Goal: Task Accomplishment & Management: Manage account settings

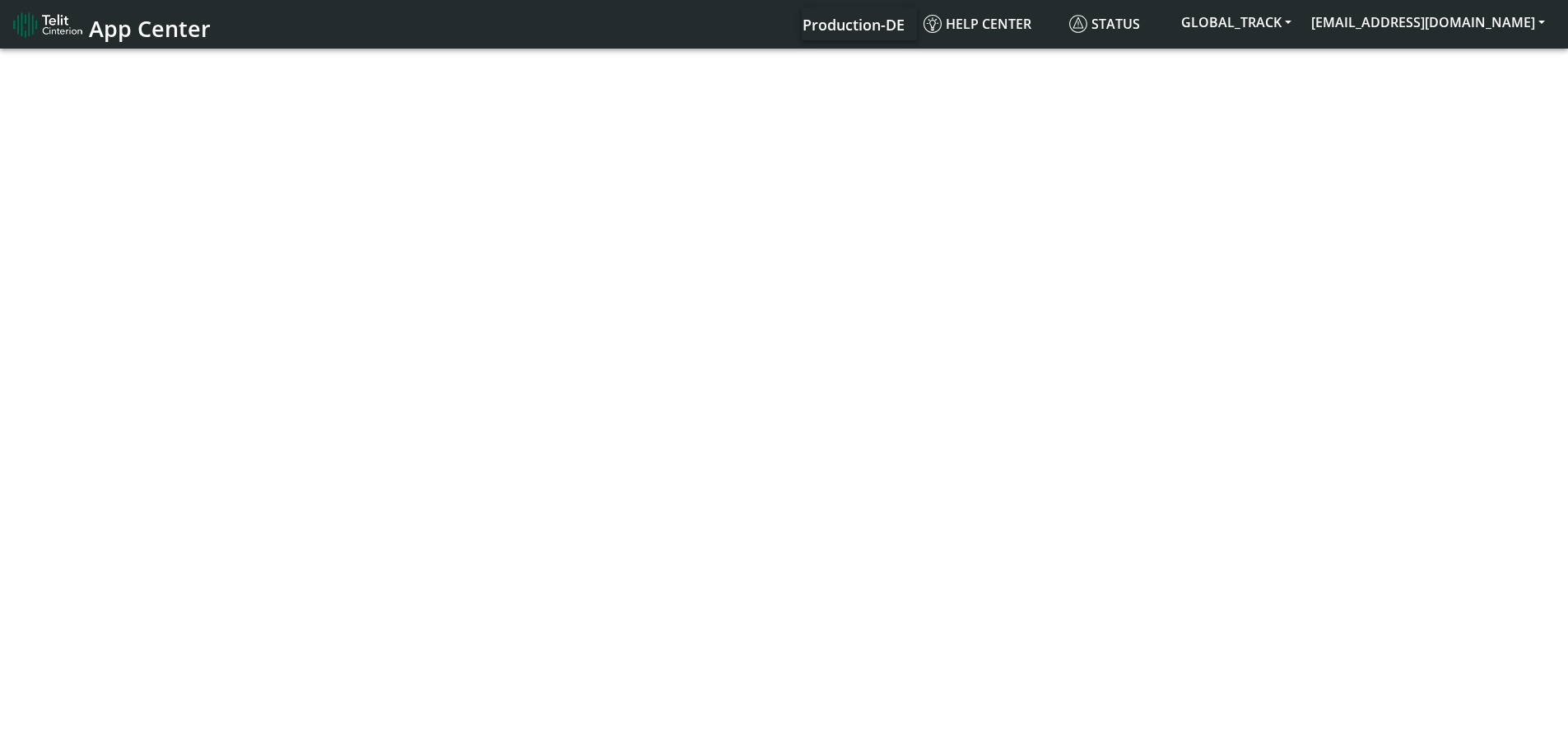
select select "1: 1"
select select "2: 6"
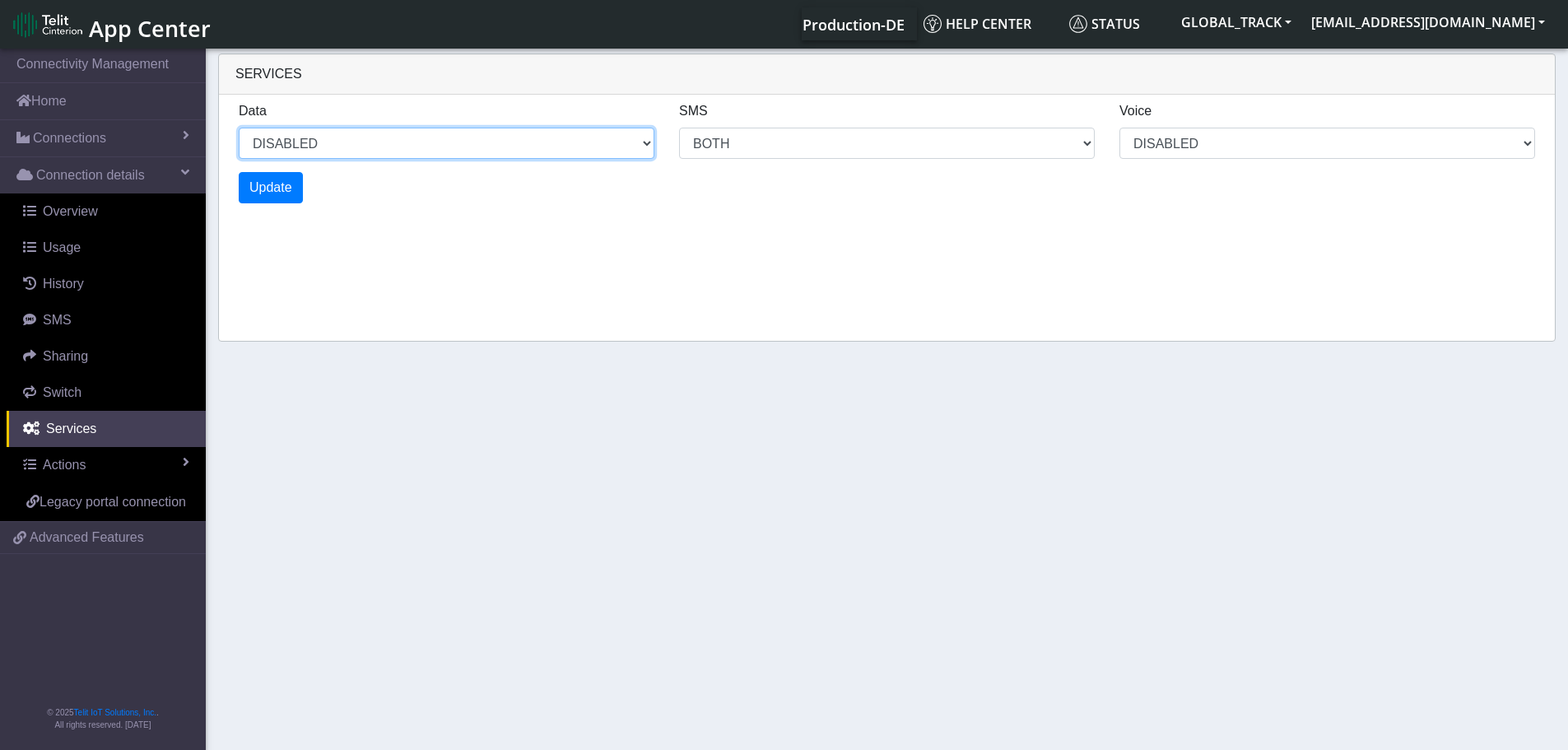
click at [357, 144] on select "ENABLED DISABLED" at bounding box center [446, 143] width 415 height 31
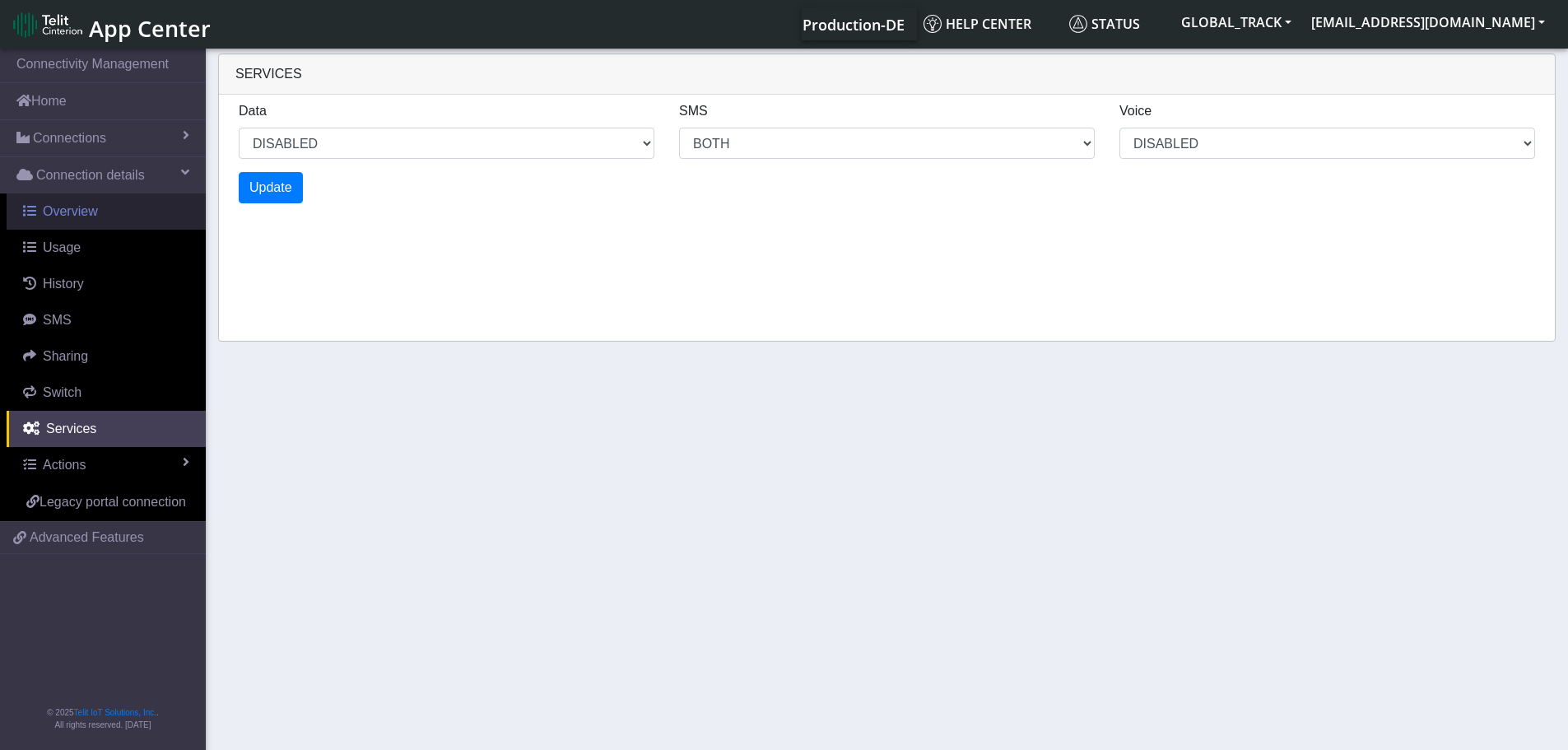
click at [104, 216] on link "Overview" at bounding box center [106, 211] width 199 height 37
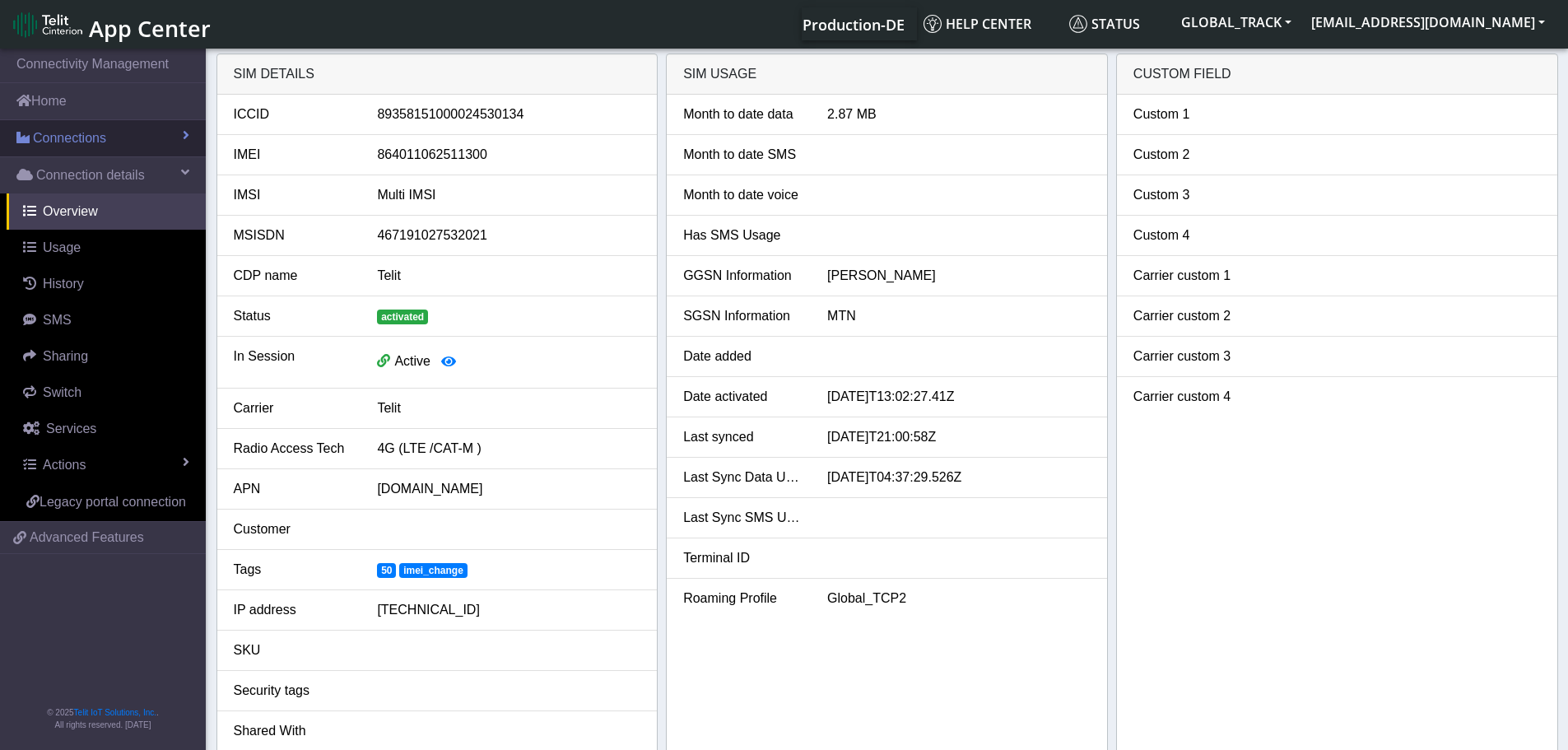
click at [100, 131] on span "Connections" at bounding box center [70, 138] width 73 height 20
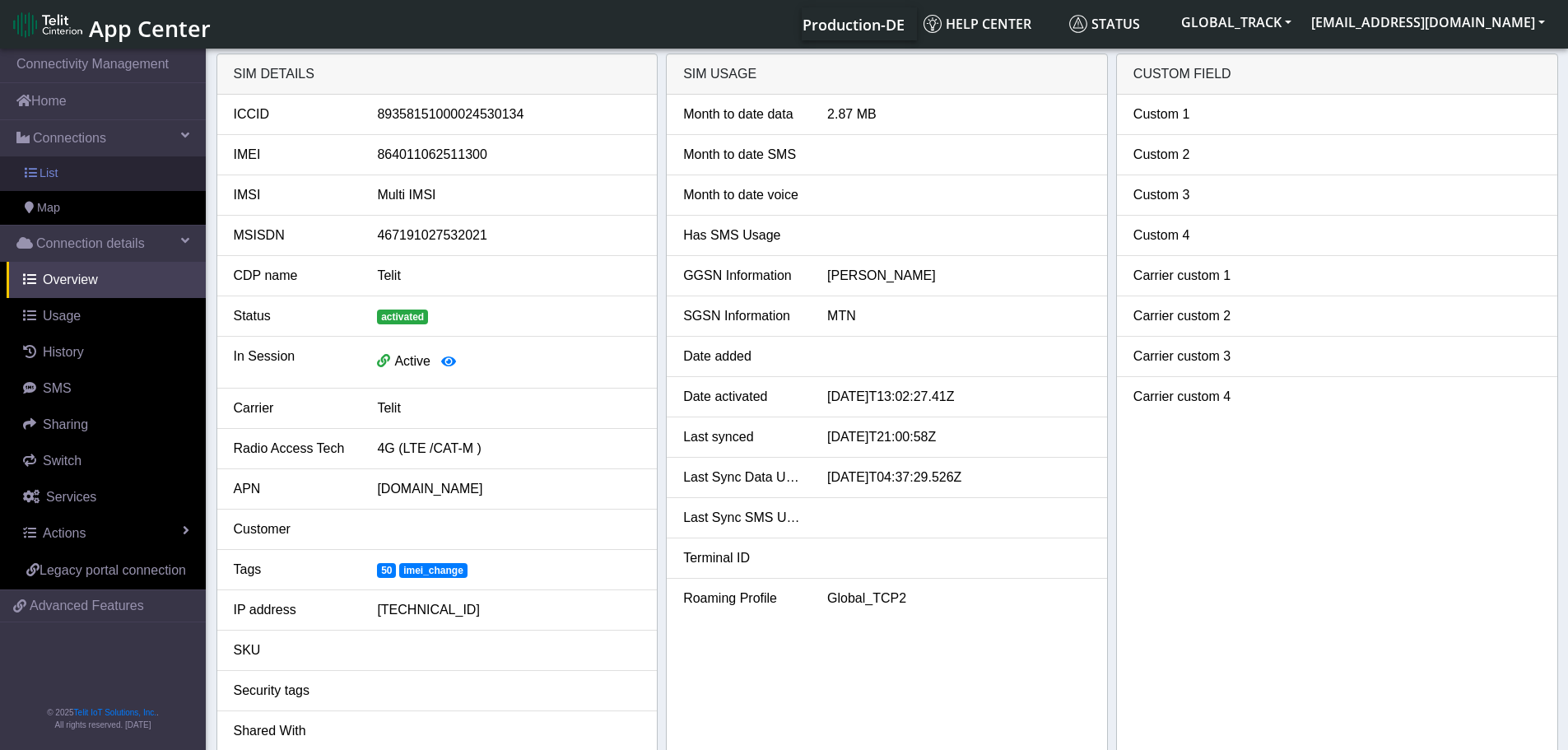
click at [112, 177] on link "List" at bounding box center [103, 174] width 206 height 35
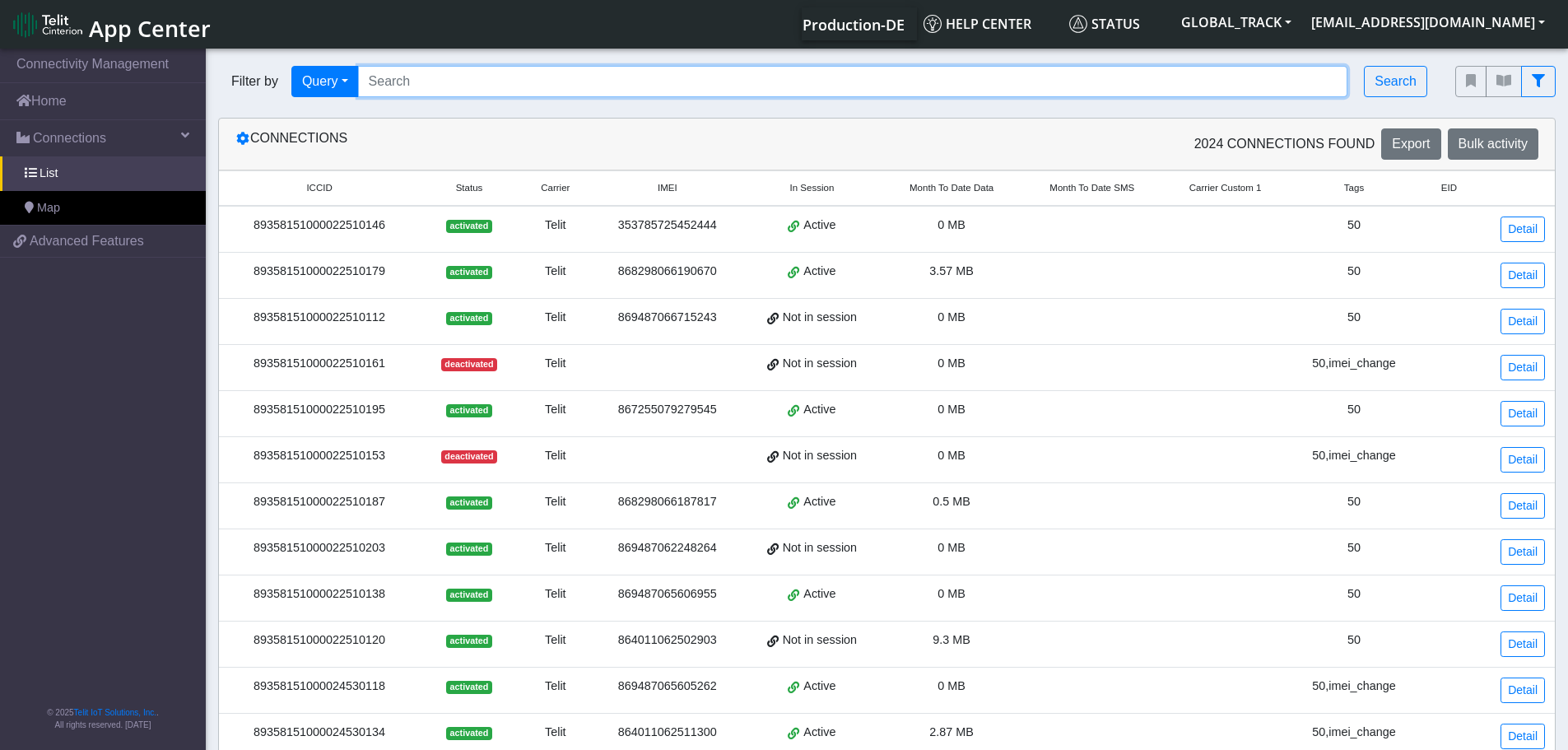
click at [418, 82] on input "Search..." at bounding box center [853, 81] width 990 height 31
paste input "867255079274272"
type input "867255079274272"
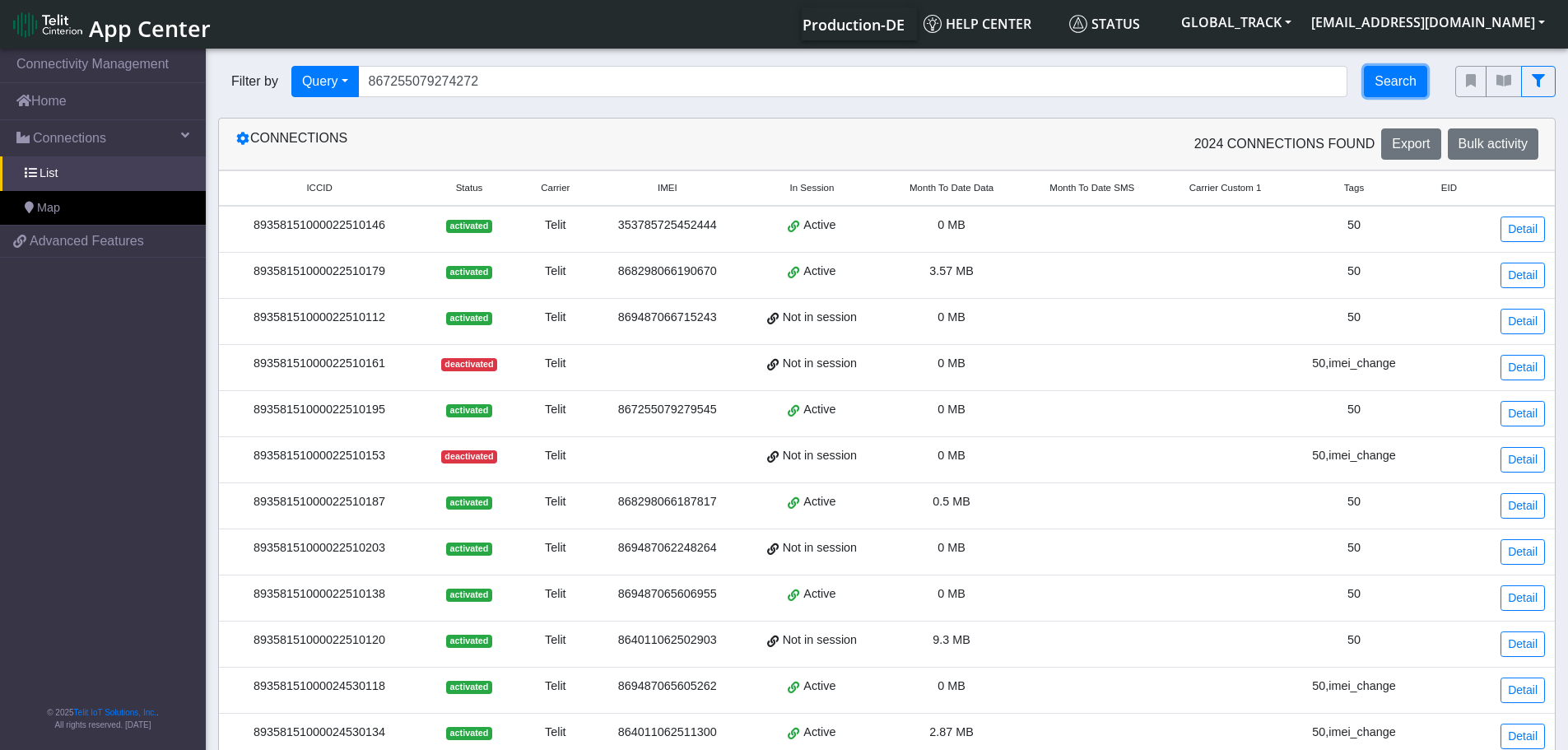
click at [1385, 85] on button "Search" at bounding box center [1395, 81] width 63 height 31
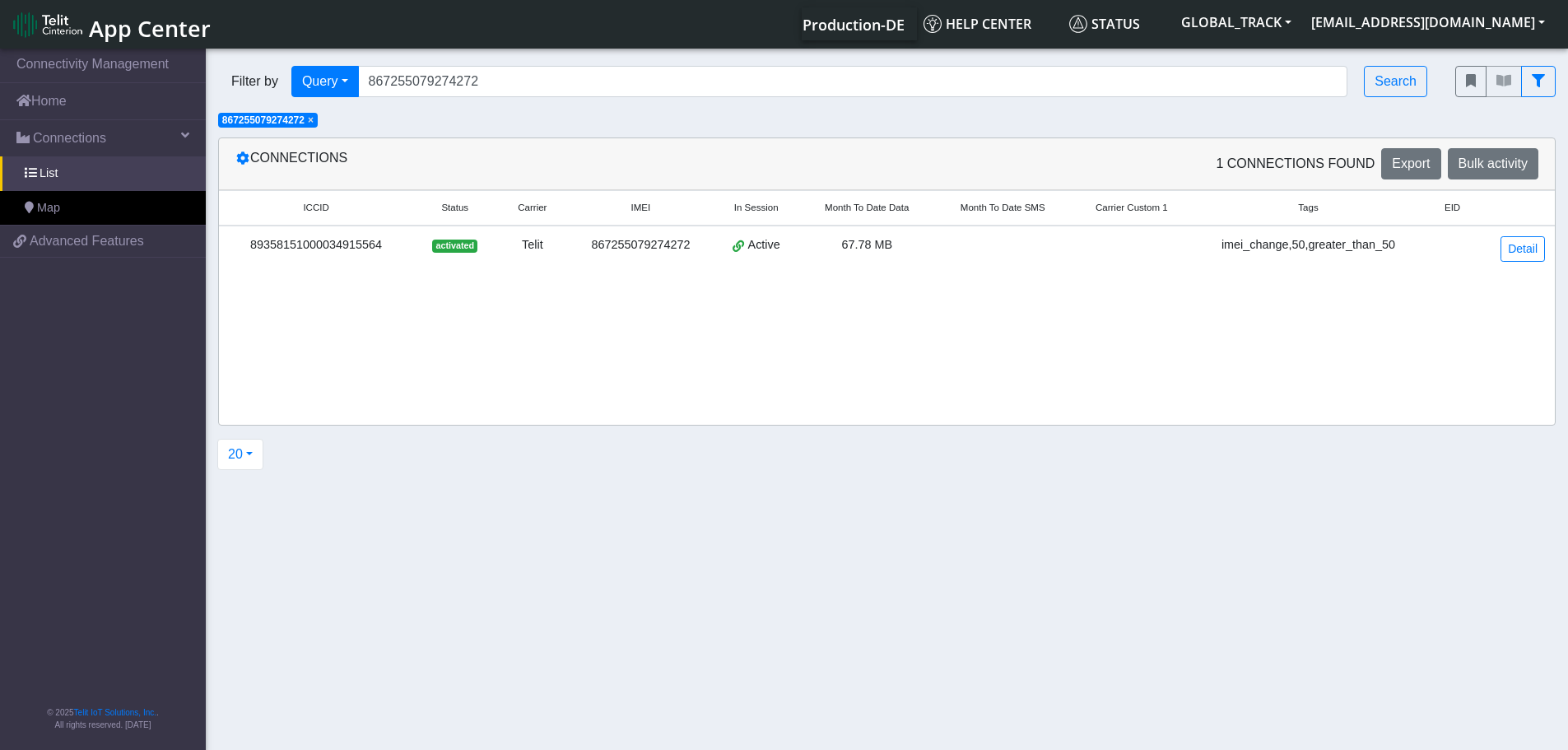
click at [719, 249] on td "Active" at bounding box center [755, 249] width 86 height 46
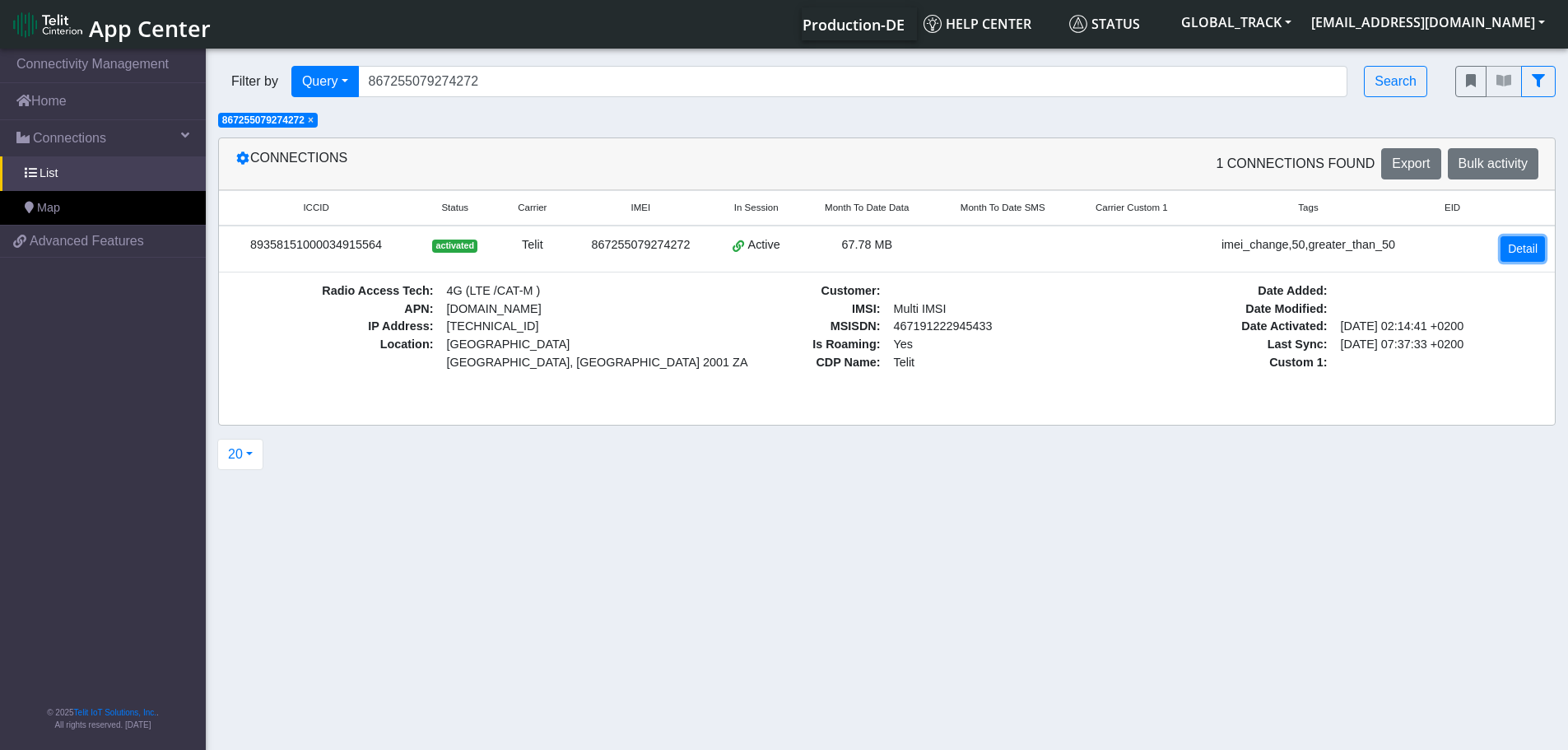
click at [1538, 248] on link "Detail" at bounding box center [1522, 249] width 44 height 26
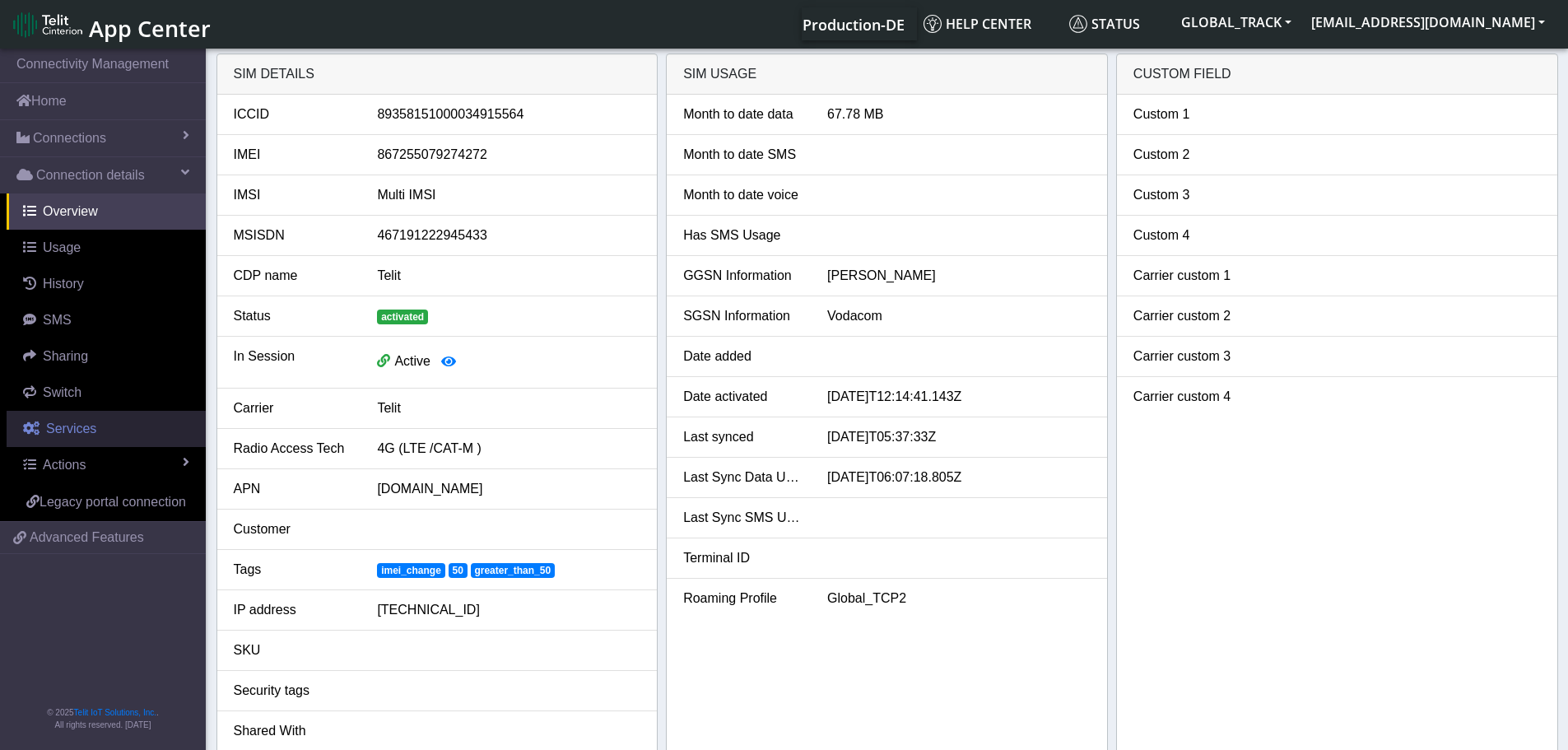
click at [72, 445] on link "Services" at bounding box center [106, 428] width 199 height 37
select select "1: 1"
select select "2: 6"
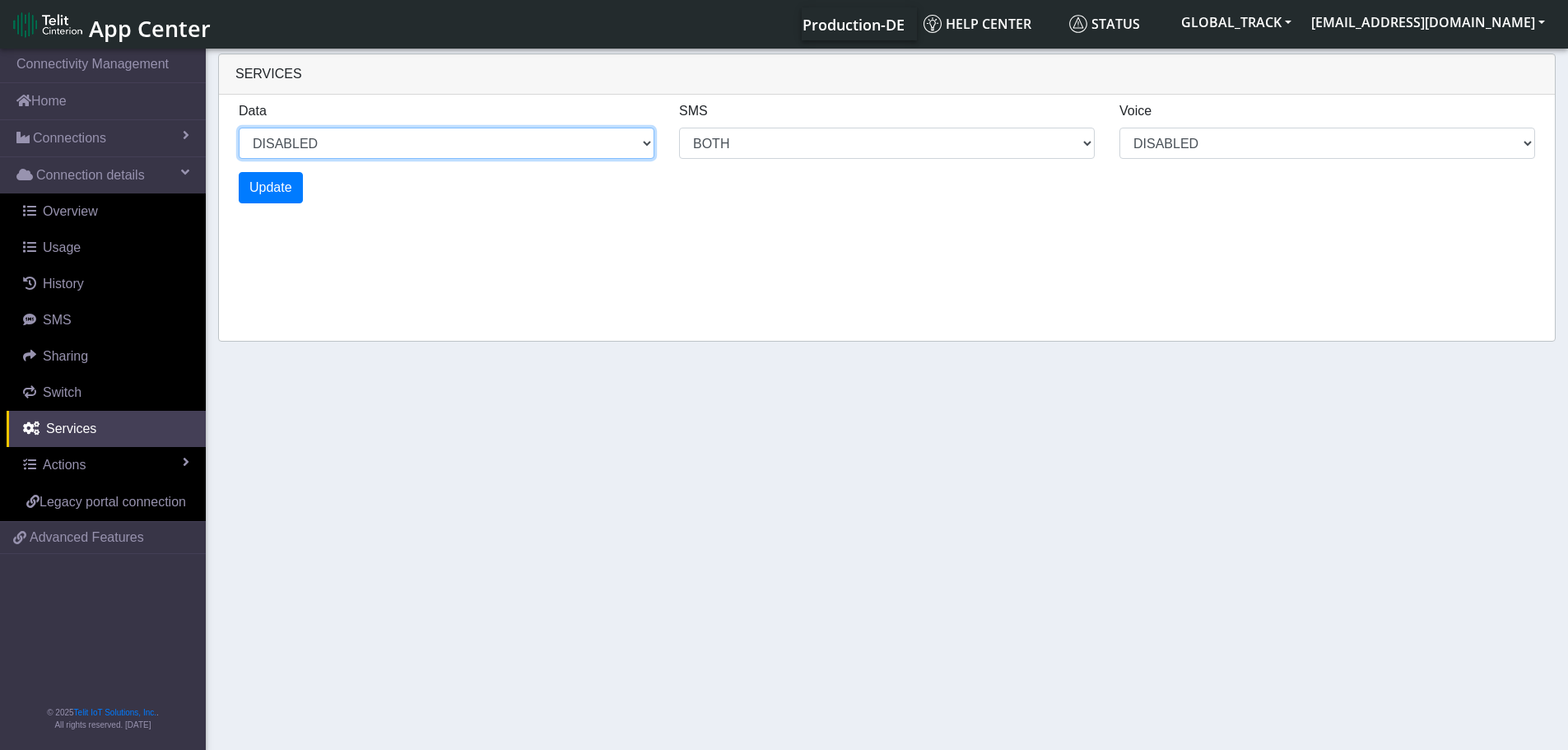
drag, startPoint x: 301, startPoint y: 144, endPoint x: 299, endPoint y: 155, distance: 11.2
click at [302, 144] on select "ENABLED DISABLED" at bounding box center [446, 143] width 415 height 31
click at [238, 128] on select "ENABLED DISABLED" at bounding box center [446, 143] width 415 height 31
select select "2: 0"
select select "6: 6"
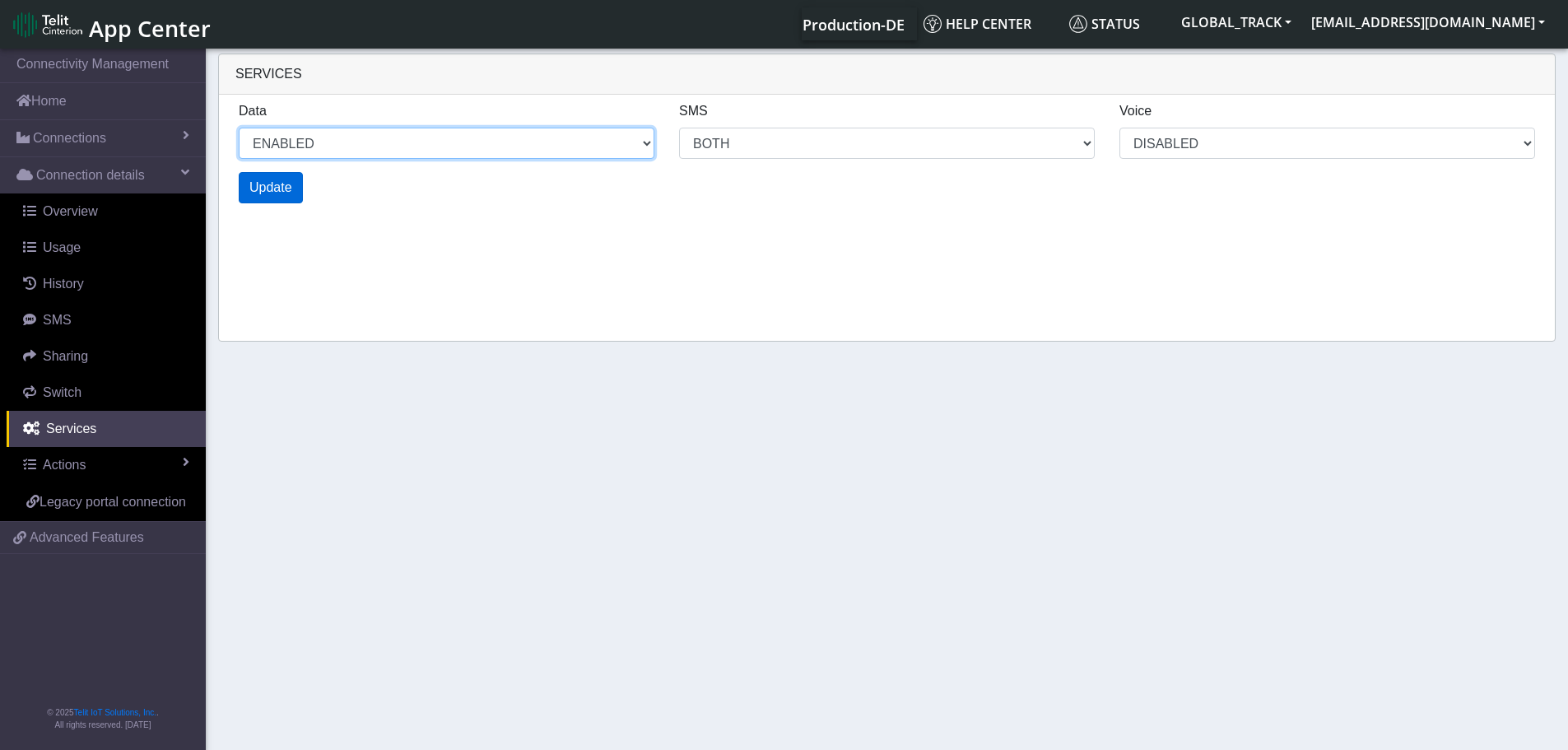
select select "1: 0"
click at [292, 178] on button "Update" at bounding box center [270, 187] width 64 height 31
select select "6: 0"
select select "14: 6"
select select "3: 0"
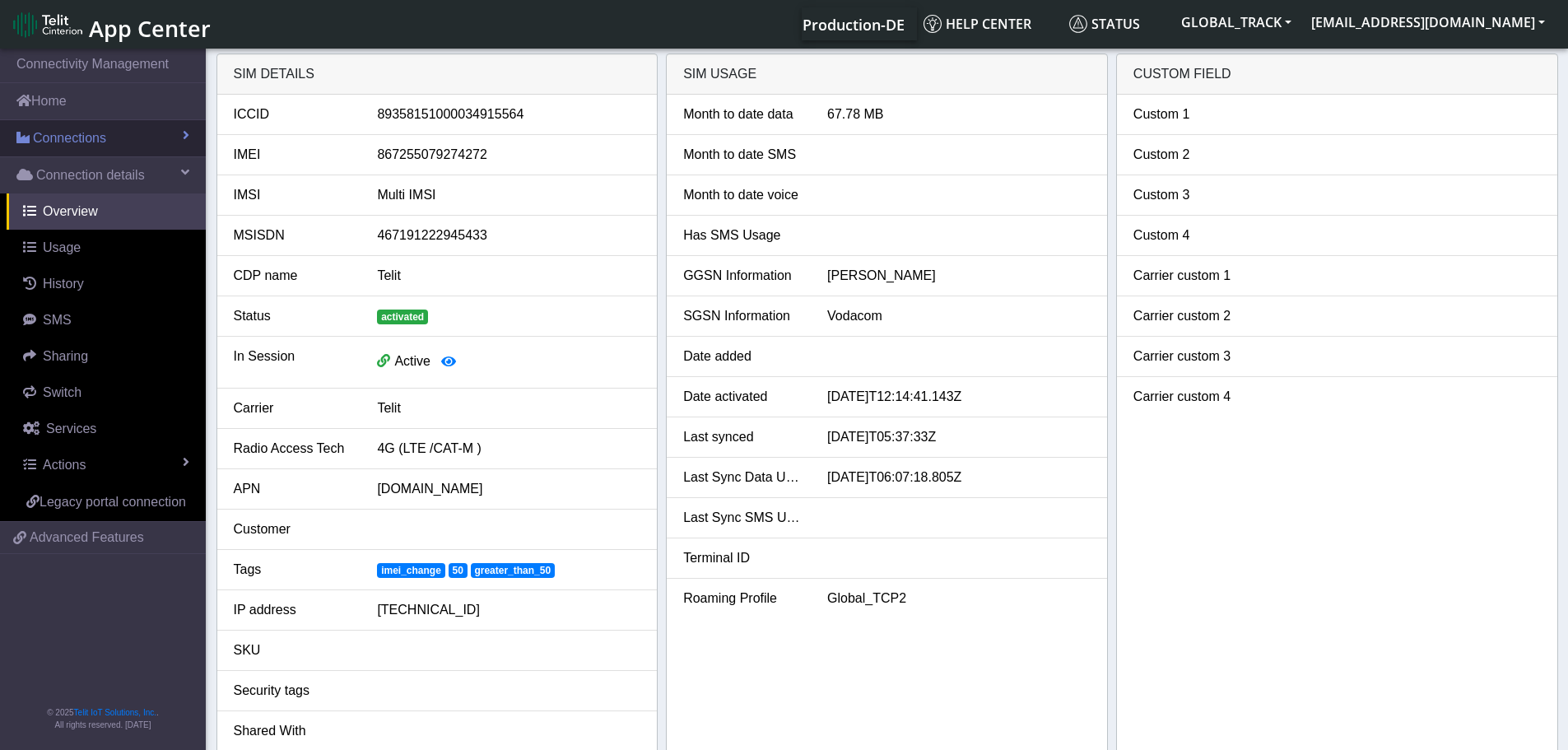
click at [88, 138] on span "Connections" at bounding box center [70, 138] width 73 height 20
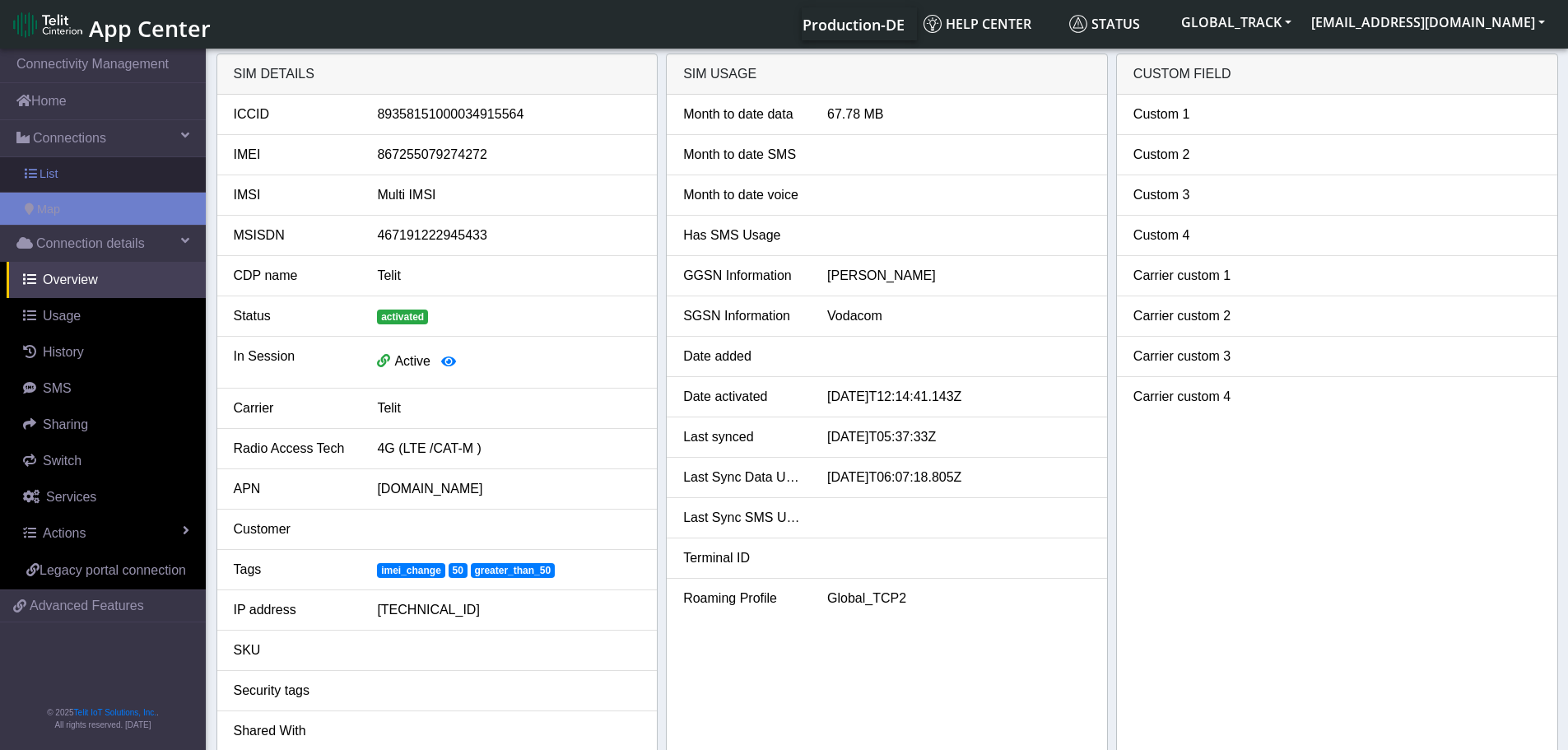
click at [99, 186] on link "List" at bounding box center [103, 175] width 206 height 35
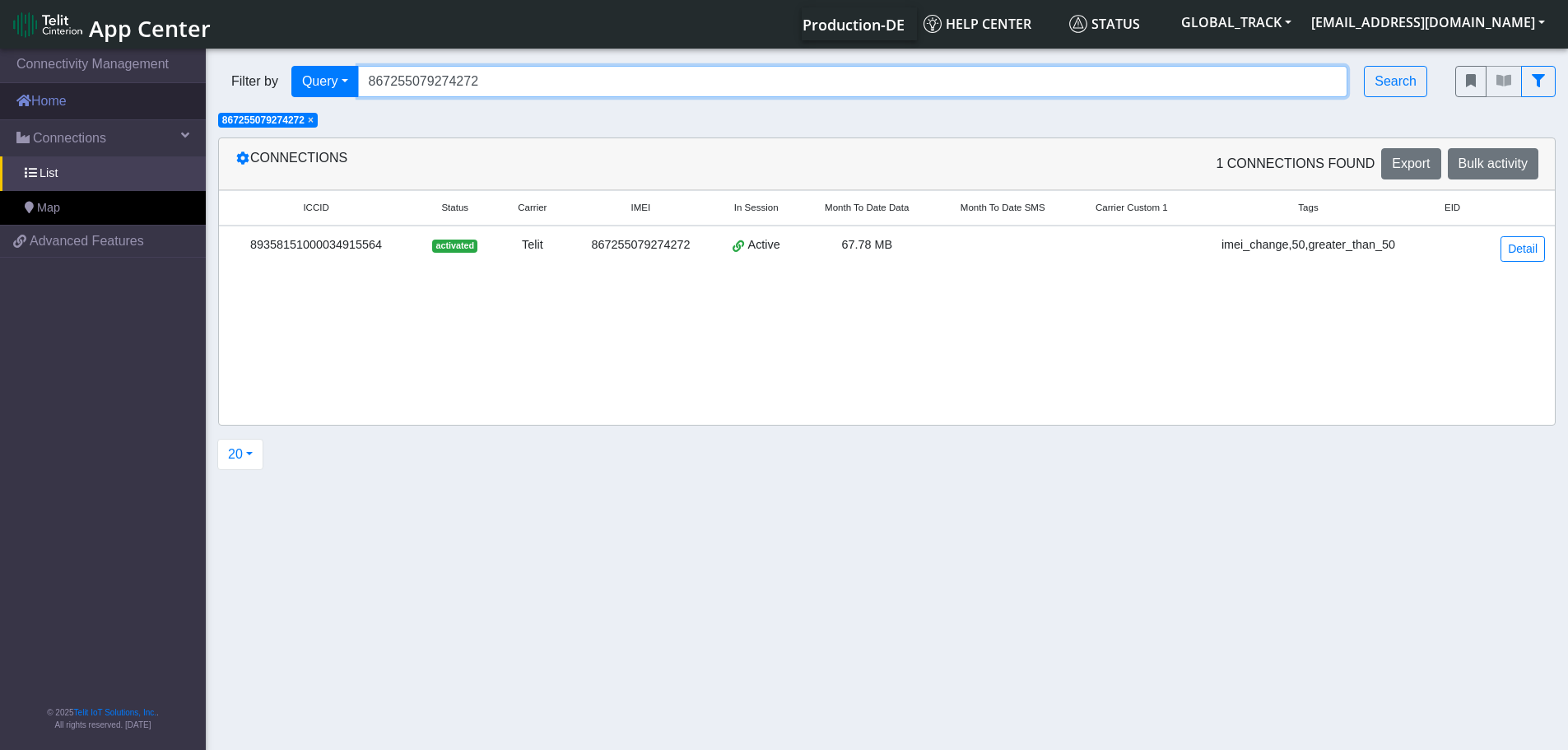
drag, startPoint x: 210, startPoint y: 93, endPoint x: 134, endPoint y: 100, distance: 76.3
click at [105, 99] on section "Connectivity Management Home Connections List Map f9a30661b274d9386ab0a16b18ba4…" at bounding box center [784, 400] width 1568 height 710
paste input "69041"
type input "867255079269041"
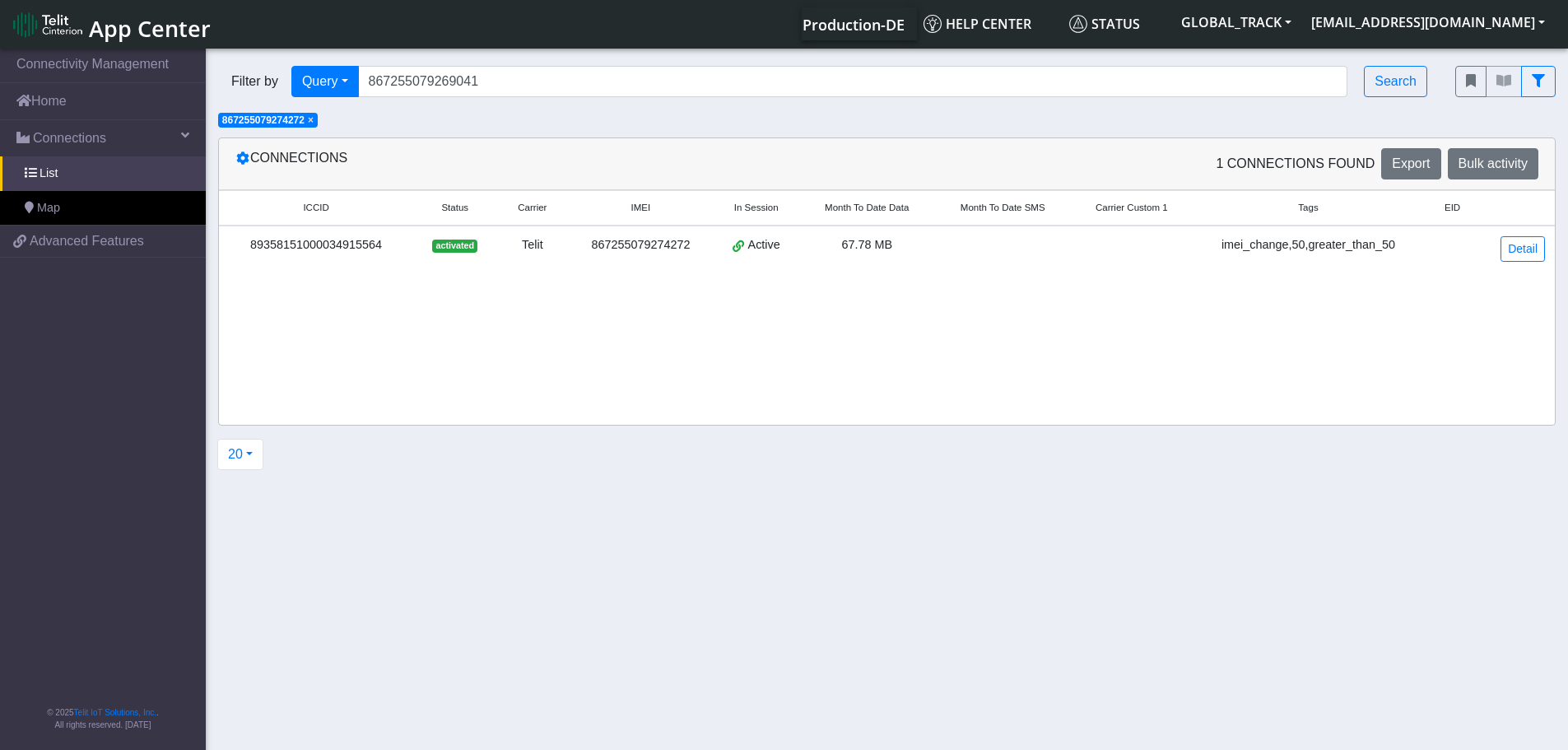
click at [313, 120] on span "×" at bounding box center [311, 120] width 6 height 12
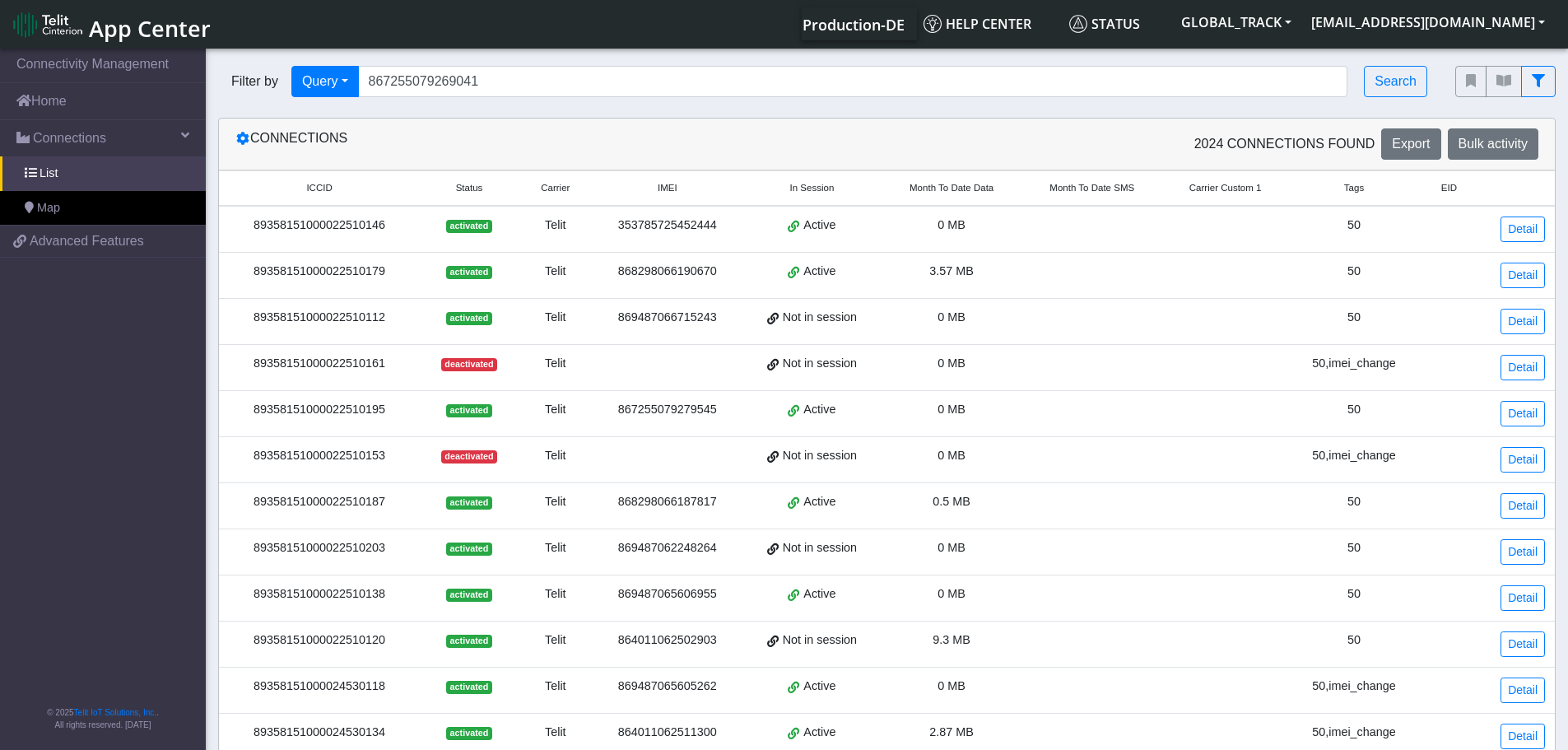
click at [1405, 65] on div "Filter by Query Query In Session Not connected Tags Country Operator 8672550792…" at bounding box center [824, 82] width 1237 height 56
click at [1396, 67] on button "Search" at bounding box center [1395, 81] width 63 height 31
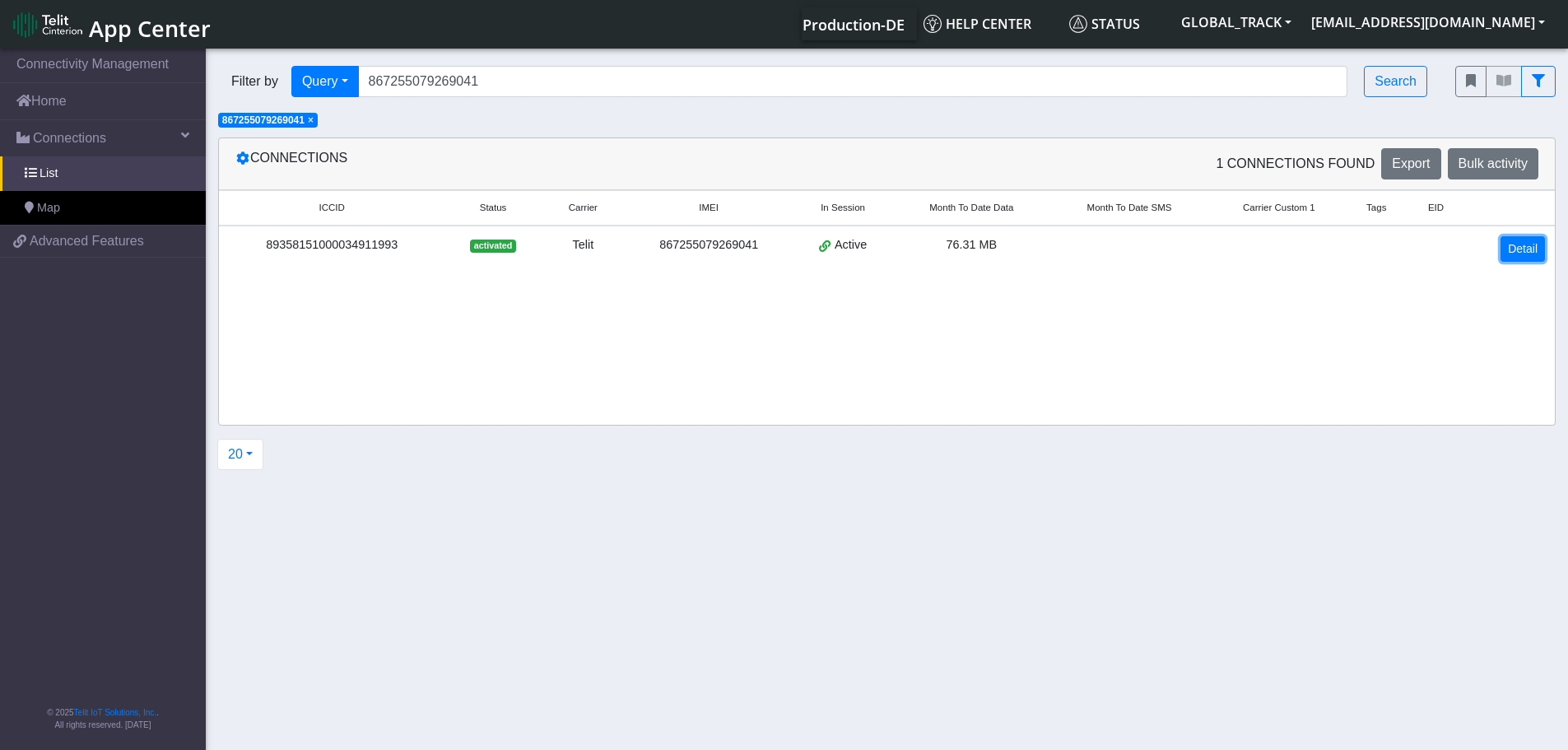
click at [1540, 243] on link "Detail" at bounding box center [1522, 249] width 44 height 26
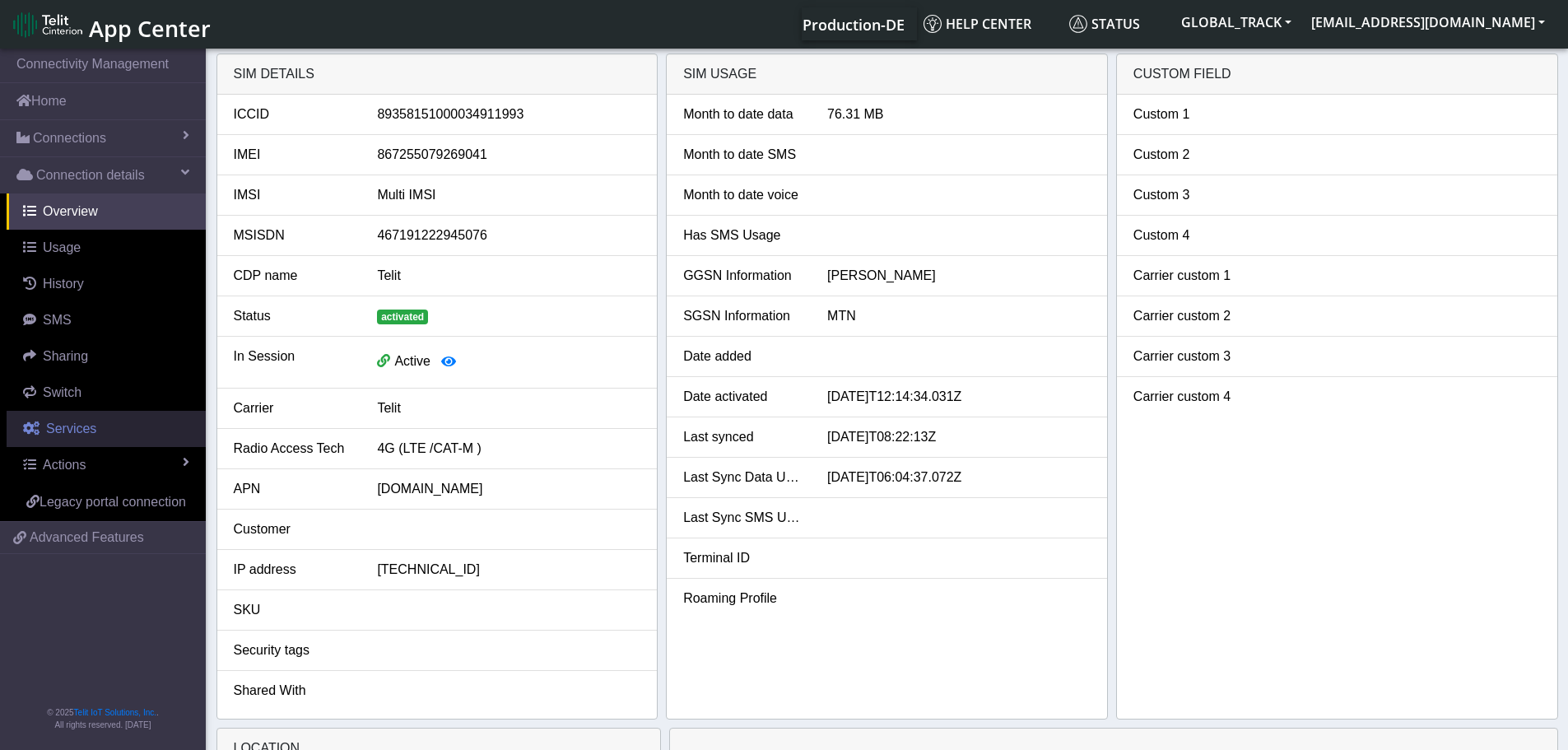
click at [92, 440] on link "Services" at bounding box center [106, 428] width 199 height 37
select select "2: 6"
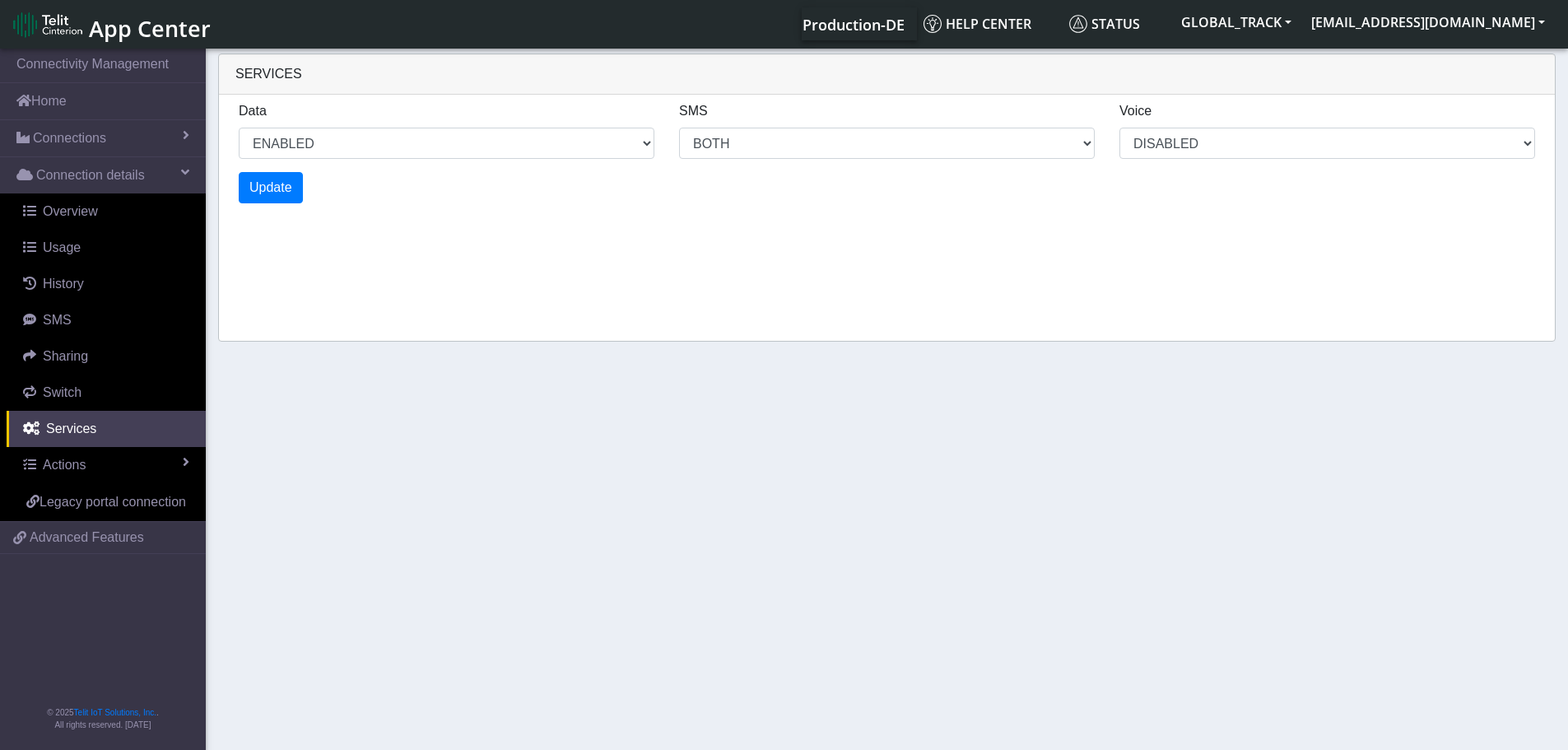
drag, startPoint x: 117, startPoint y: 129, endPoint x: 104, endPoint y: 169, distance: 42.1
click at [117, 129] on link "Connections" at bounding box center [103, 138] width 206 height 37
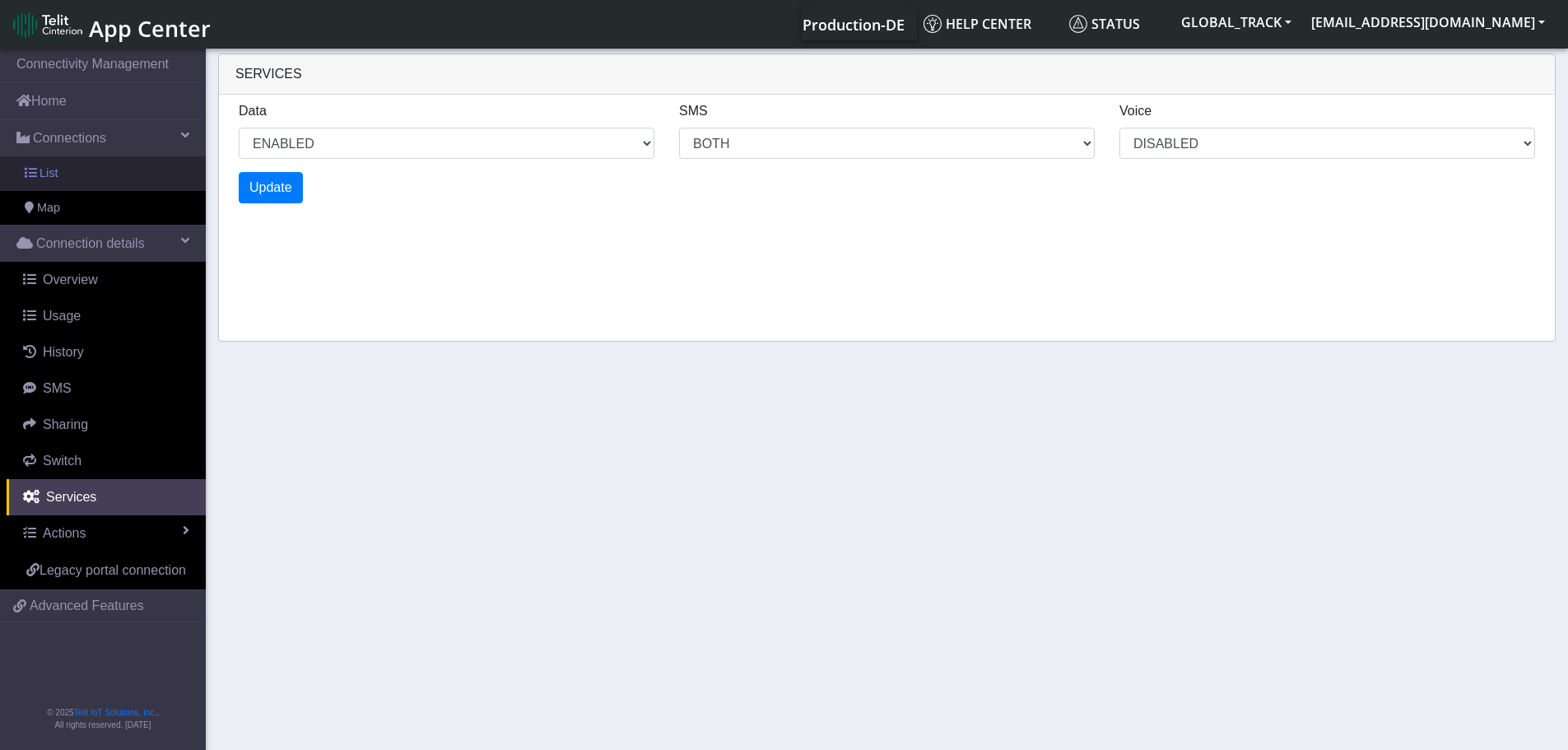
click at [94, 175] on link "List" at bounding box center [103, 174] width 206 height 35
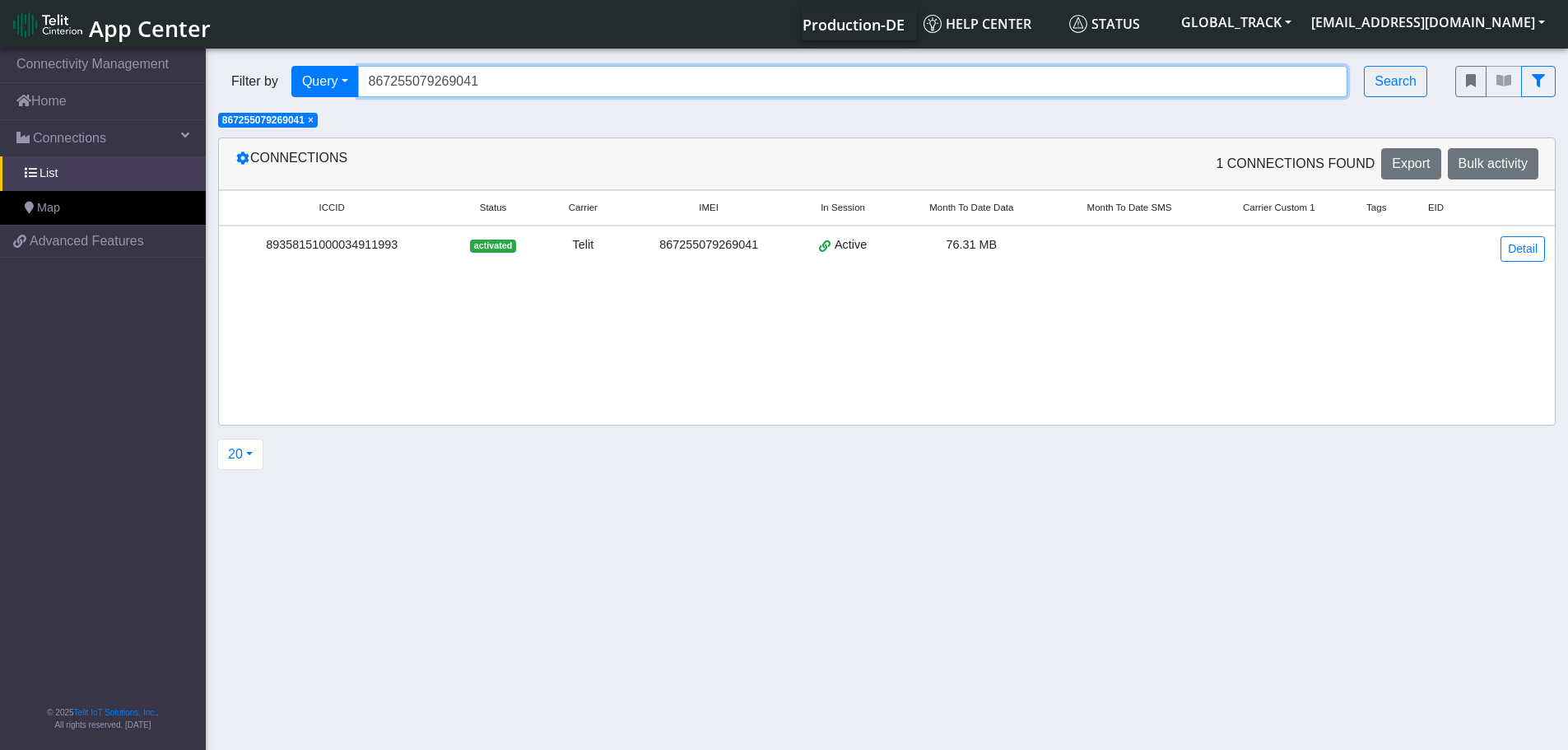
drag, startPoint x: 403, startPoint y: 84, endPoint x: 210, endPoint y: 84, distance: 193.0
click at [209, 84] on div "Filter by Query Query In Session Not connected Tags Country Operator 8672550792…" at bounding box center [824, 82] width 1237 height 56
paste input "4011062512993"
type input "864011062512993"
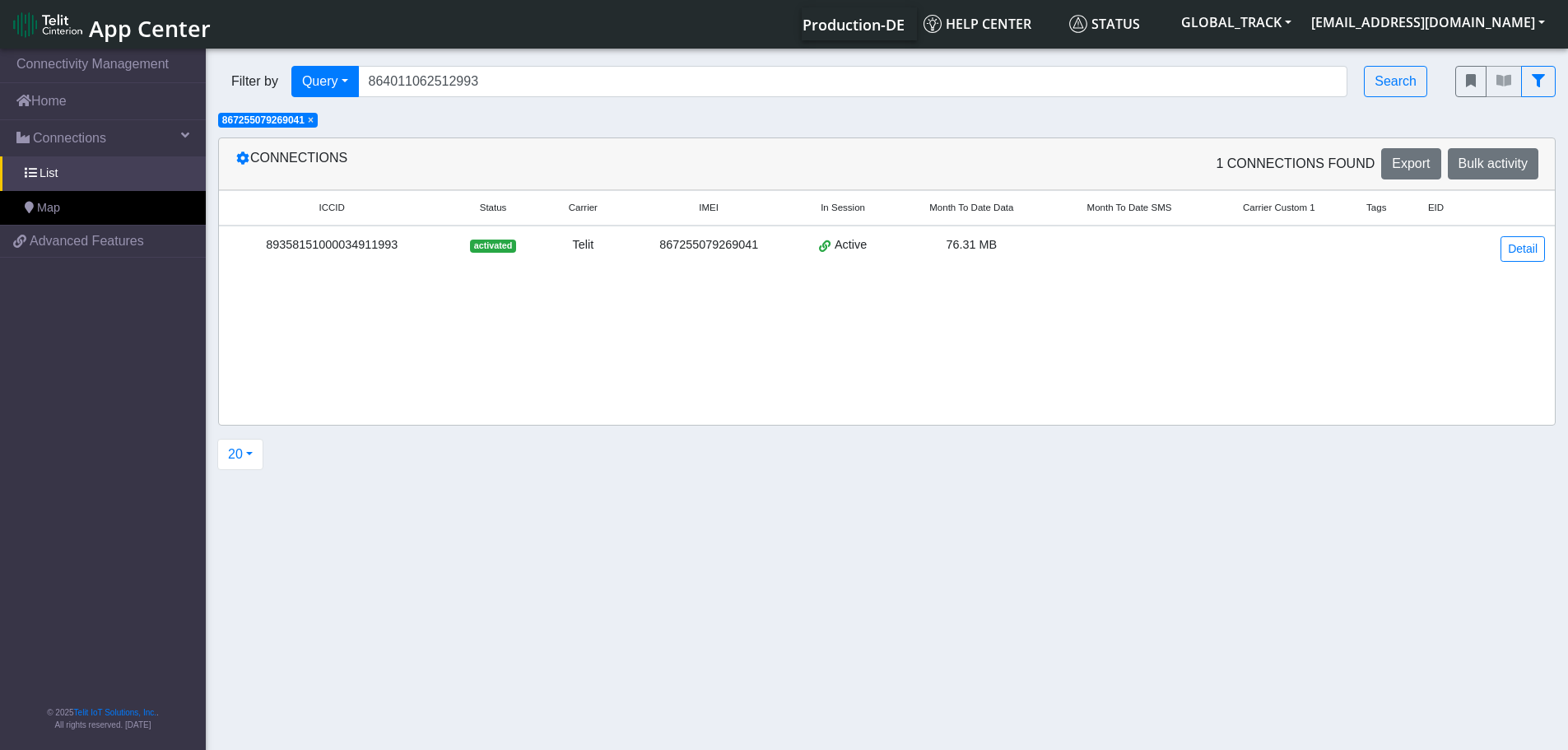
click at [313, 123] on span "×" at bounding box center [311, 120] width 6 height 12
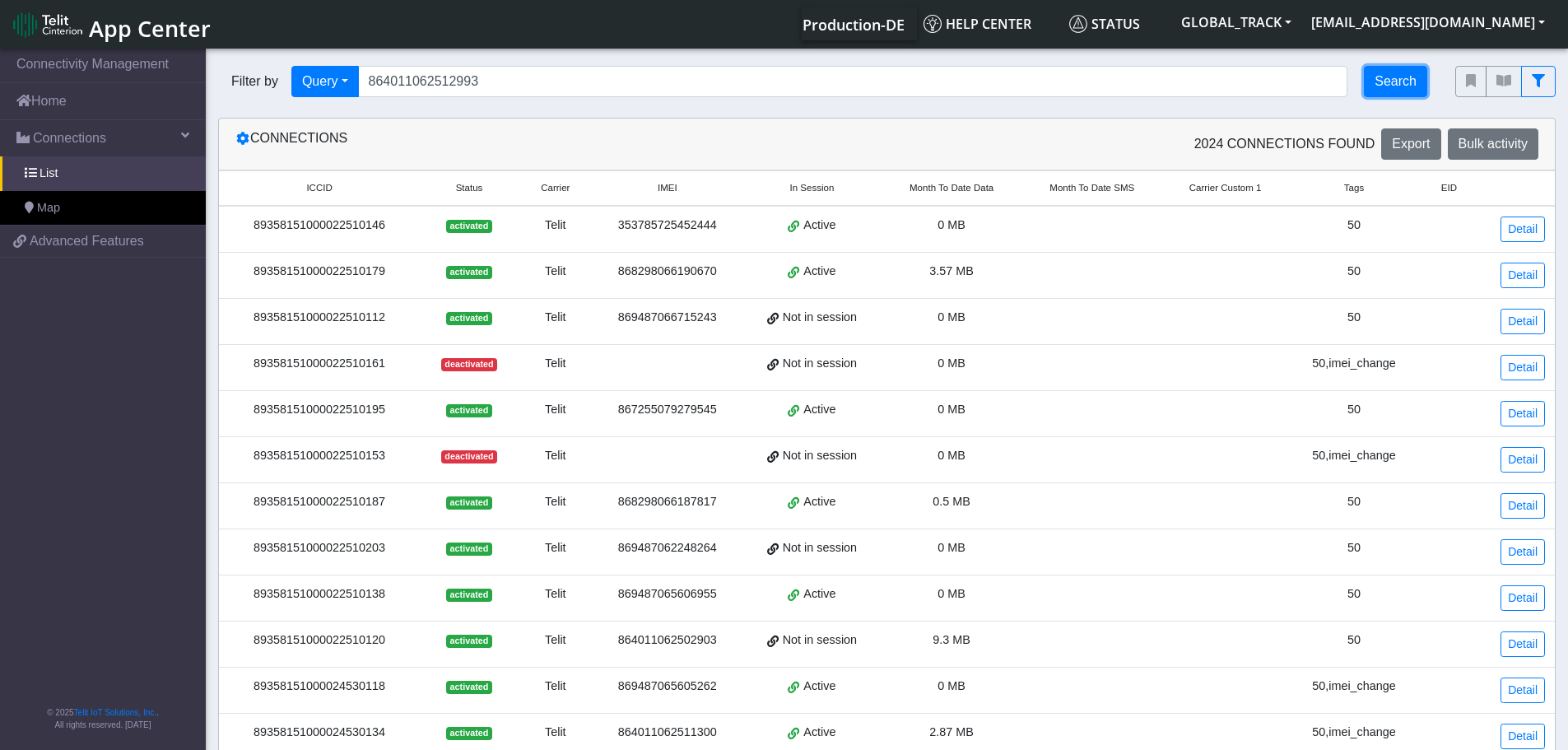
click at [1386, 68] on button "Search" at bounding box center [1395, 81] width 63 height 31
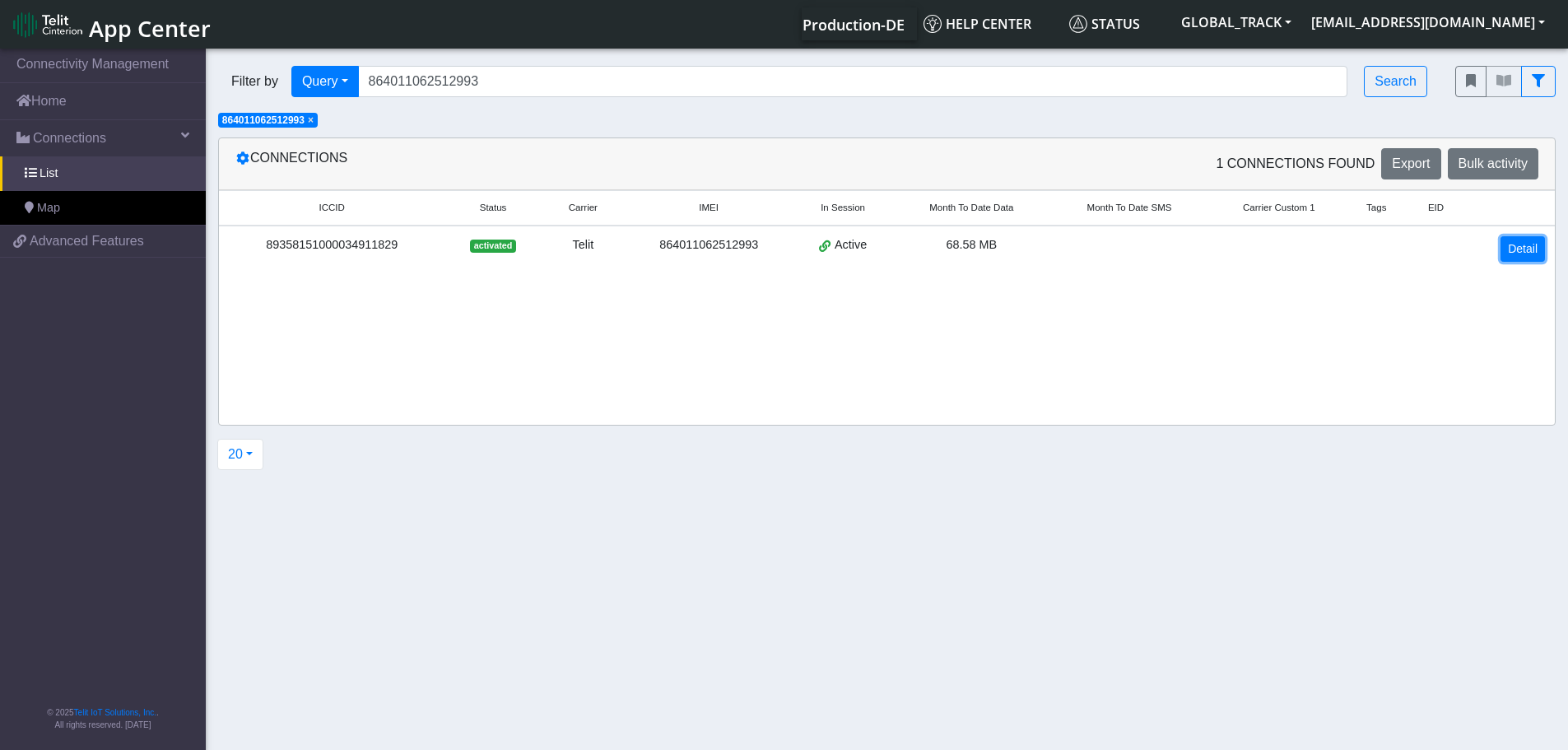
click at [1512, 246] on link "Detail" at bounding box center [1522, 249] width 44 height 26
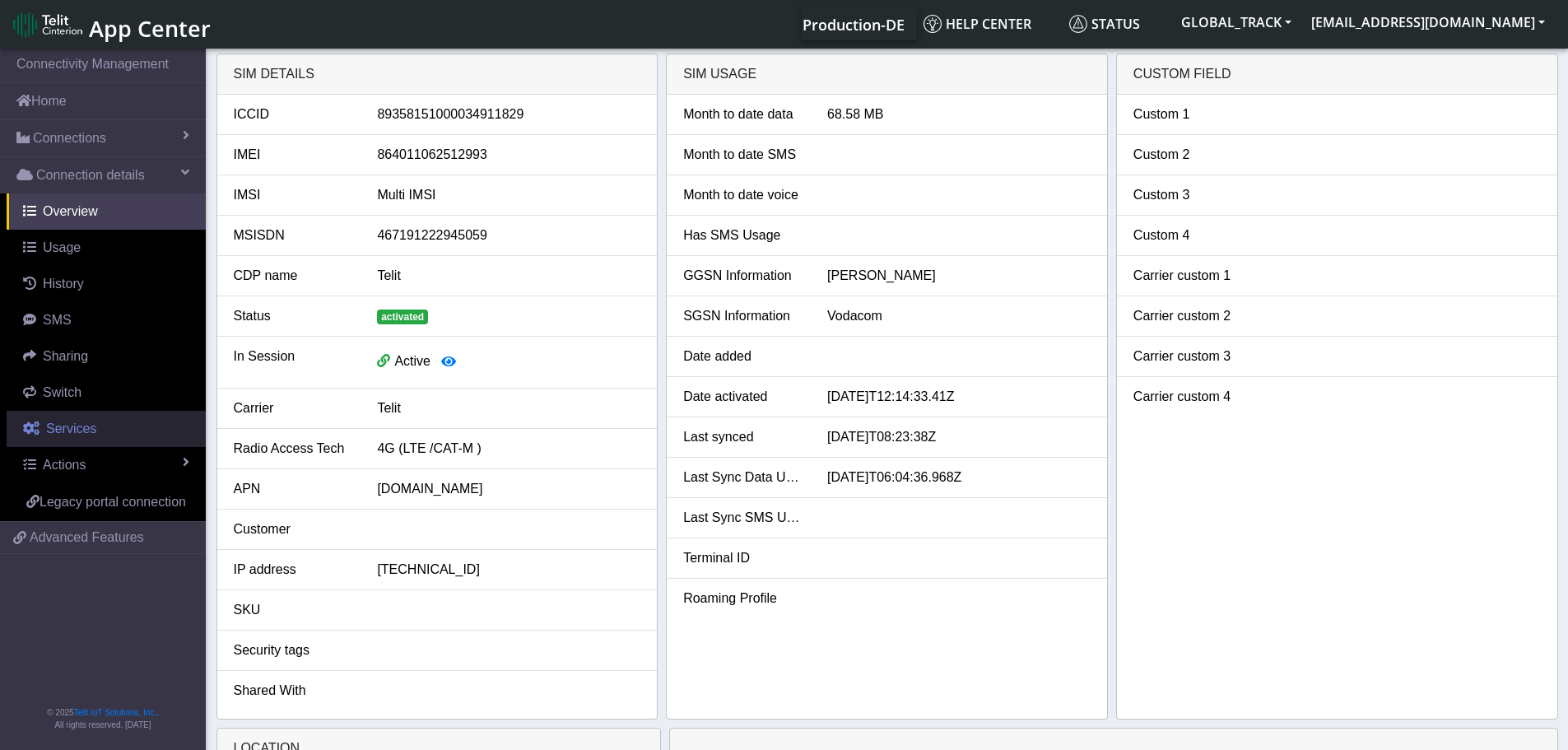
click at [105, 427] on link "Services" at bounding box center [106, 428] width 199 height 37
select select "2: 6"
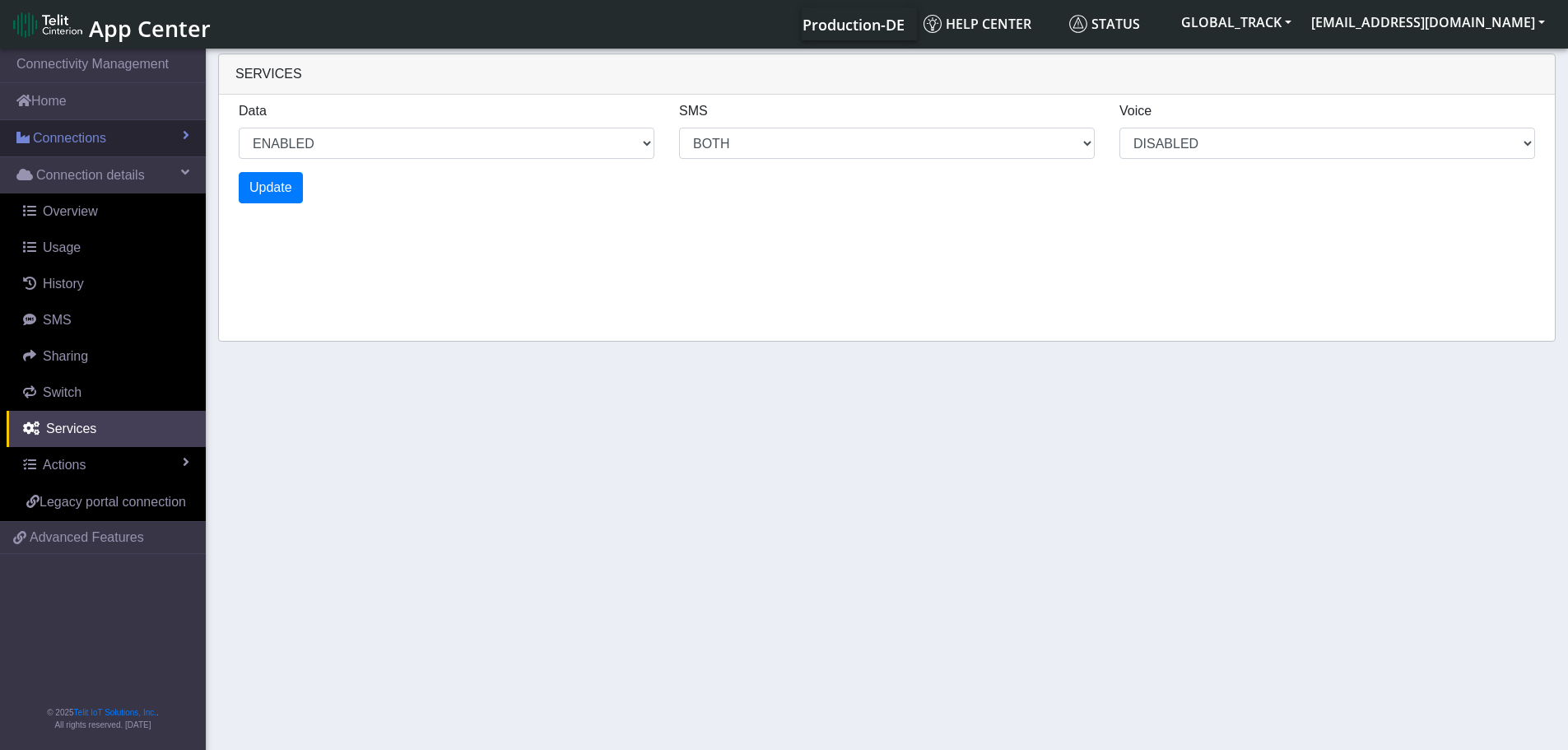
click at [142, 144] on link "Connections" at bounding box center [103, 138] width 206 height 37
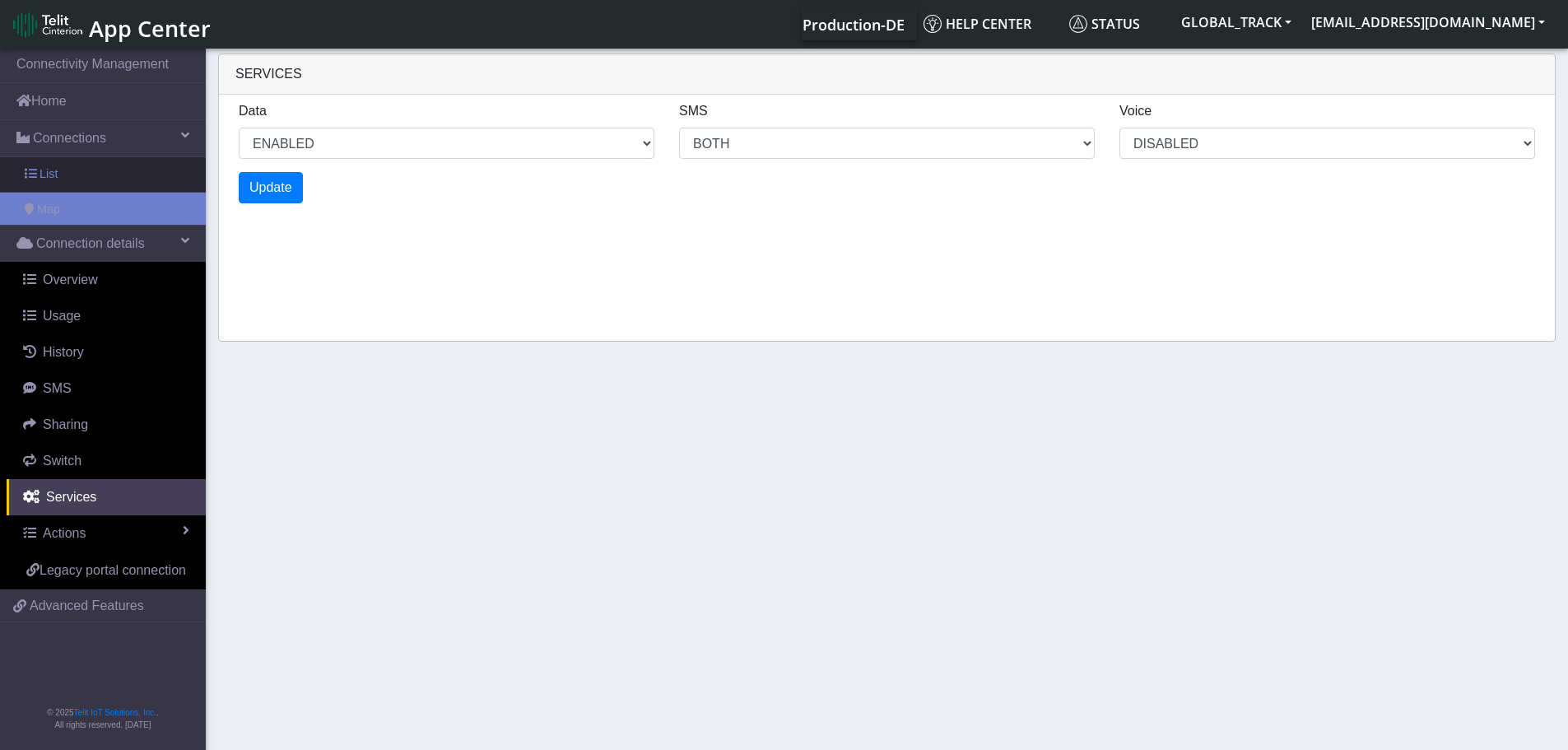
click at [107, 183] on link "List" at bounding box center [103, 175] width 206 height 35
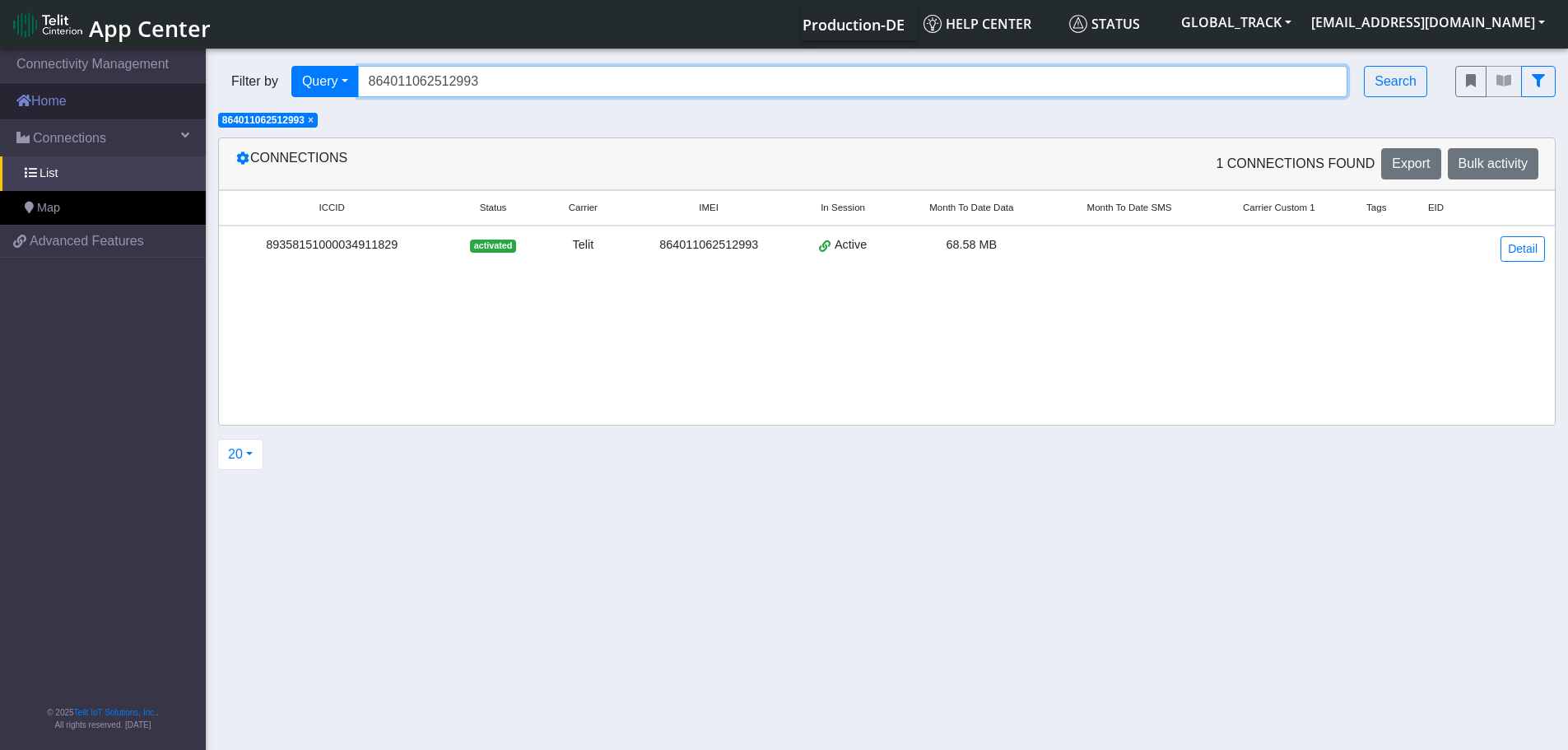
drag, startPoint x: 203, startPoint y: 104, endPoint x: 183, endPoint y: 105, distance: 20.0
click at [186, 105] on section "Connectivity Management Home Connections List Map f9a30661b274d9386ab0a16b18ba4…" at bounding box center [784, 400] width 1568 height 710
paste input "0872"
type input "864011062510872"
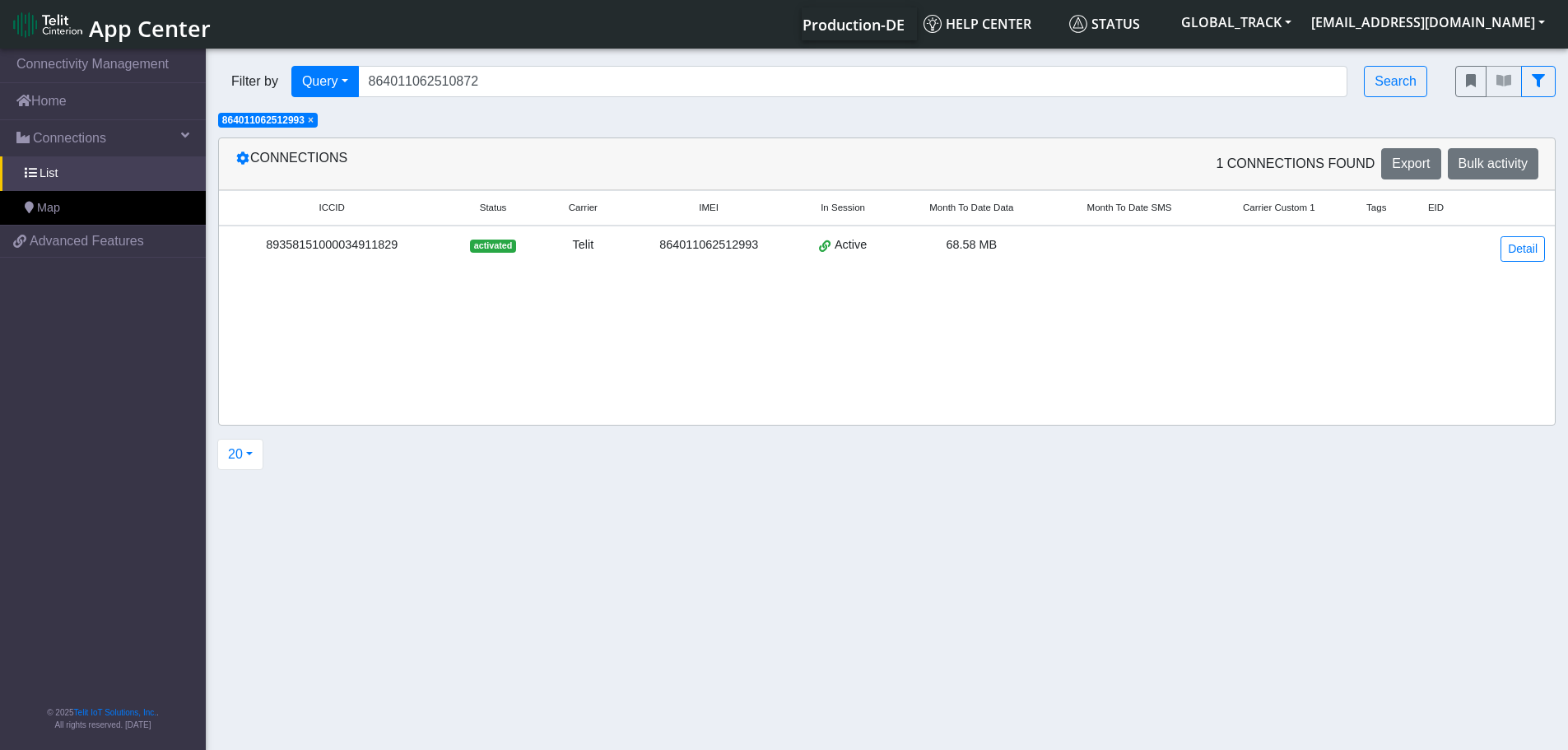
click at [313, 121] on span "×" at bounding box center [311, 120] width 6 height 12
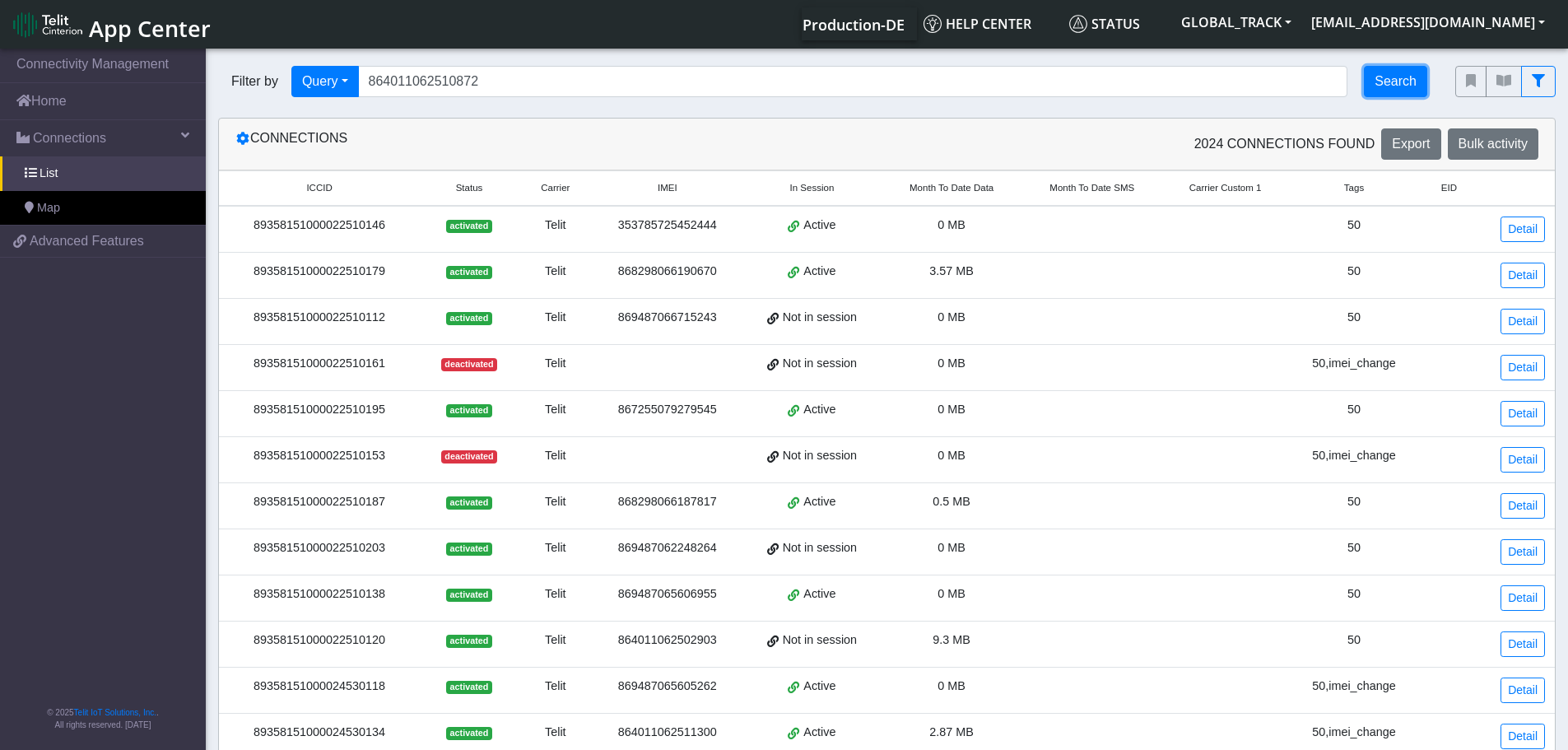
click at [1399, 66] on button "Search" at bounding box center [1395, 81] width 63 height 31
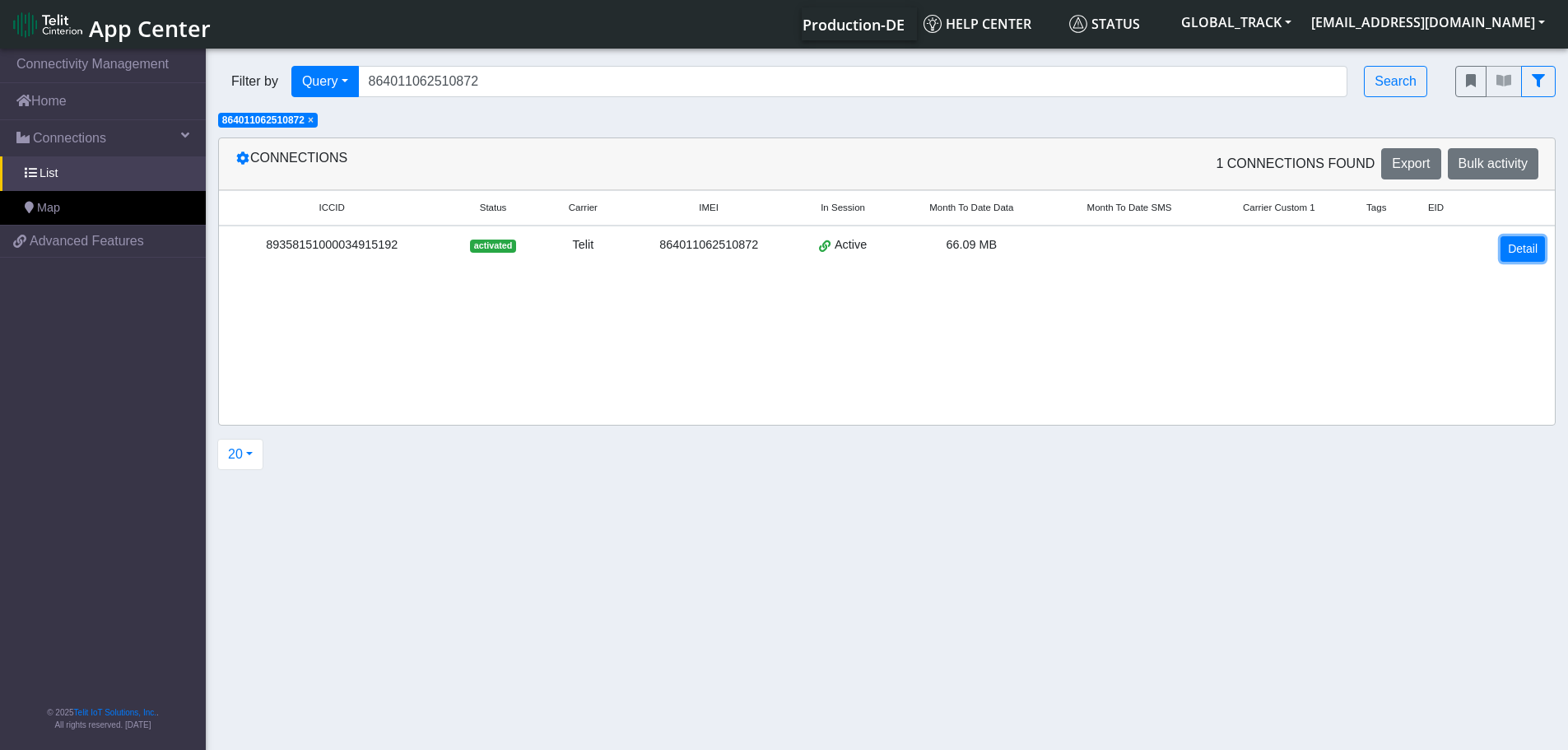
click at [1509, 245] on link "Detail" at bounding box center [1522, 249] width 44 height 26
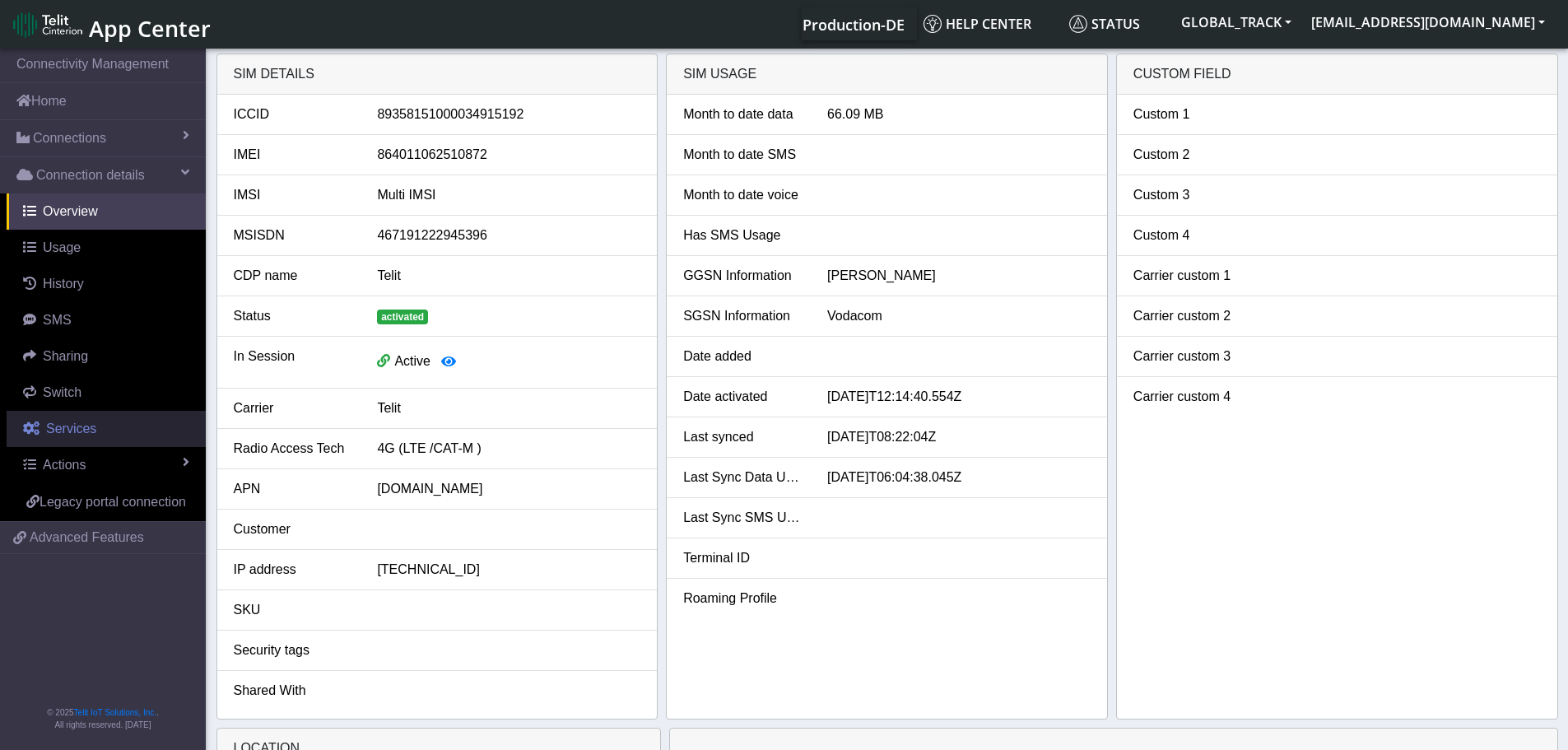
click at [92, 429] on span "Services" at bounding box center [71, 428] width 50 height 14
select select "2: 6"
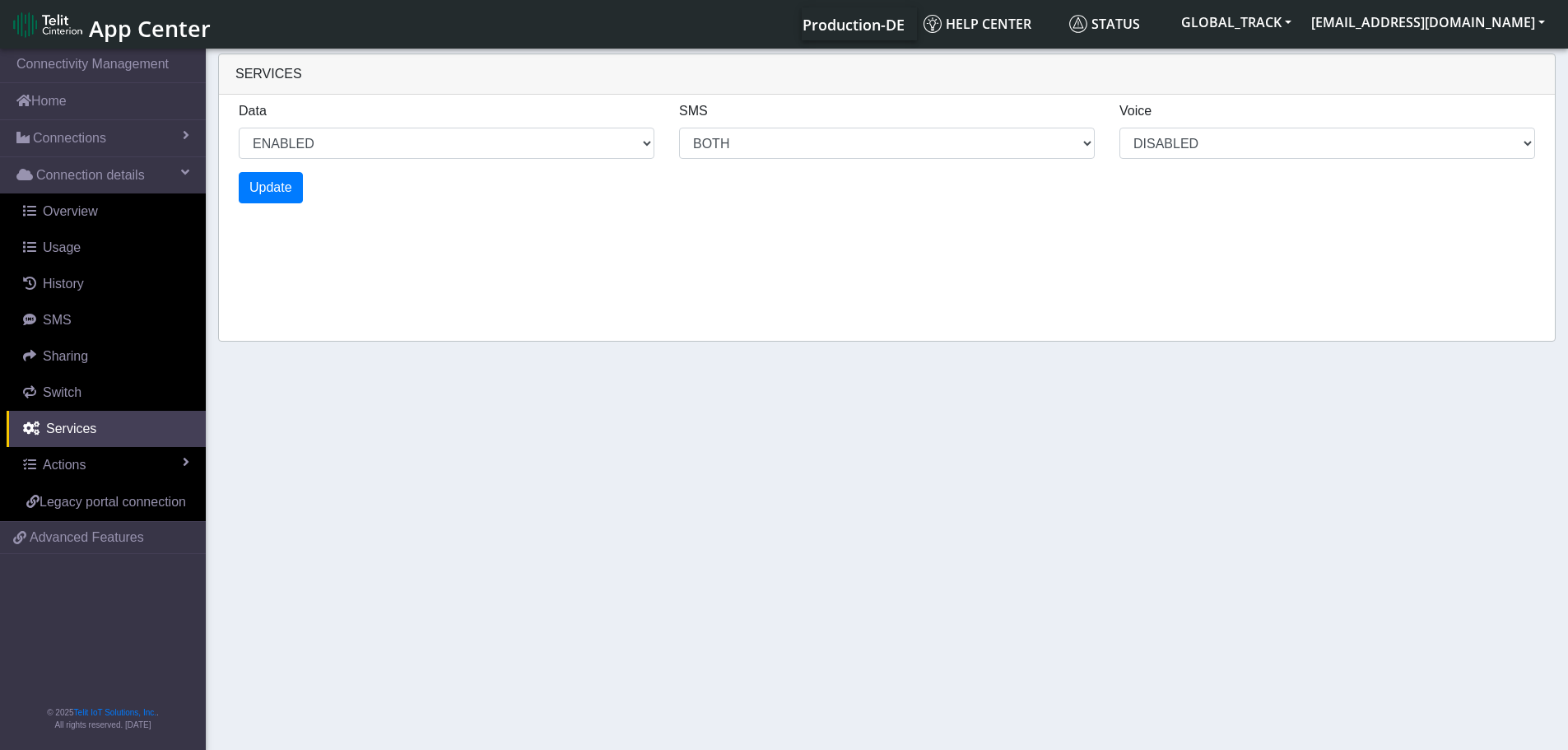
drag, startPoint x: 91, startPoint y: 136, endPoint x: 83, endPoint y: 164, distance: 29.1
click at [91, 136] on span "Connections" at bounding box center [70, 138] width 73 height 20
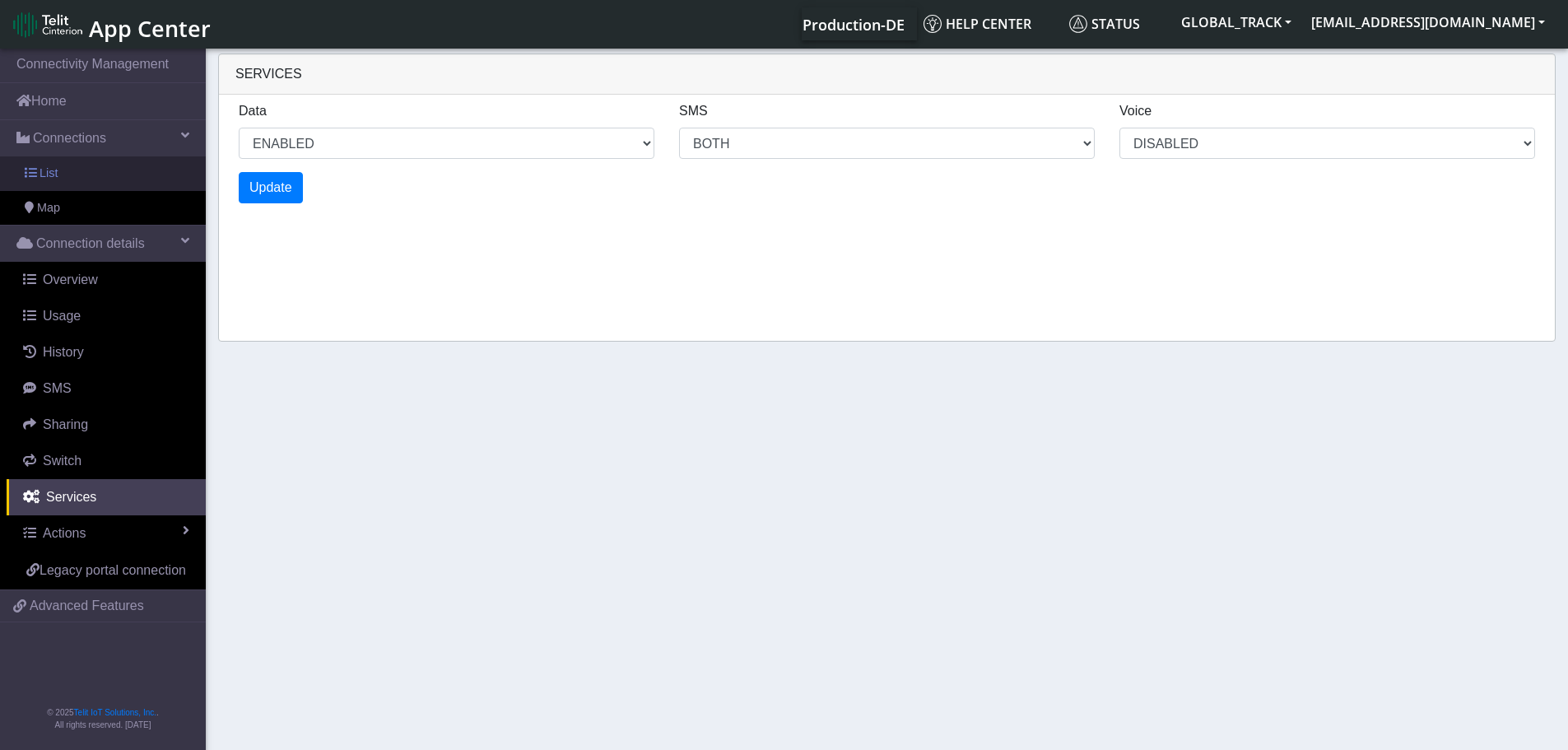
click at [78, 181] on link "List" at bounding box center [103, 174] width 206 height 35
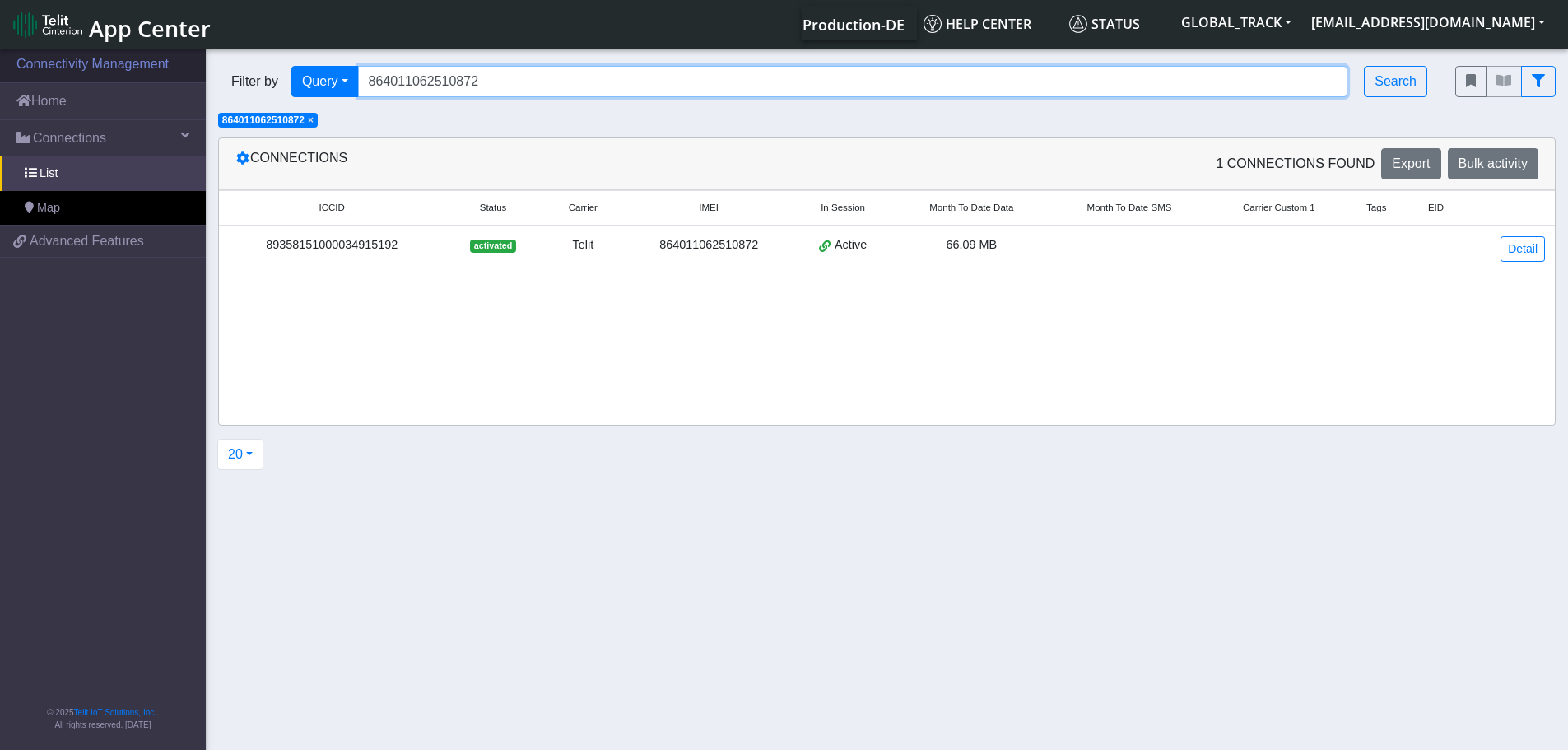
drag, startPoint x: 104, startPoint y: 76, endPoint x: 0, endPoint y: 75, distance: 104.0
click at [0, 76] on section "Connectivity Management Home Connections List Map f9a30661b274d9386ab0a16b18ba4…" at bounding box center [784, 400] width 1568 height 710
paste input "499720"
type input "864011062499720"
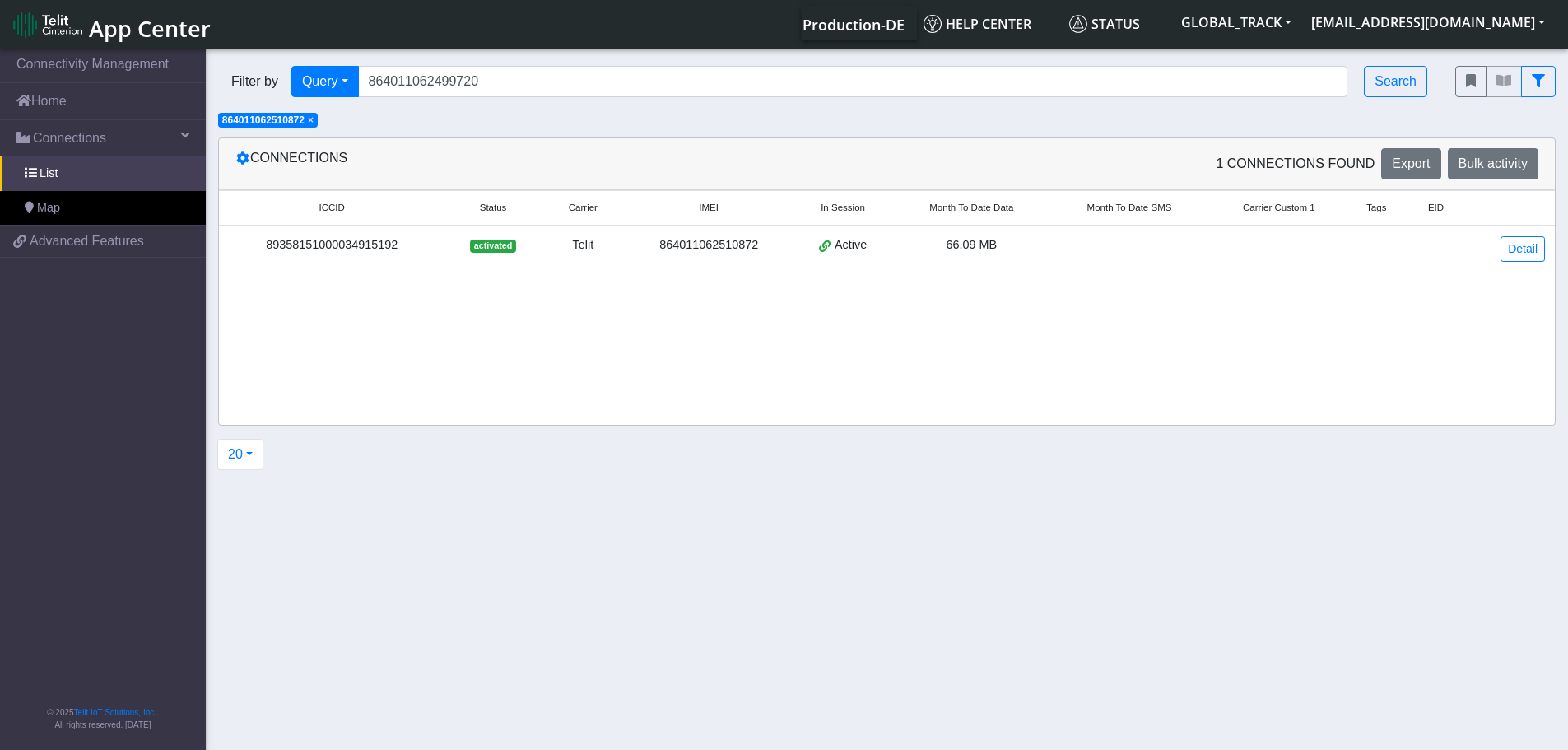
click at [311, 120] on span "×" at bounding box center [311, 120] width 6 height 12
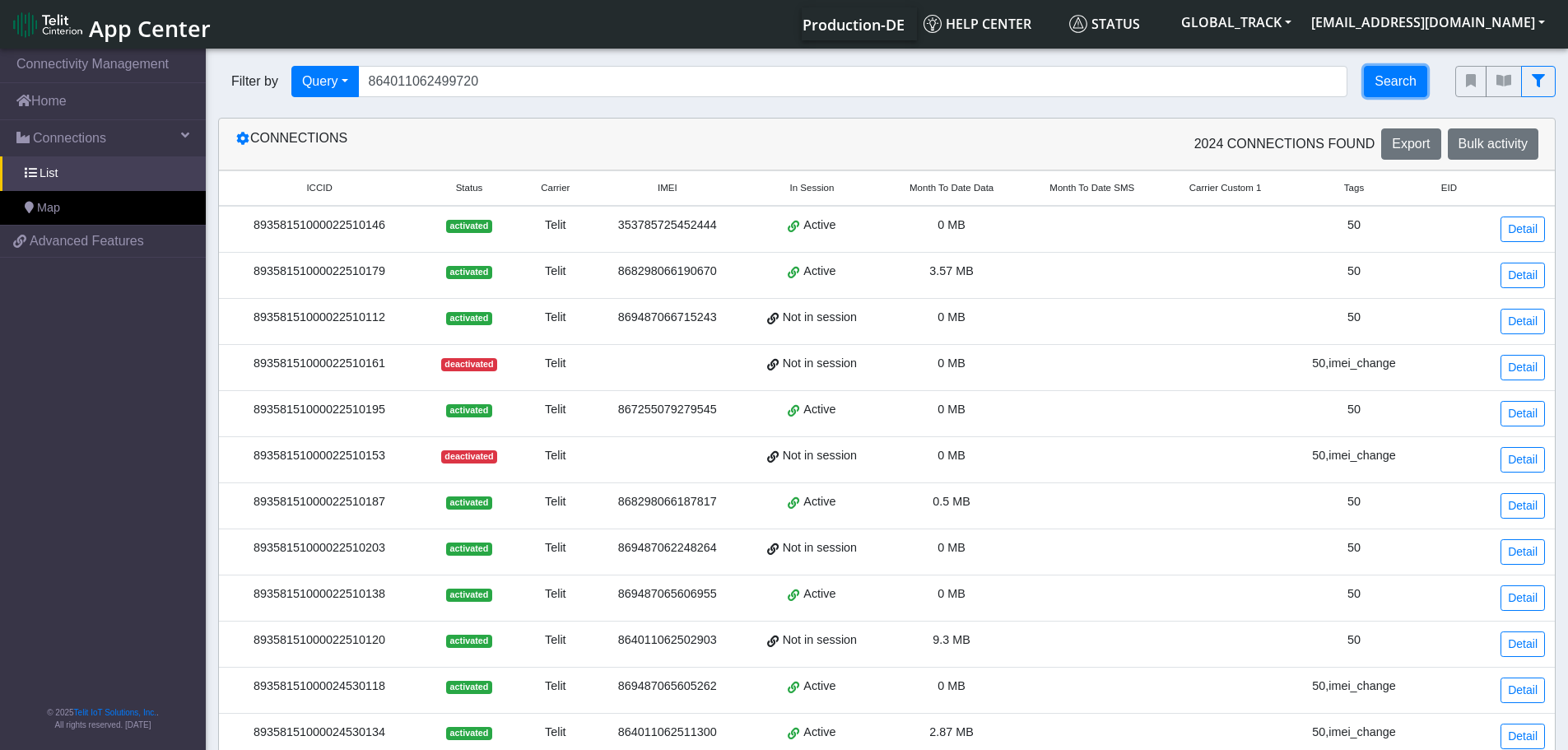
click at [1380, 90] on button "Search" at bounding box center [1395, 81] width 63 height 31
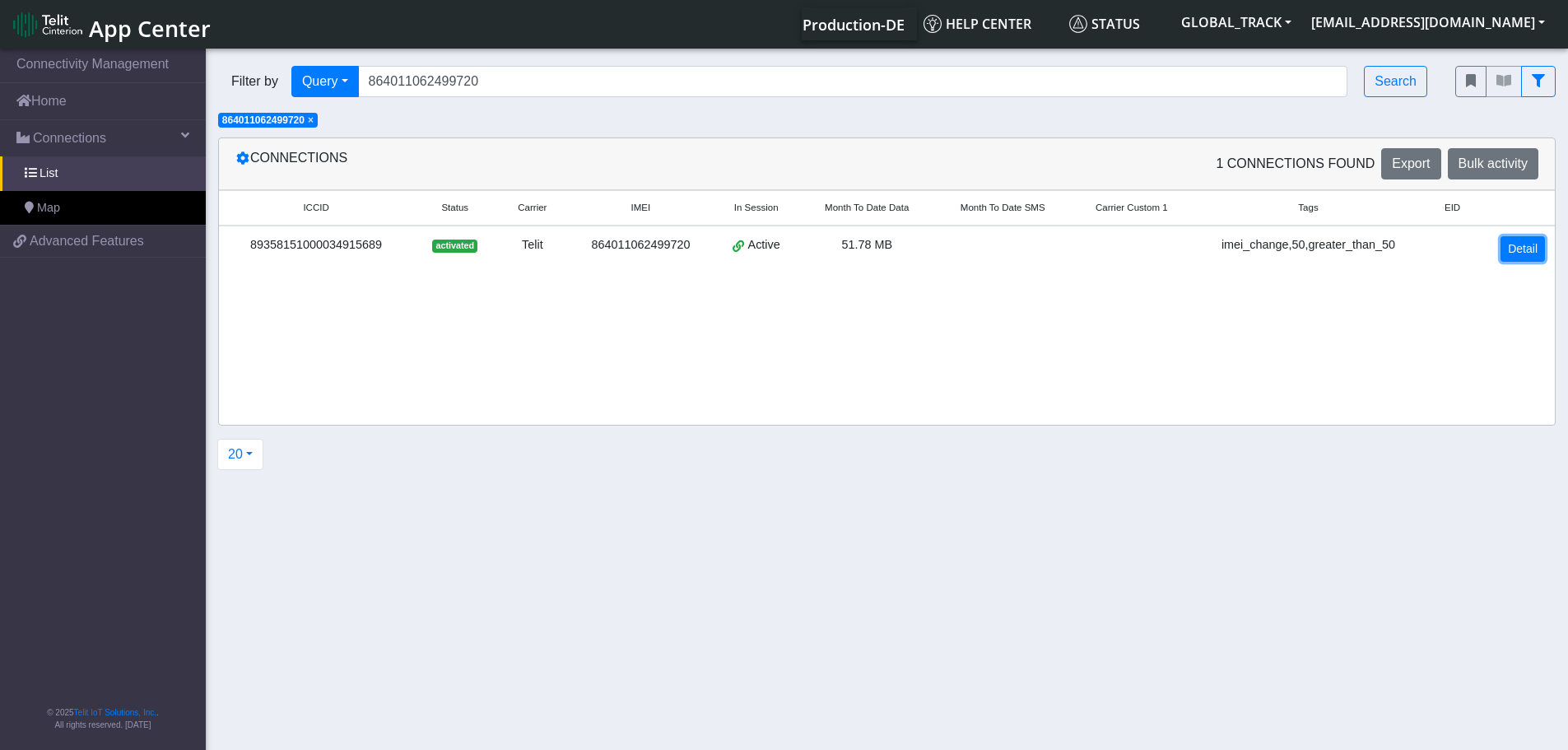
click at [1502, 256] on link "Detail" at bounding box center [1522, 249] width 44 height 26
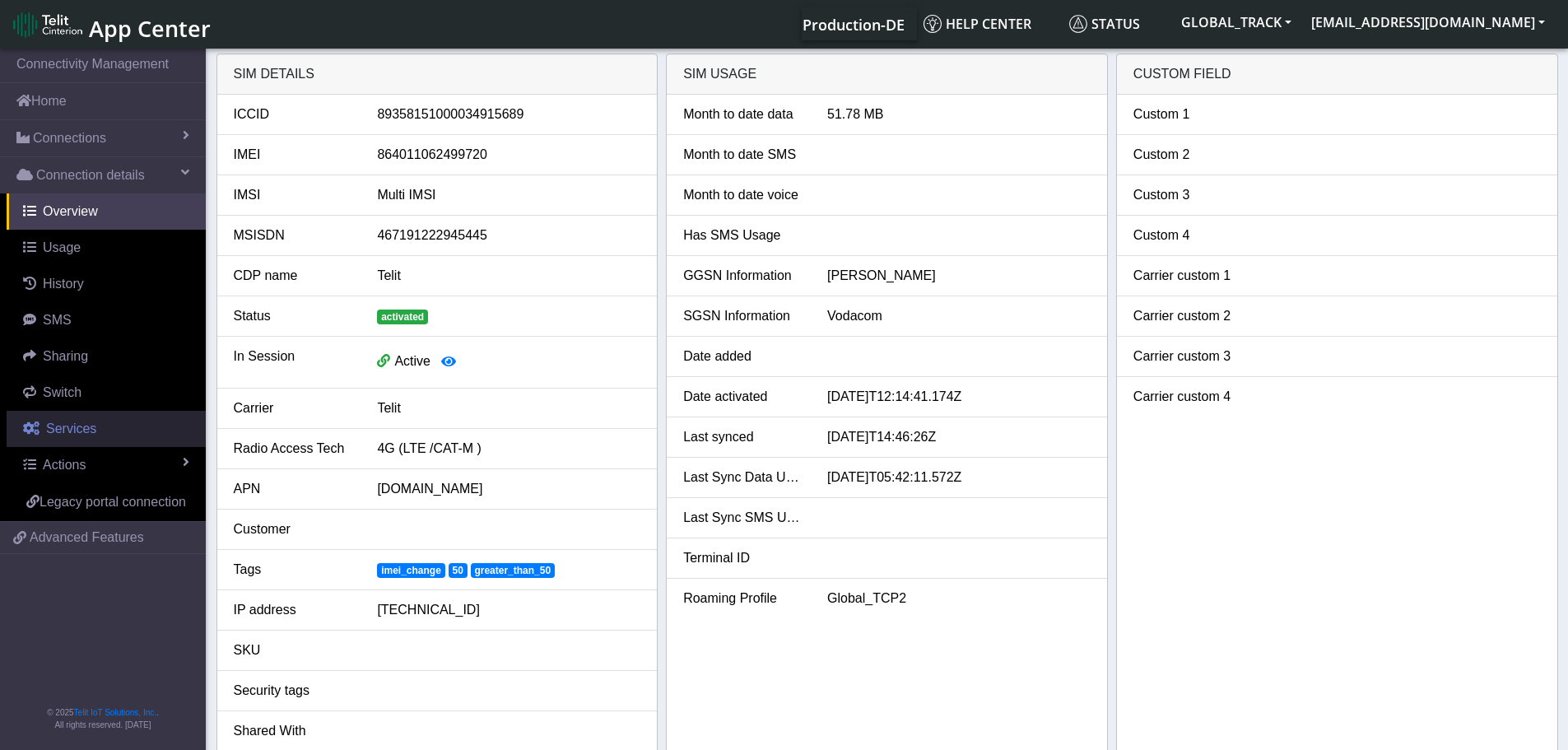
click at [102, 421] on link "Services" at bounding box center [106, 428] width 199 height 37
select select "1: 1"
select select "2: 6"
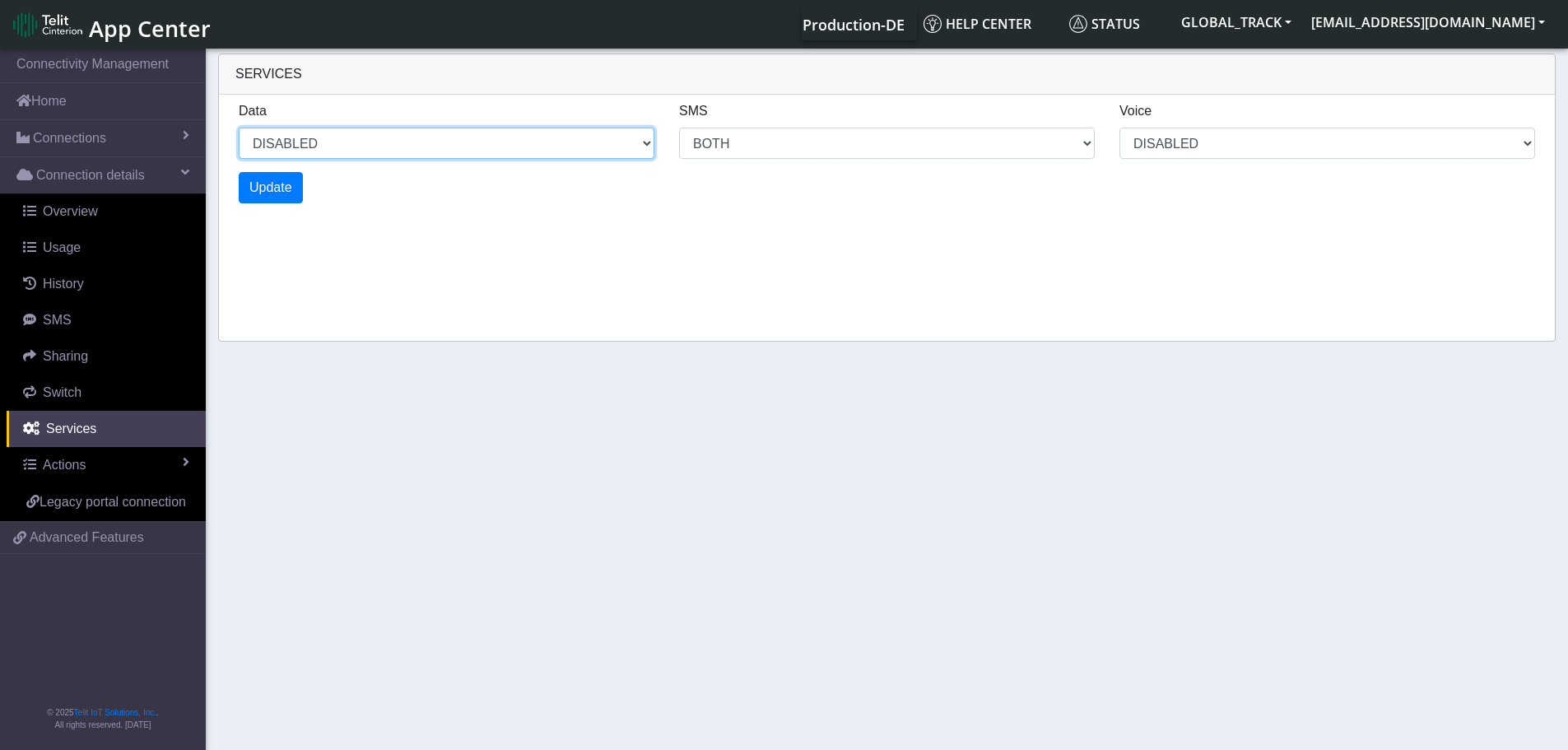
click at [419, 145] on select "ENABLED DISABLED" at bounding box center [446, 143] width 415 height 31
click at [238, 128] on select "ENABLED DISABLED" at bounding box center [446, 143] width 415 height 31
select select "2: 0"
select select "6: 6"
select select "1: 0"
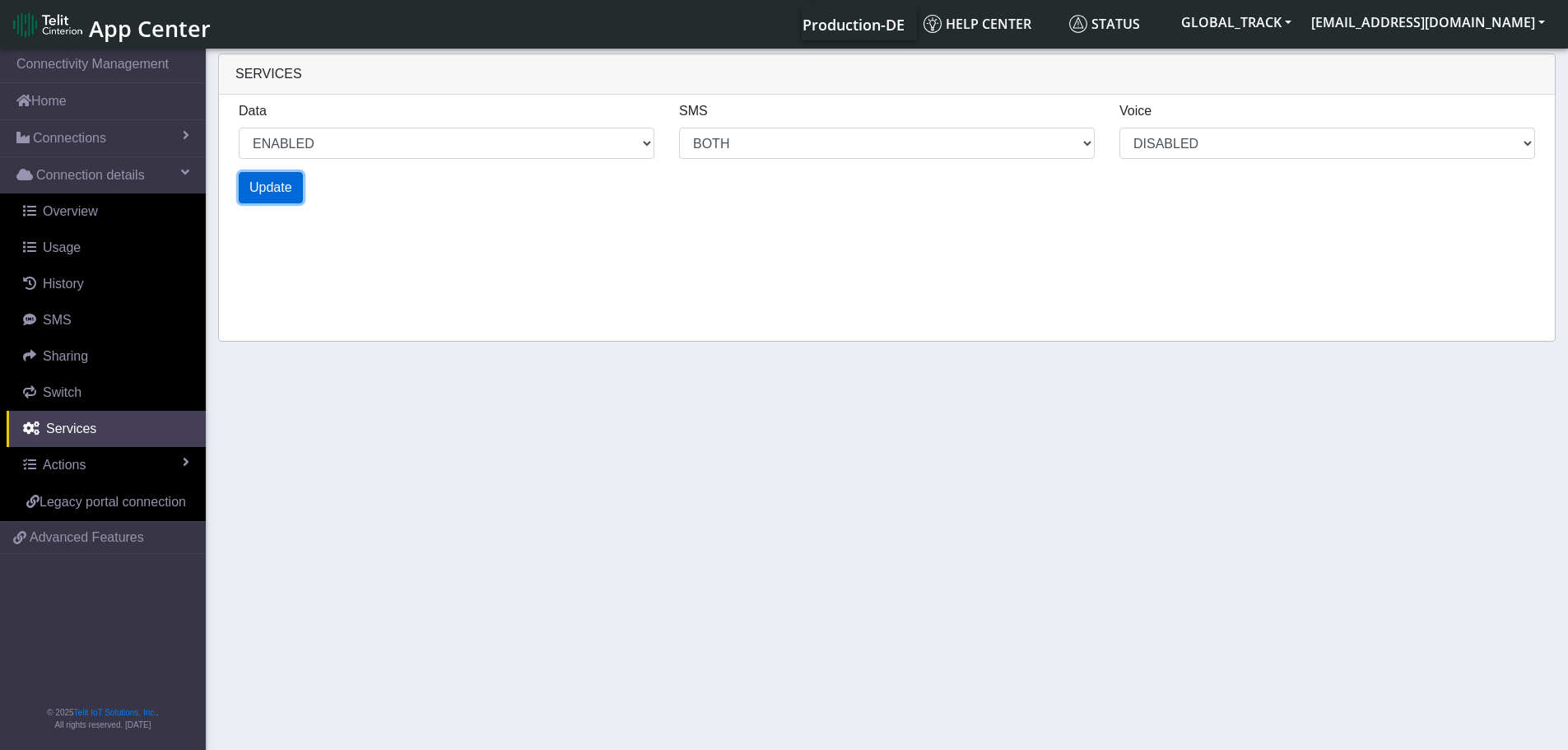
click at [283, 186] on span "Update" at bounding box center [271, 187] width 43 height 14
select select "6: 0"
select select "14: 6"
select select "3: 0"
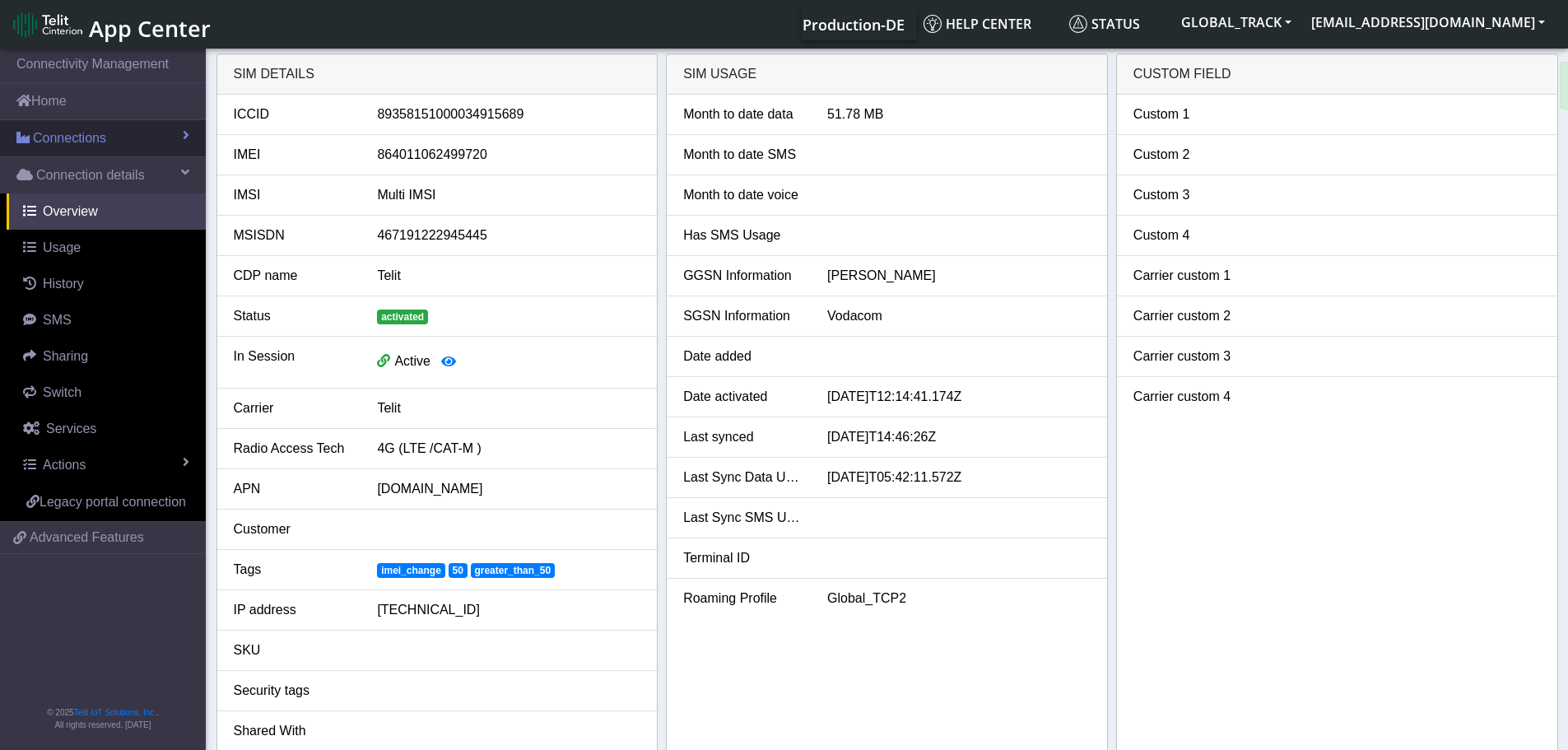
drag, startPoint x: 138, startPoint y: 136, endPoint x: 119, endPoint y: 146, distance: 21.5
click at [138, 136] on link "Connections" at bounding box center [103, 138] width 206 height 37
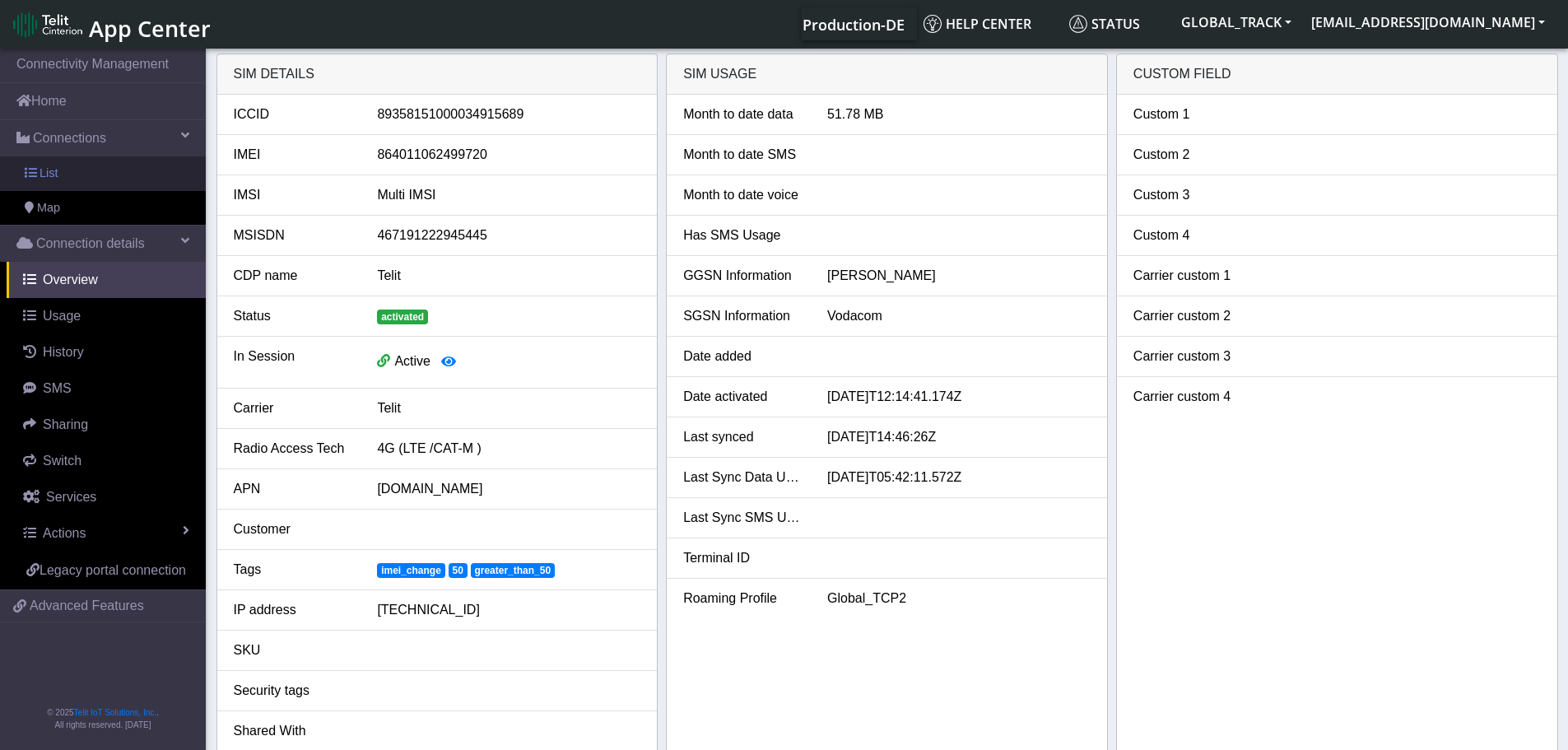
click at [106, 165] on link "List" at bounding box center [103, 174] width 206 height 35
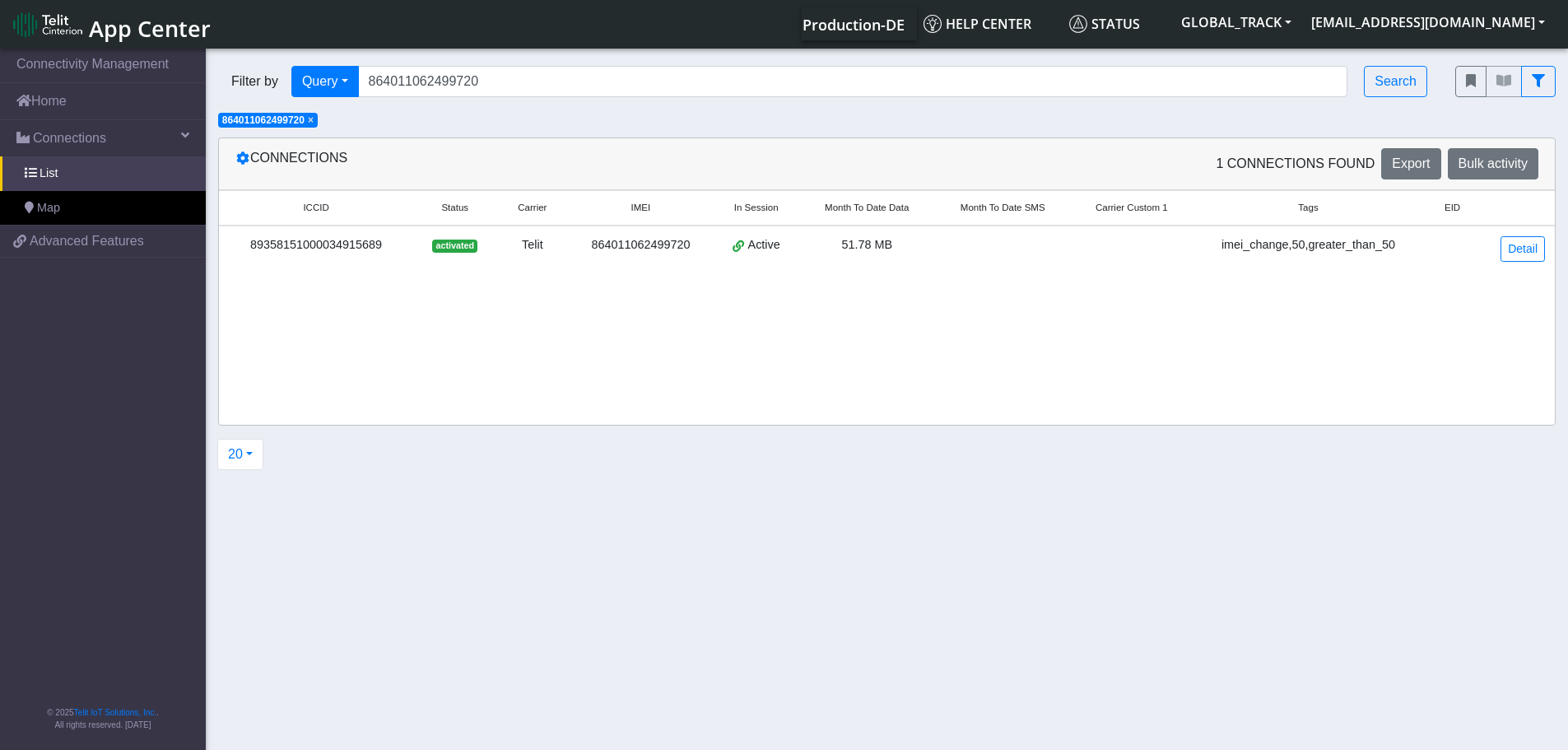
click at [312, 121] on span "×" at bounding box center [311, 120] width 6 height 12
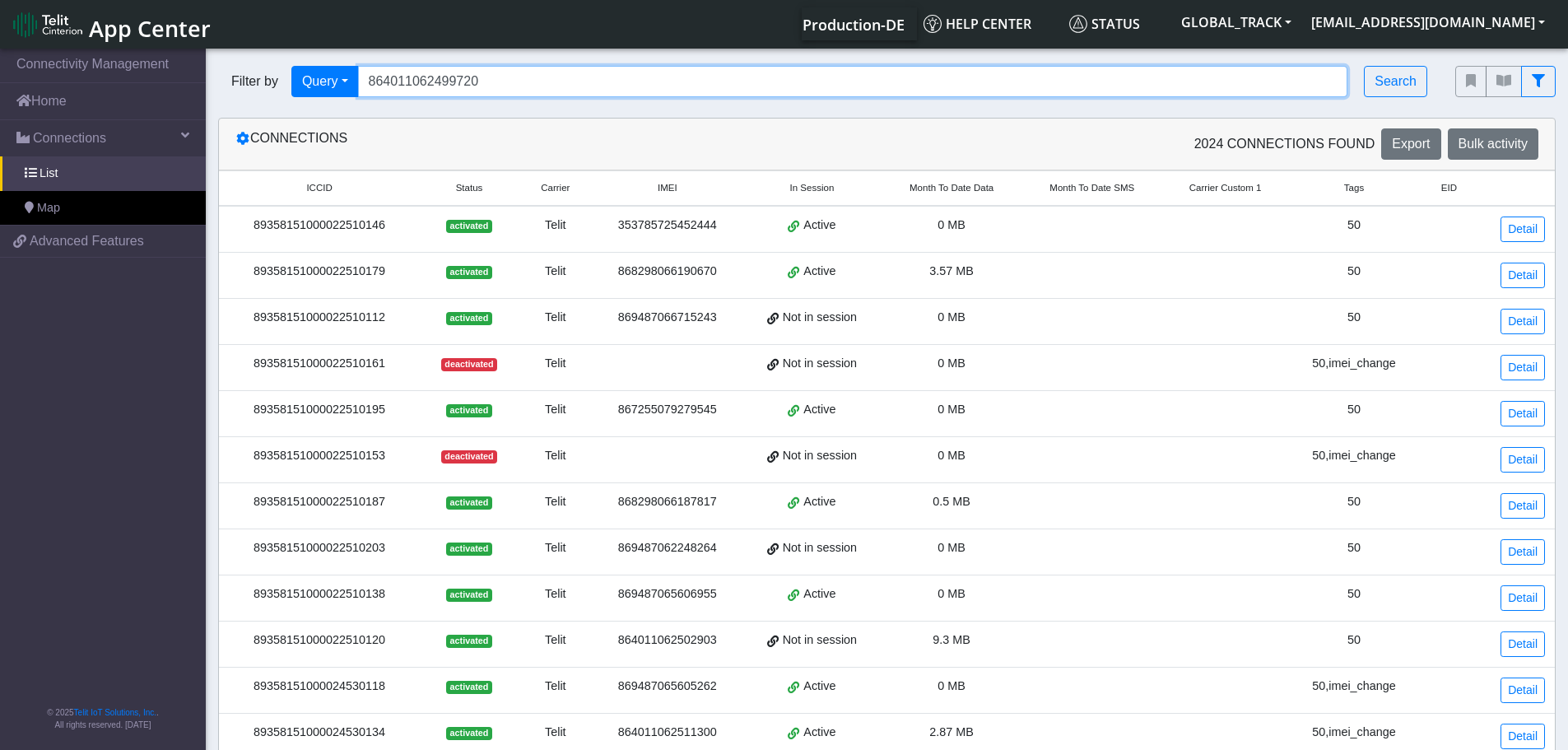
drag, startPoint x: 495, startPoint y: 92, endPoint x: 279, endPoint y: 93, distance: 216.0
click at [279, 93] on div "Filter by Query Query In Session Not connected Tags Country Operator 8640110624…" at bounding box center [824, 81] width 1212 height 31
paste input "7255079271427"
type input "867255079271427"
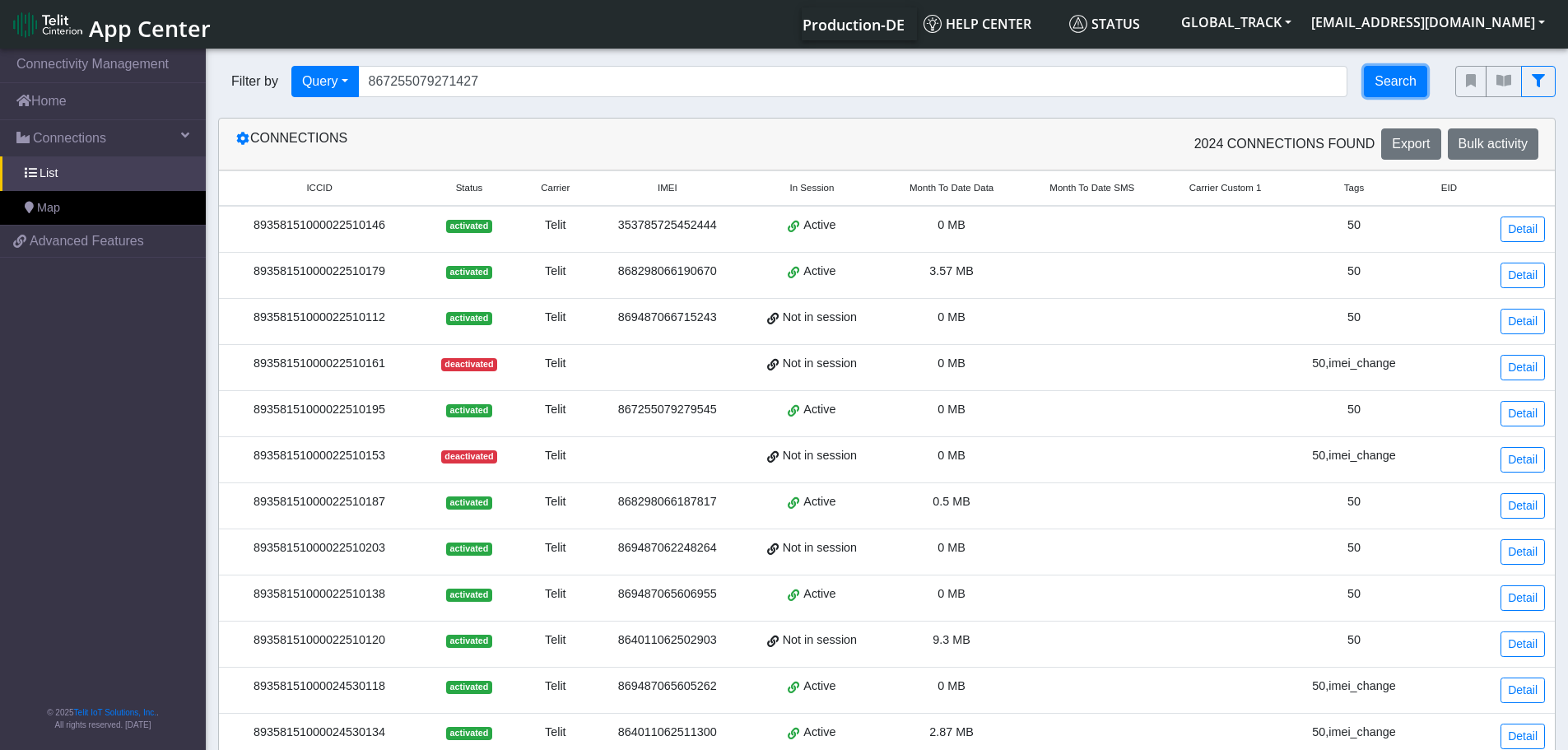
click at [1402, 87] on button "Search" at bounding box center [1395, 81] width 63 height 31
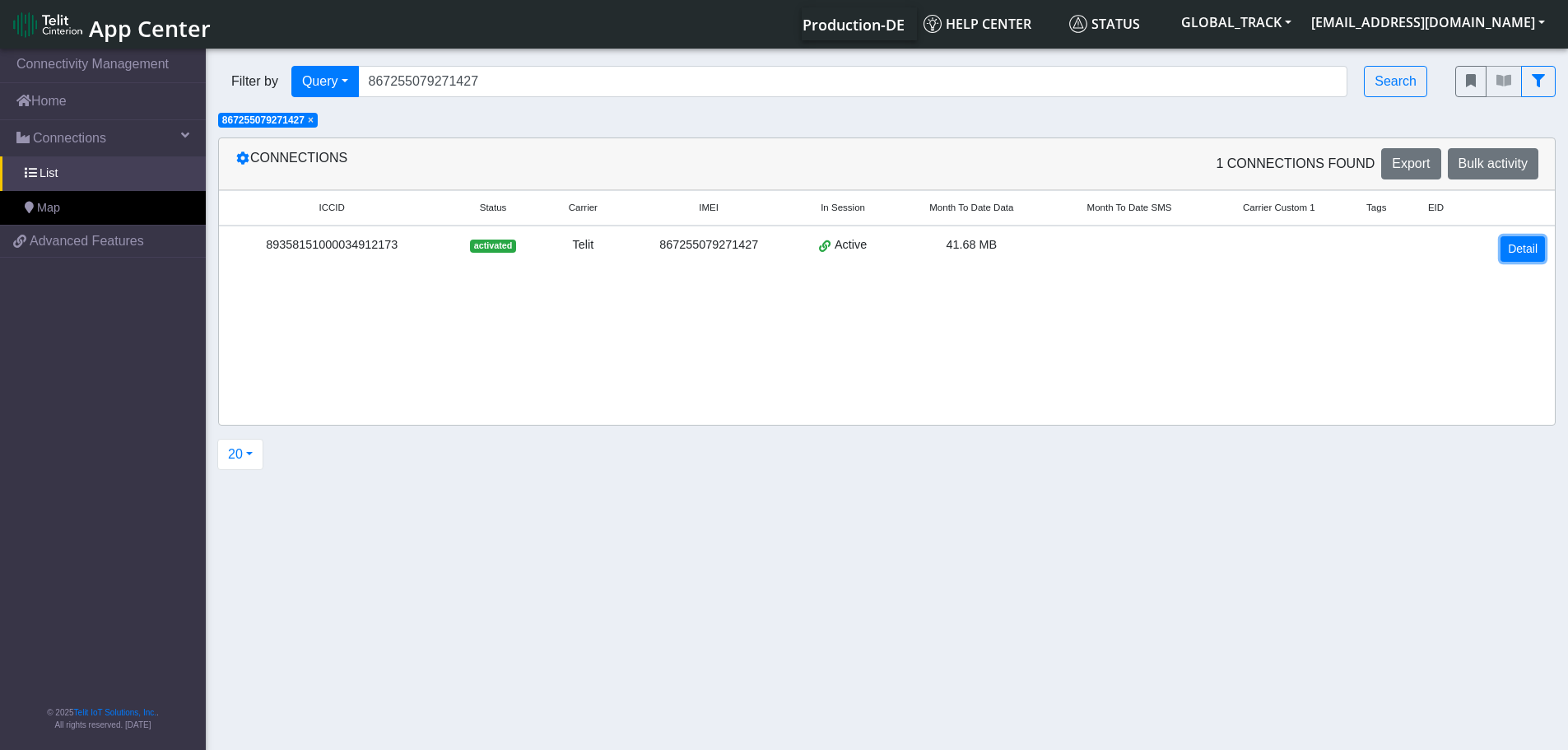
click at [1508, 249] on link "Detail" at bounding box center [1522, 249] width 44 height 26
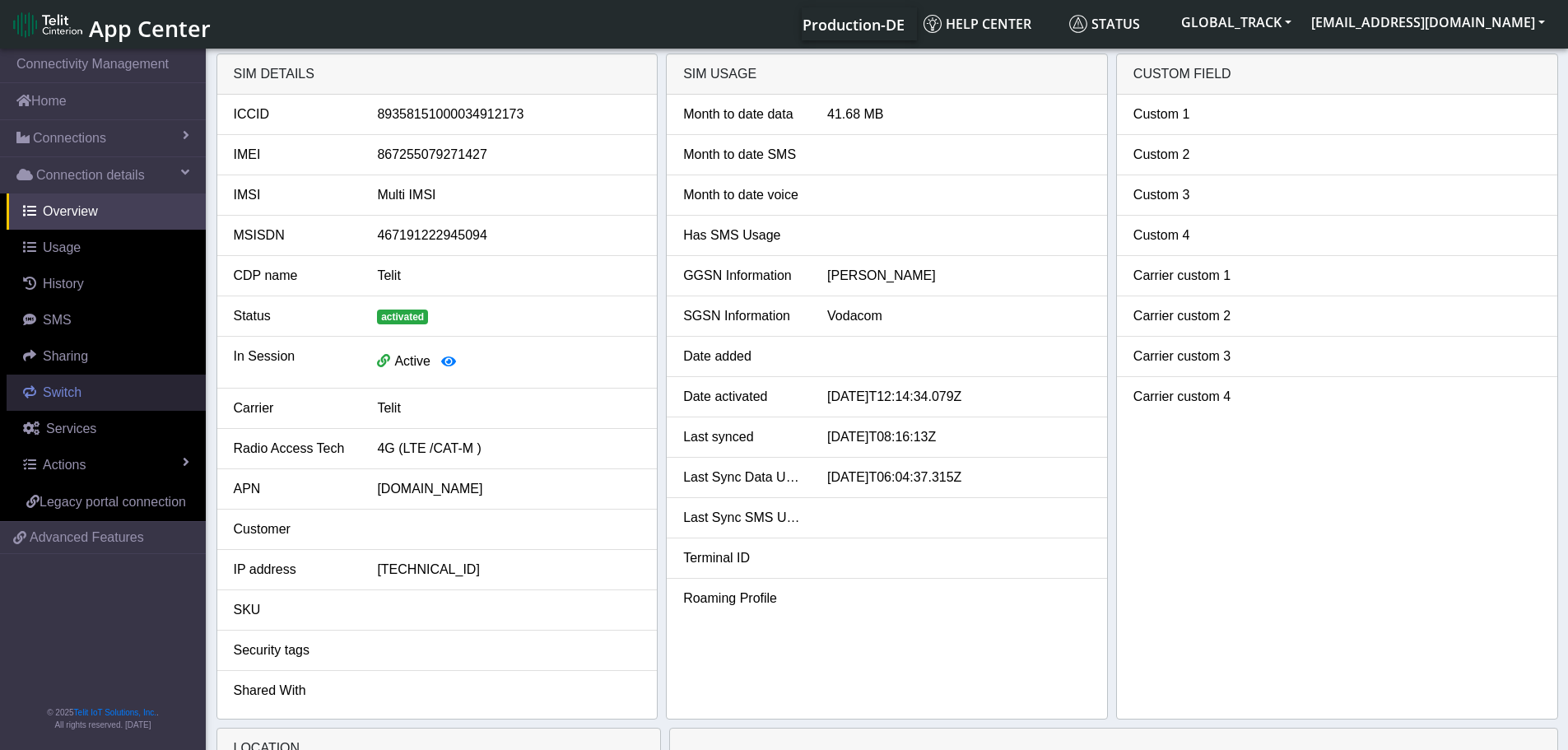
click at [90, 399] on link "Switch" at bounding box center [106, 392] width 199 height 37
click at [98, 421] on link "Services" at bounding box center [106, 428] width 199 height 37
select select "2: 6"
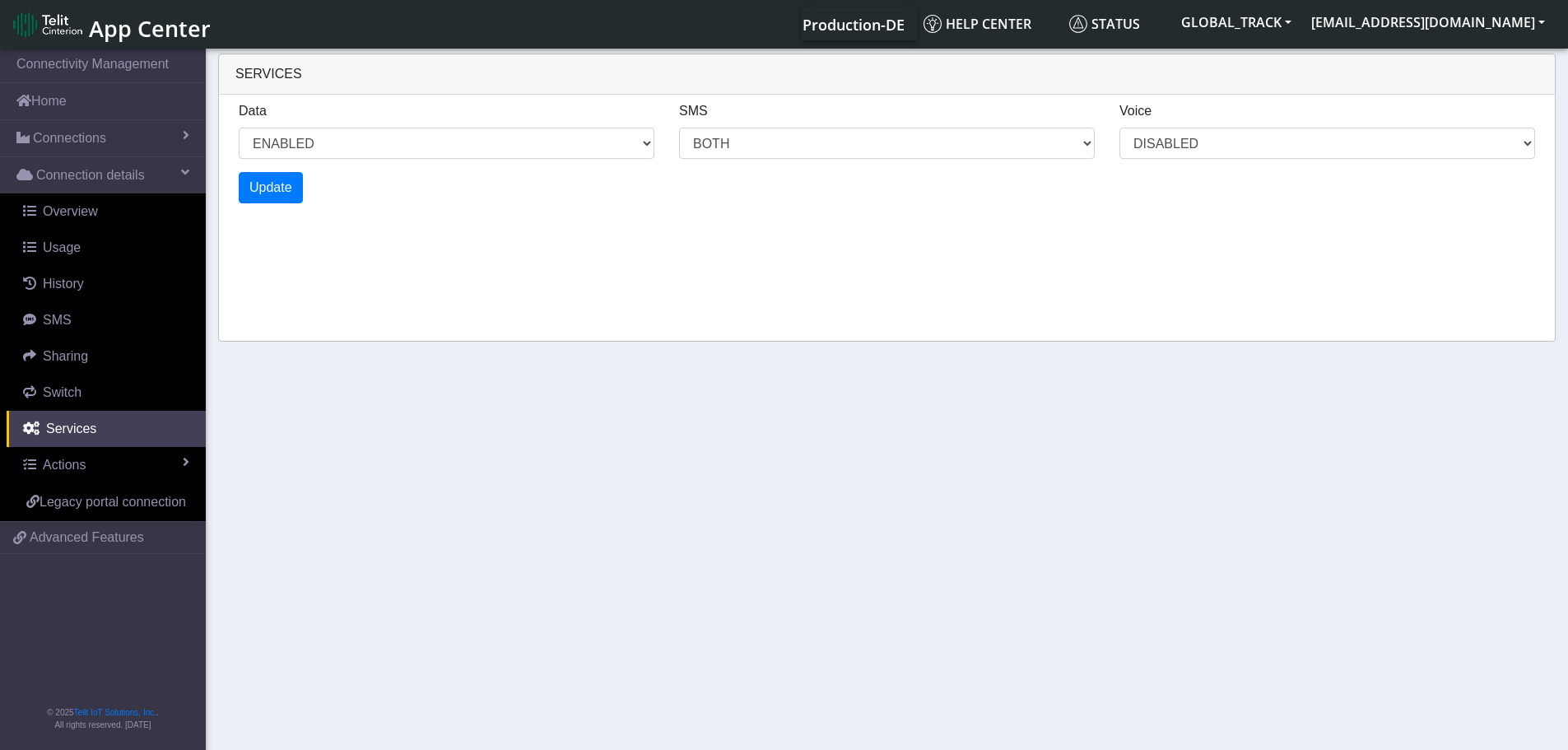
drag, startPoint x: 152, startPoint y: 129, endPoint x: 110, endPoint y: 157, distance: 50.5
click at [152, 129] on link "Connections" at bounding box center [103, 138] width 206 height 37
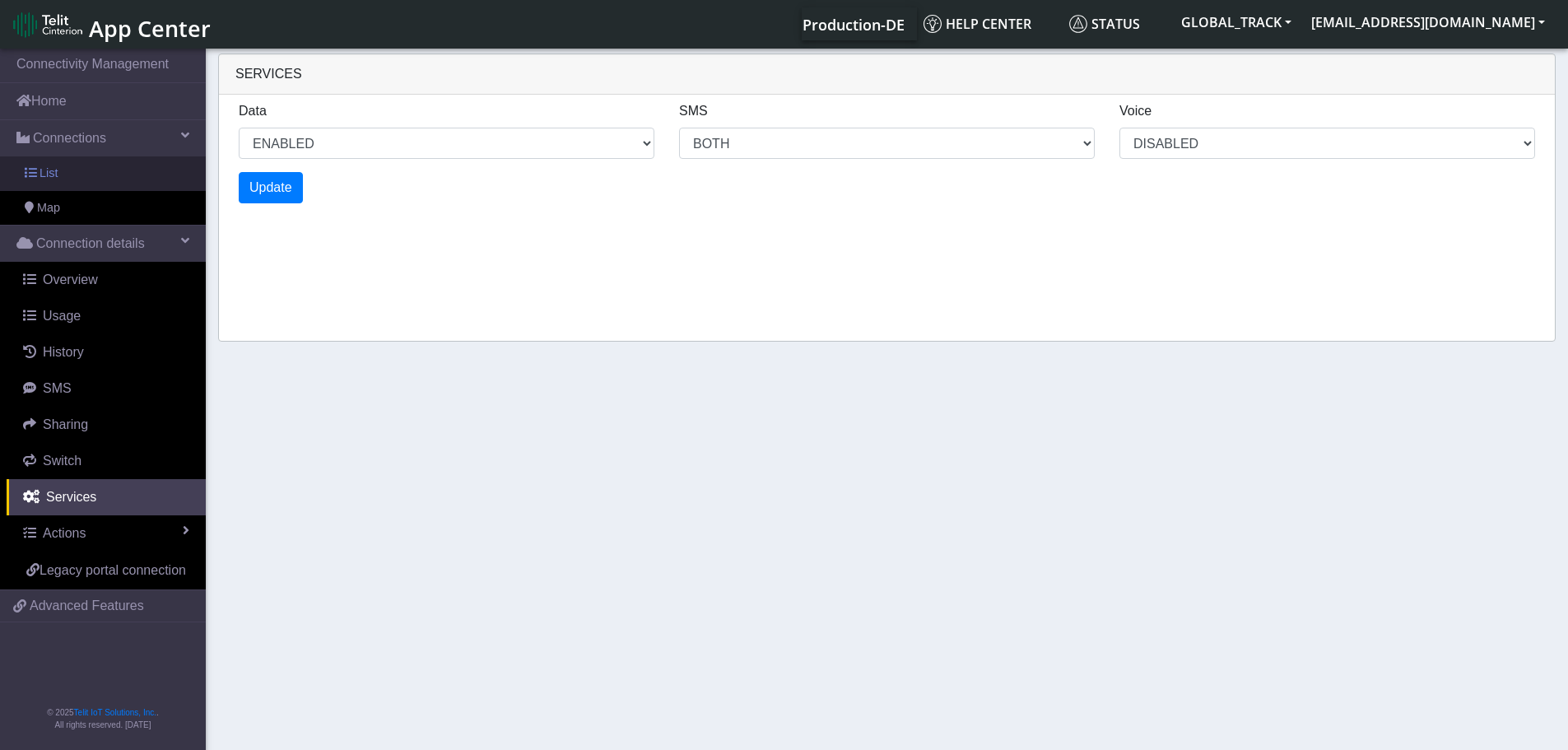
click at [67, 180] on link "List" at bounding box center [103, 174] width 206 height 35
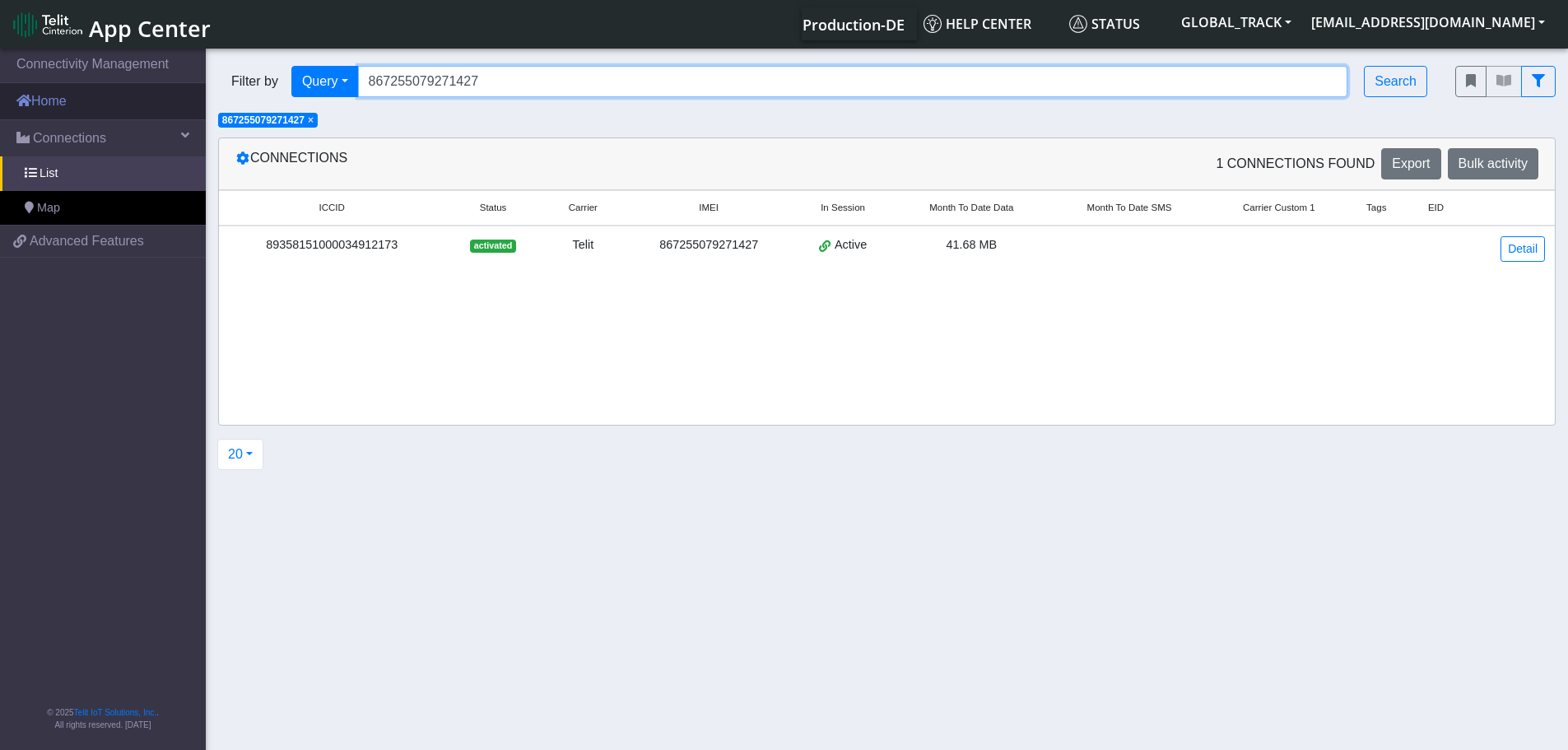
drag, startPoint x: 529, startPoint y: 79, endPoint x: 176, endPoint y: 113, distance: 354.6
click at [183, 113] on section "Connectivity Management Home Connections List Map f9a30661b274d9386ab0a16b18ba4…" at bounding box center [784, 400] width 1568 height 710
drag, startPoint x: 369, startPoint y: 112, endPoint x: 342, endPoint y: 112, distance: 27.0
click at [342, 112] on div "Filter by Query Query In Session Not connected Tags Country Operator 8672550792…" at bounding box center [887, 91] width 1362 height 76
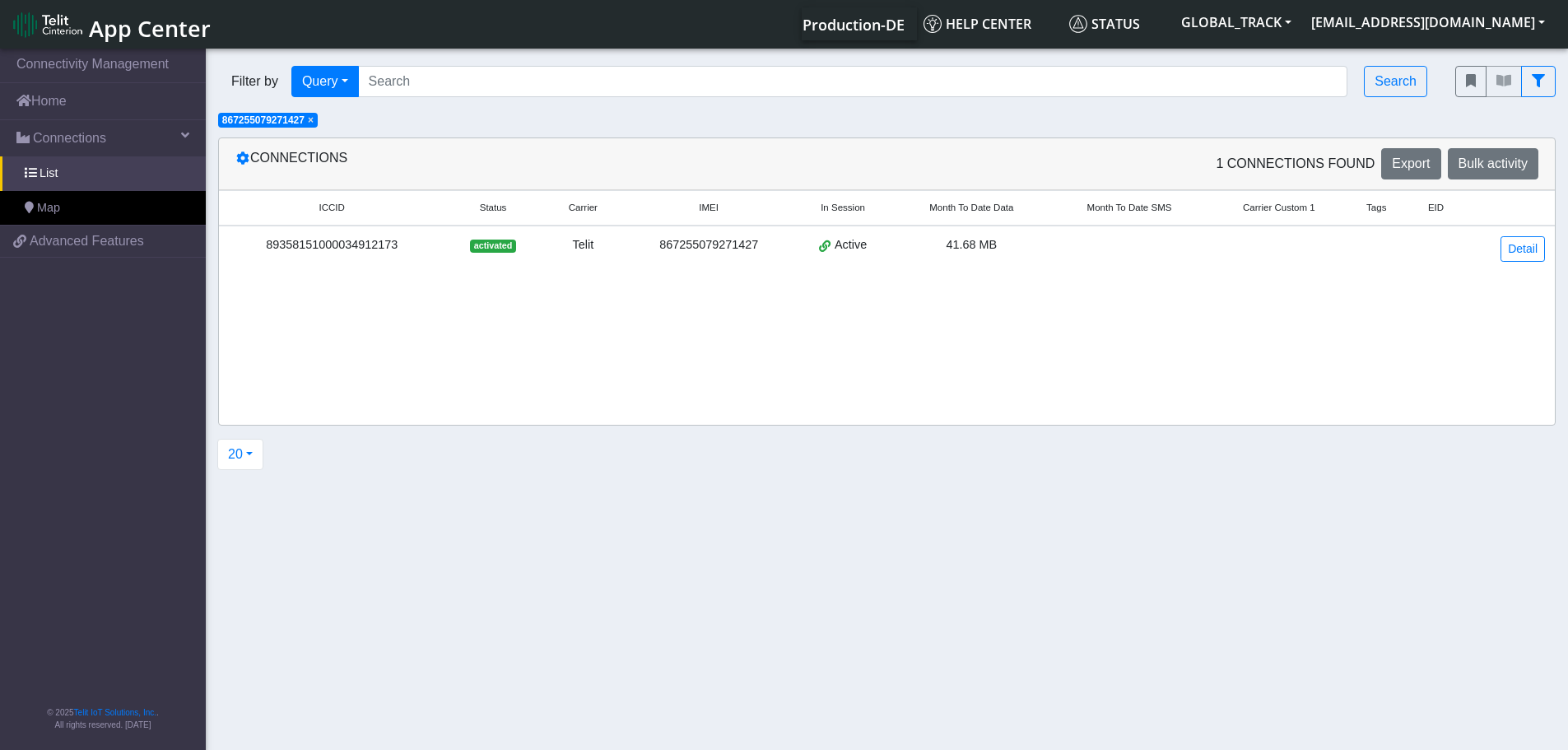
drag, startPoint x: 613, startPoint y: 61, endPoint x: 604, endPoint y: 62, distance: 9.1
click at [613, 61] on div "Filter by Query Query In Session Not connected Tags Country Operator Search" at bounding box center [824, 82] width 1237 height 56
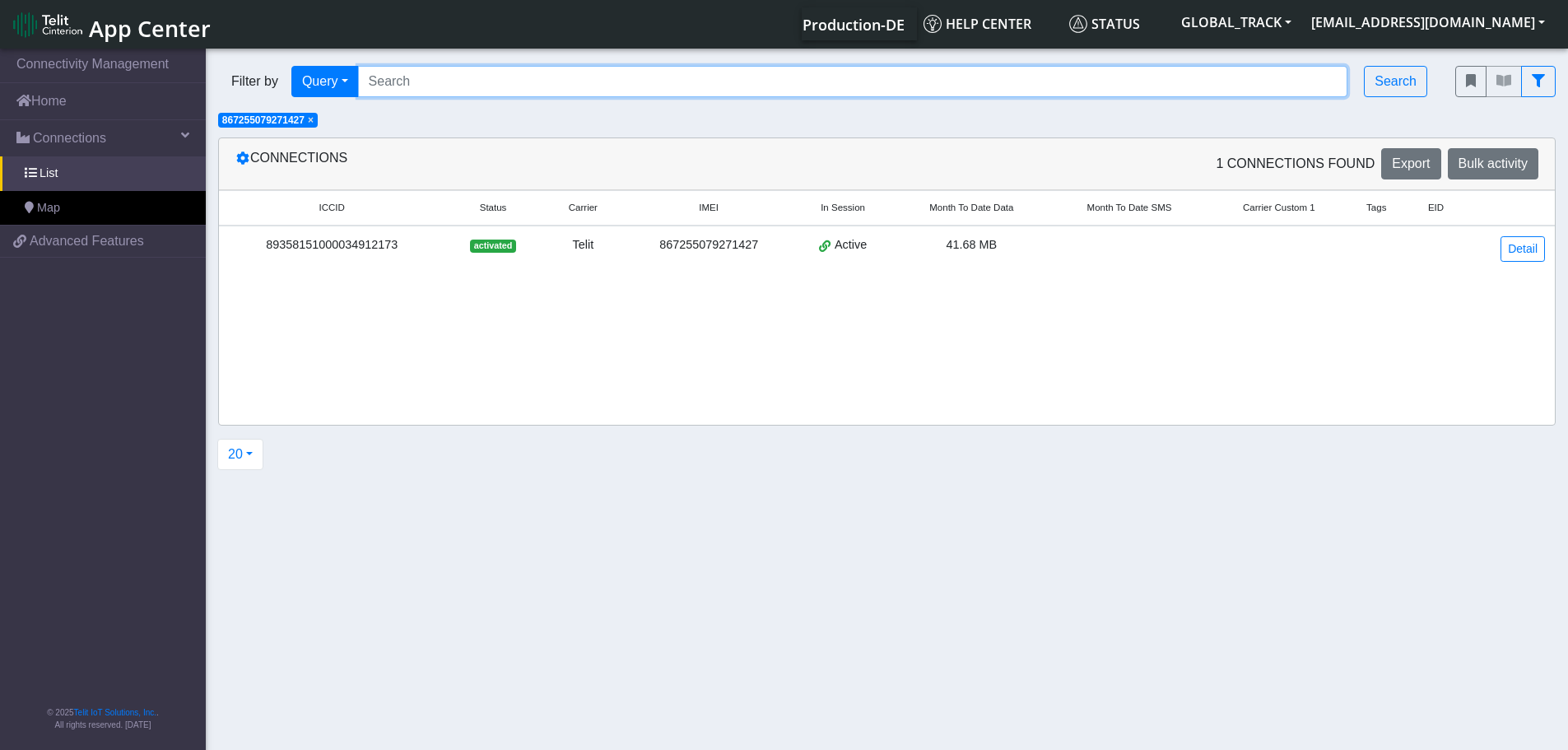
click at [405, 90] on input "Search..." at bounding box center [853, 81] width 990 height 31
paste input "864011061034577"
type input "864011061034577"
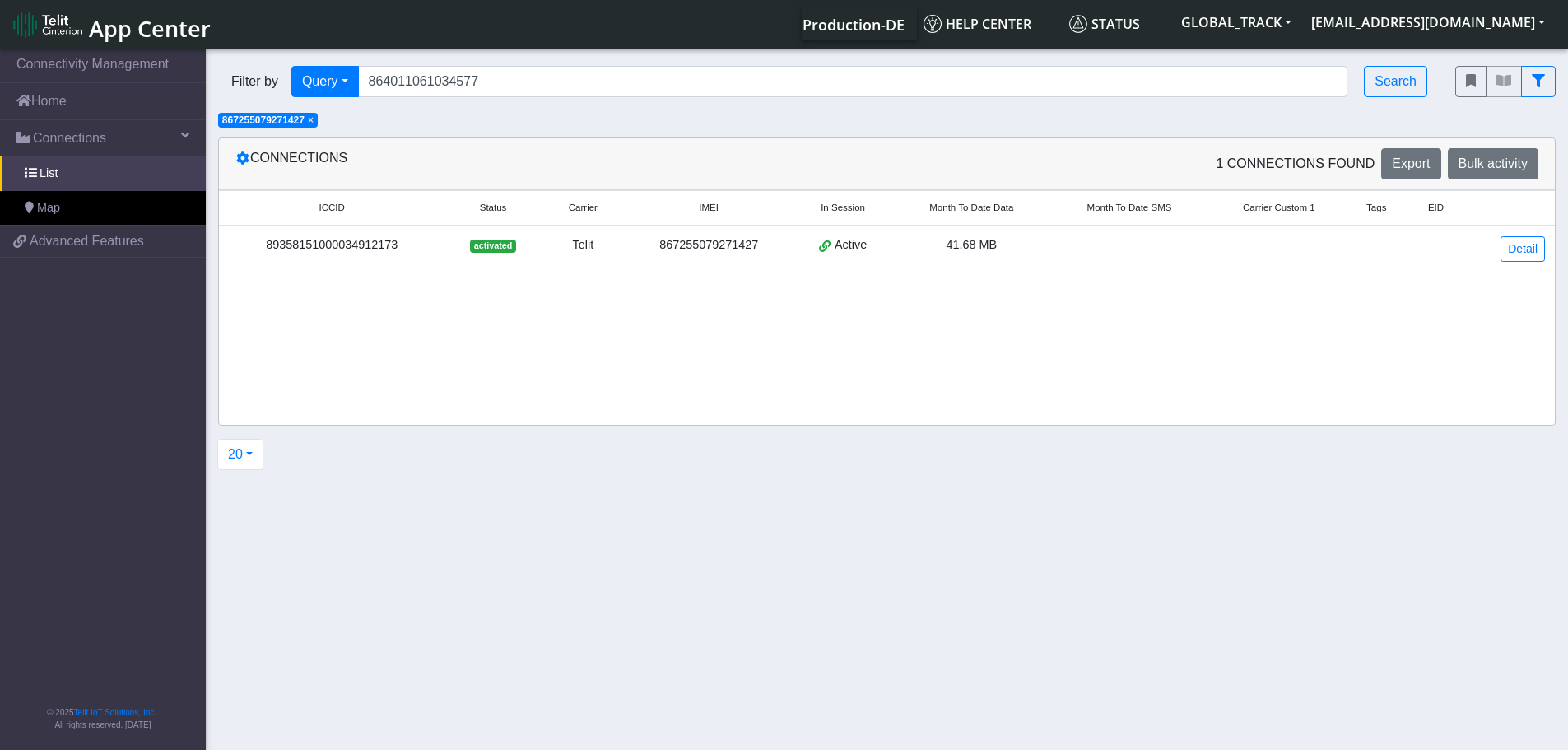
click at [313, 120] on span "×" at bounding box center [311, 120] width 6 height 12
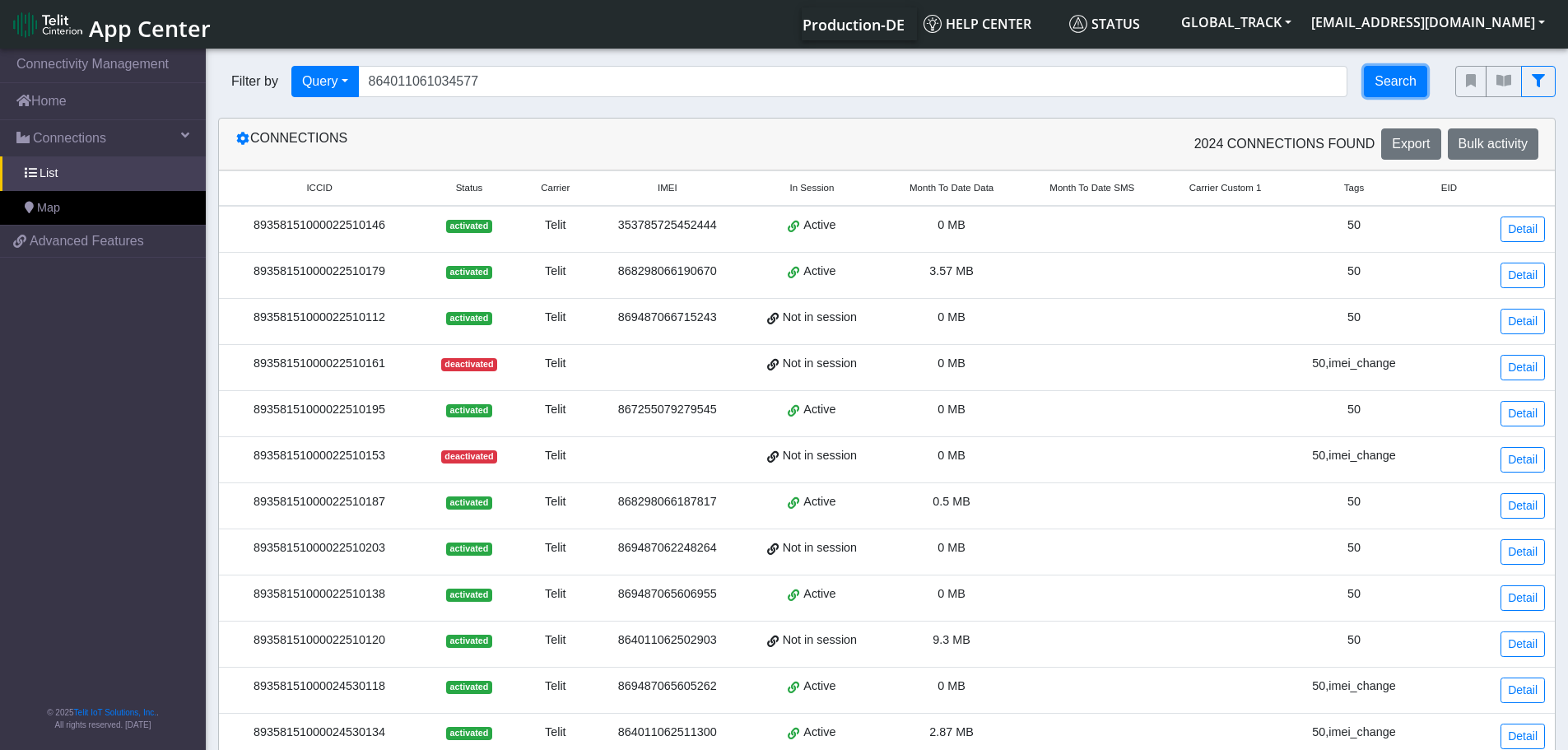
click at [1399, 87] on button "Search" at bounding box center [1395, 81] width 63 height 31
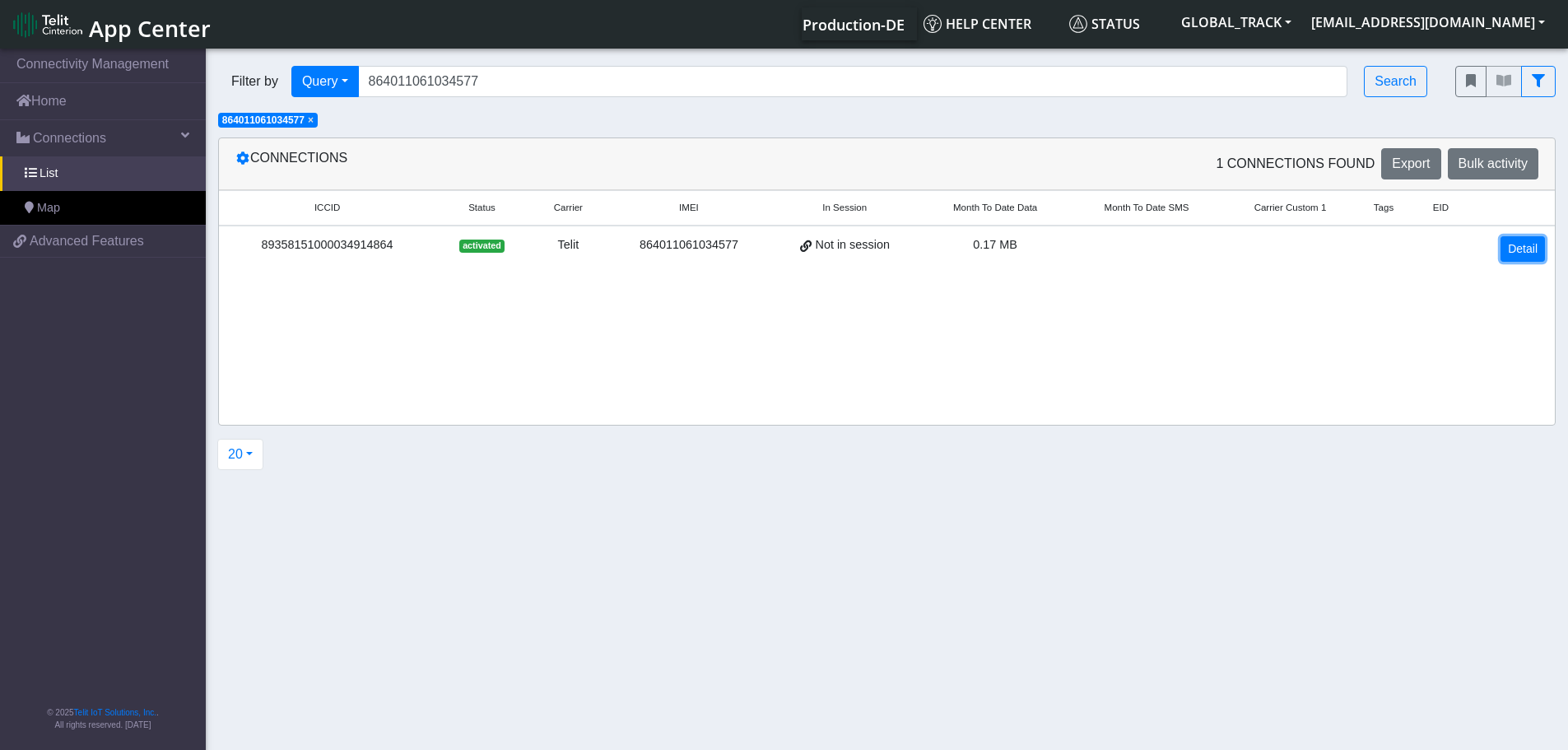
click at [1519, 250] on link "Detail" at bounding box center [1522, 249] width 44 height 26
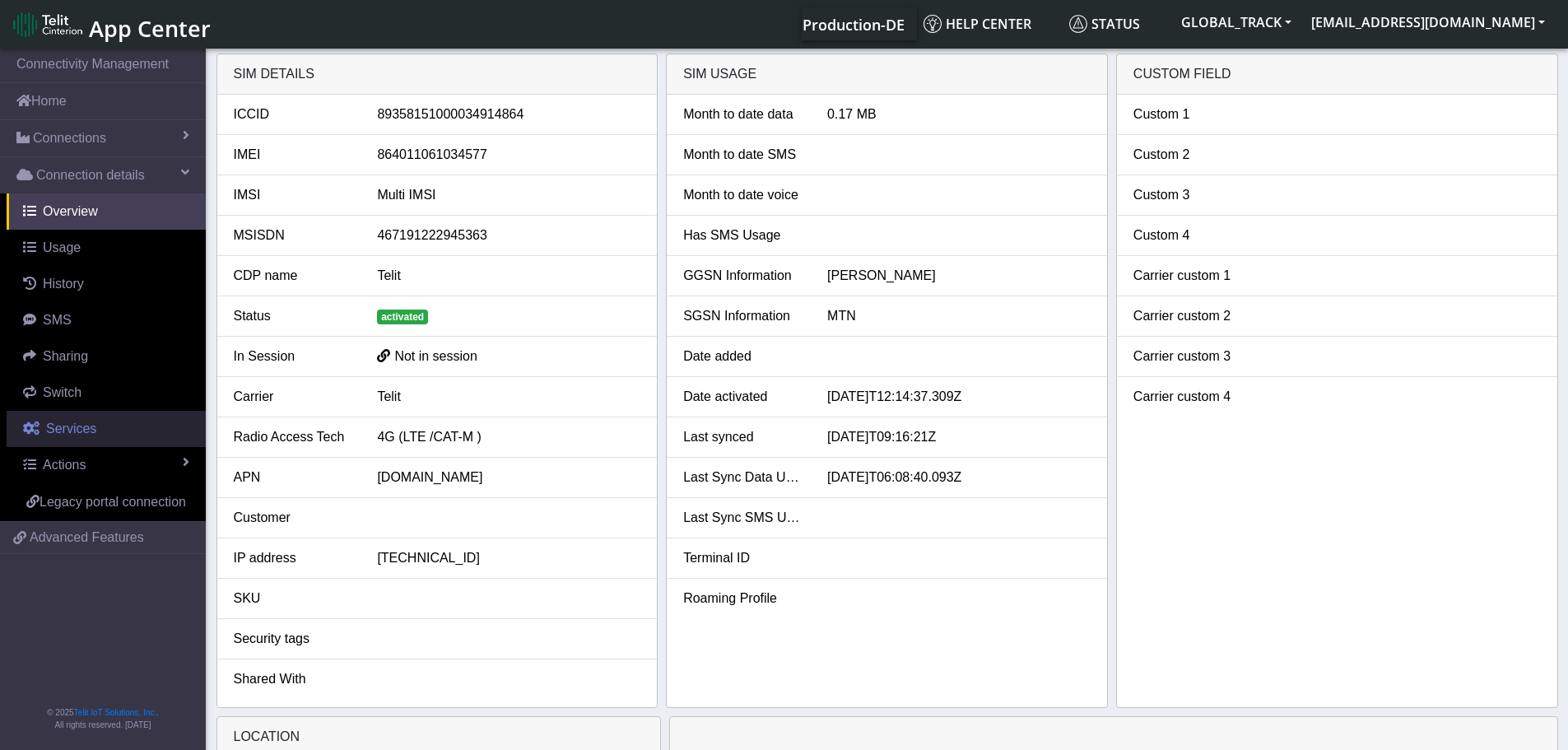
click at [96, 420] on link "Services" at bounding box center [106, 428] width 199 height 37
select select "2: 6"
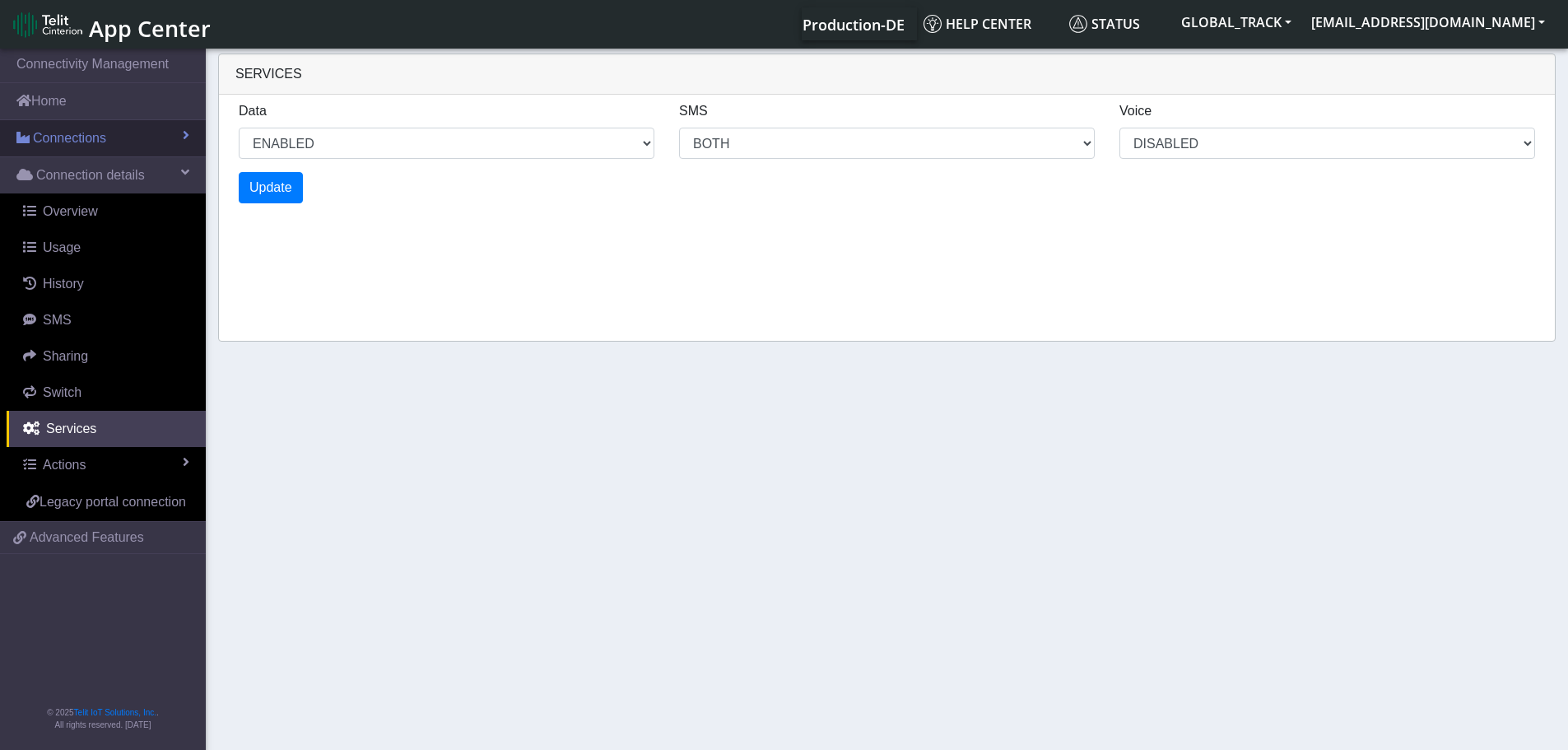
click at [62, 143] on span "Connections" at bounding box center [70, 138] width 73 height 20
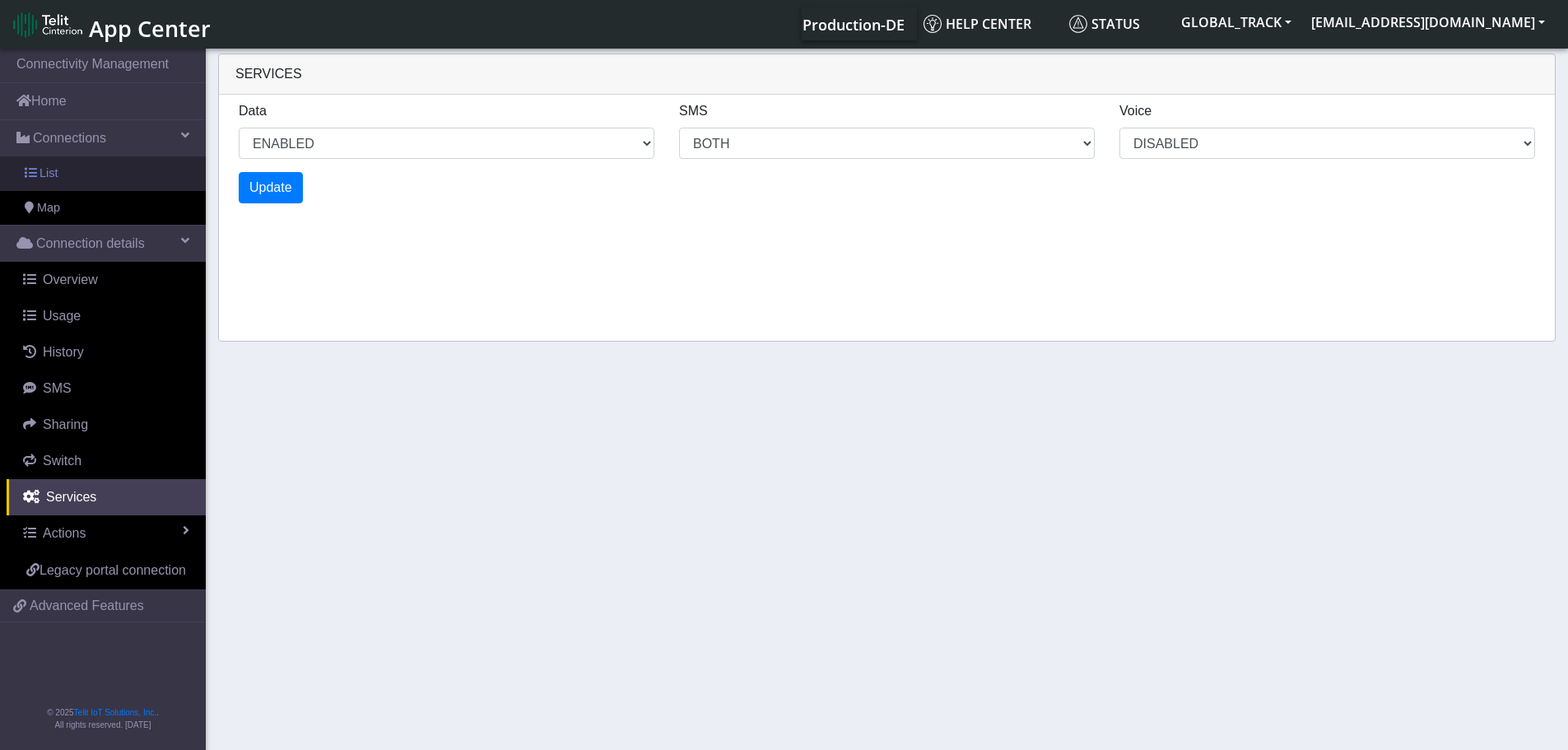
click at [71, 183] on link "List" at bounding box center [103, 174] width 206 height 35
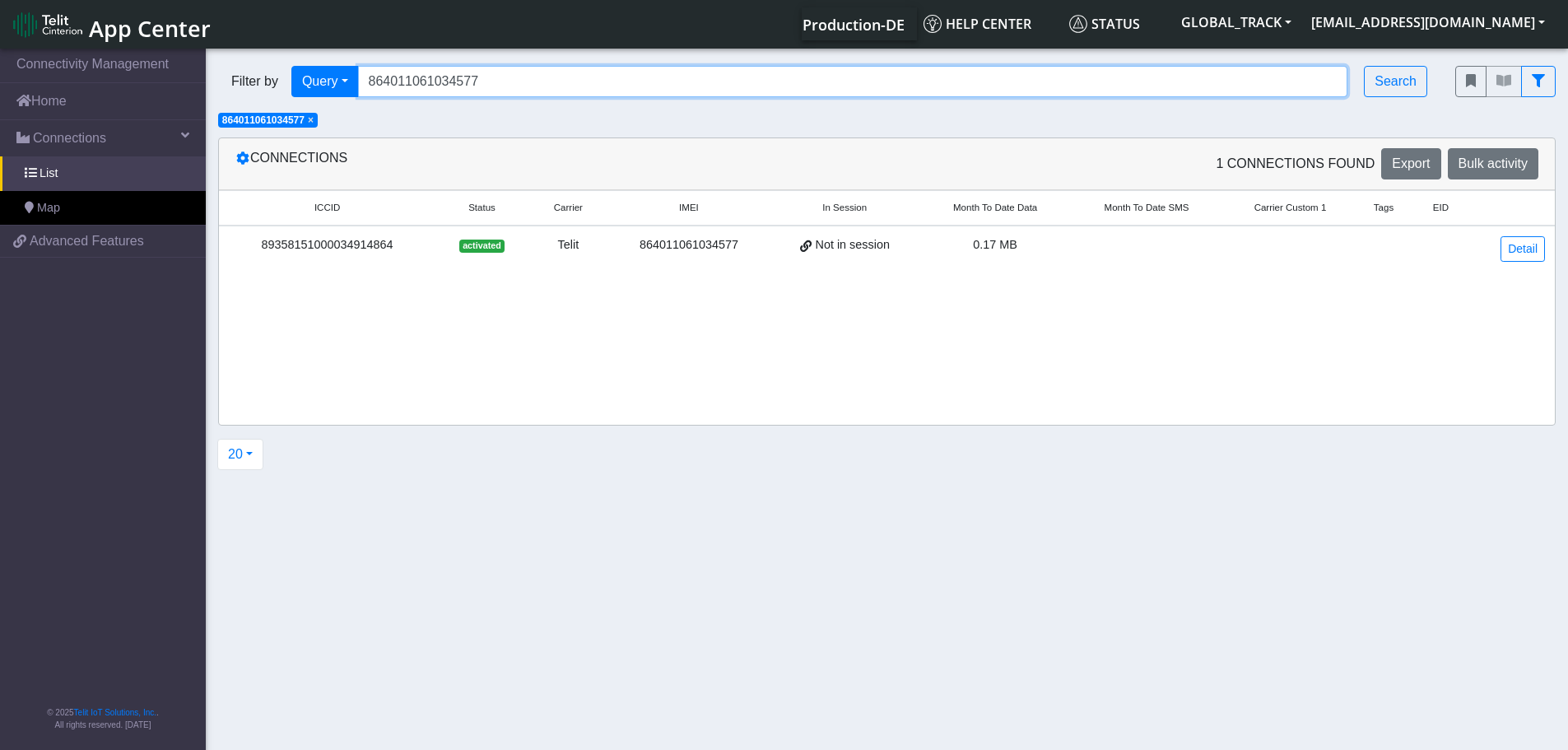
drag, startPoint x: 558, startPoint y: 80, endPoint x: 247, endPoint y: 100, distance: 311.6
click at [248, 100] on div "Filter by Query Query In Session Not connected Tags Country Operator 8640110610…" at bounding box center [824, 82] width 1237 height 56
paste input "7255079275428"
type input "867255079275428"
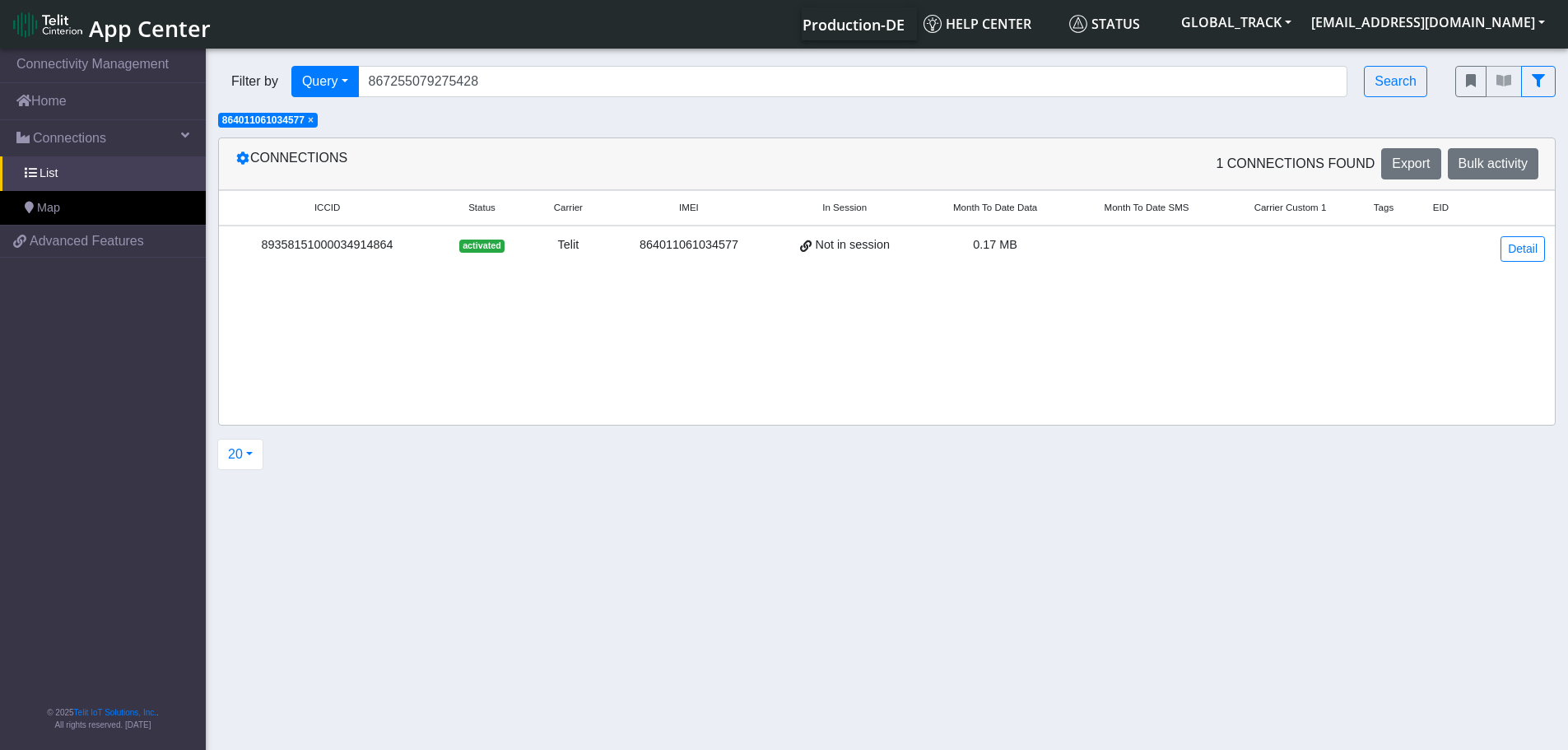
click at [312, 118] on span "×" at bounding box center [311, 120] width 6 height 12
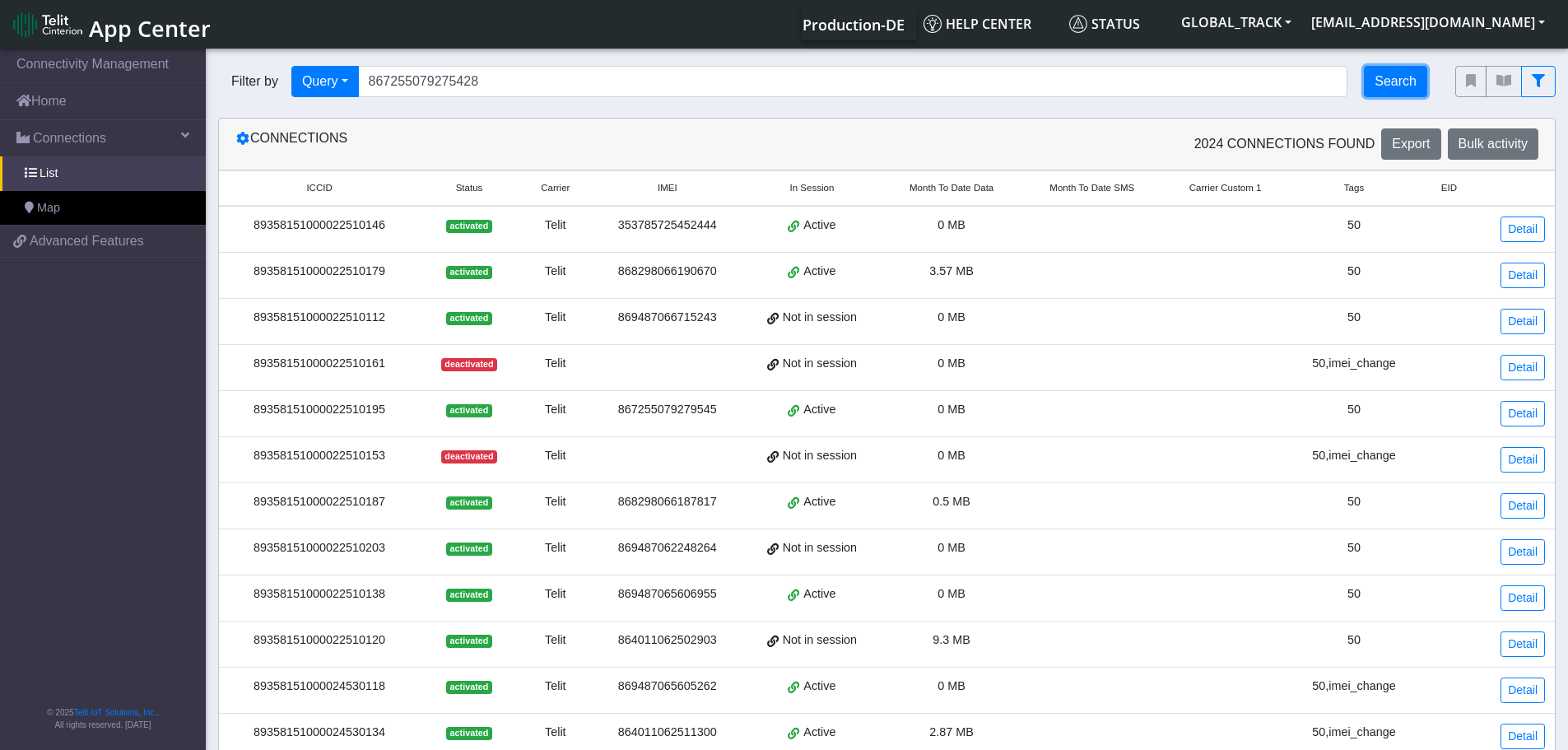
click at [1386, 78] on button "Search" at bounding box center [1395, 81] width 63 height 31
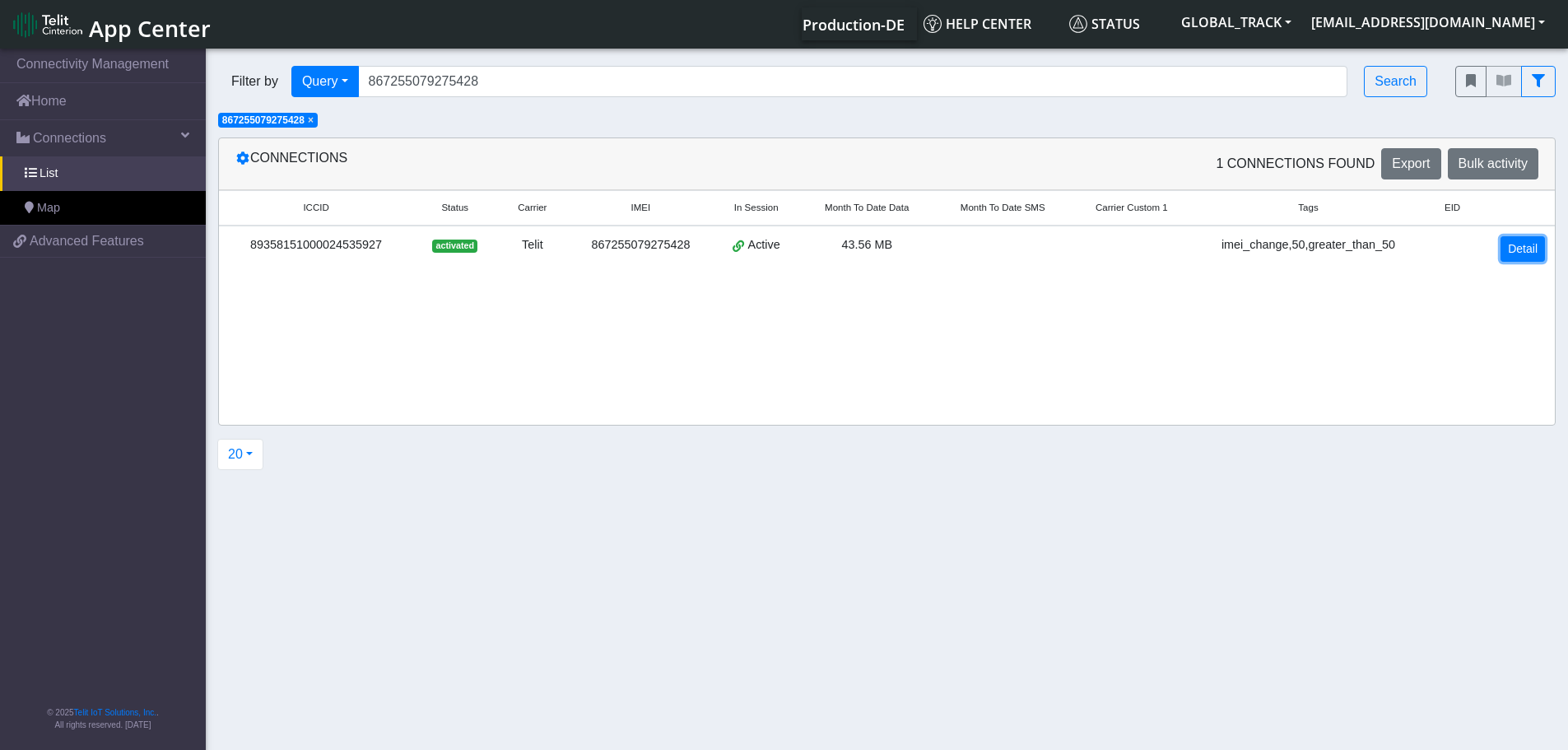
click at [1523, 255] on link "Detail" at bounding box center [1522, 249] width 44 height 26
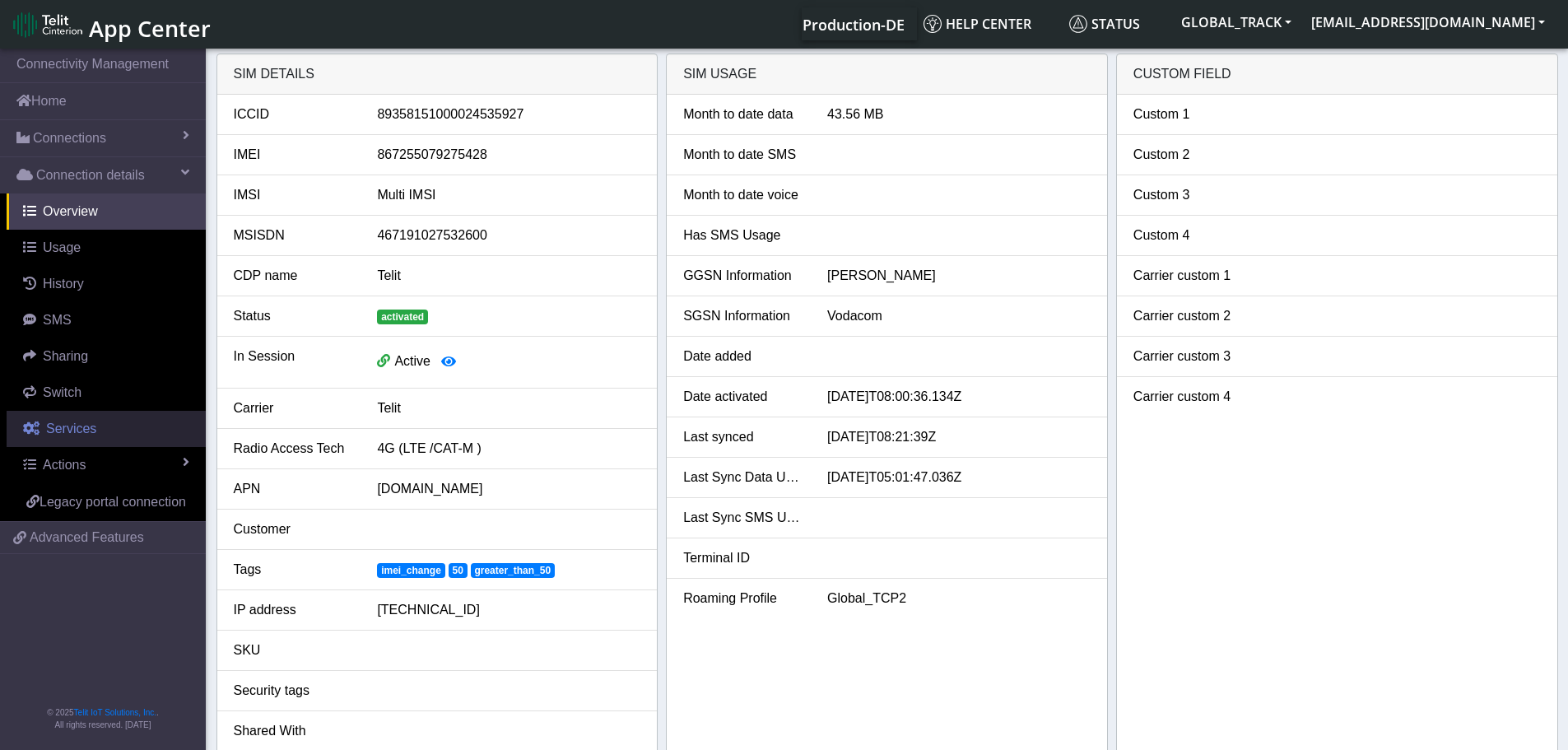
click at [98, 415] on link "Services" at bounding box center [106, 428] width 199 height 37
select select "2: 6"
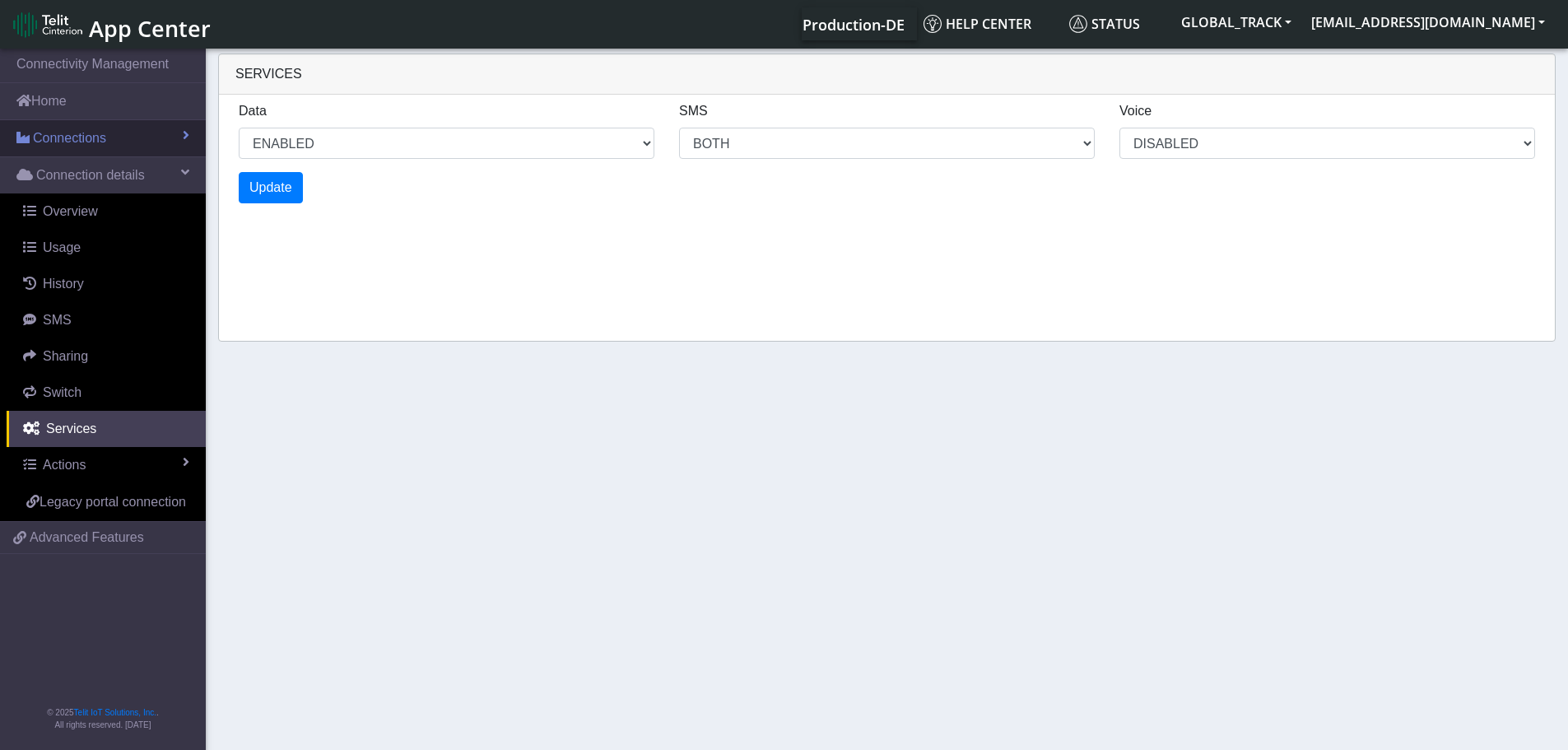
click at [66, 135] on span "Connections" at bounding box center [70, 138] width 73 height 20
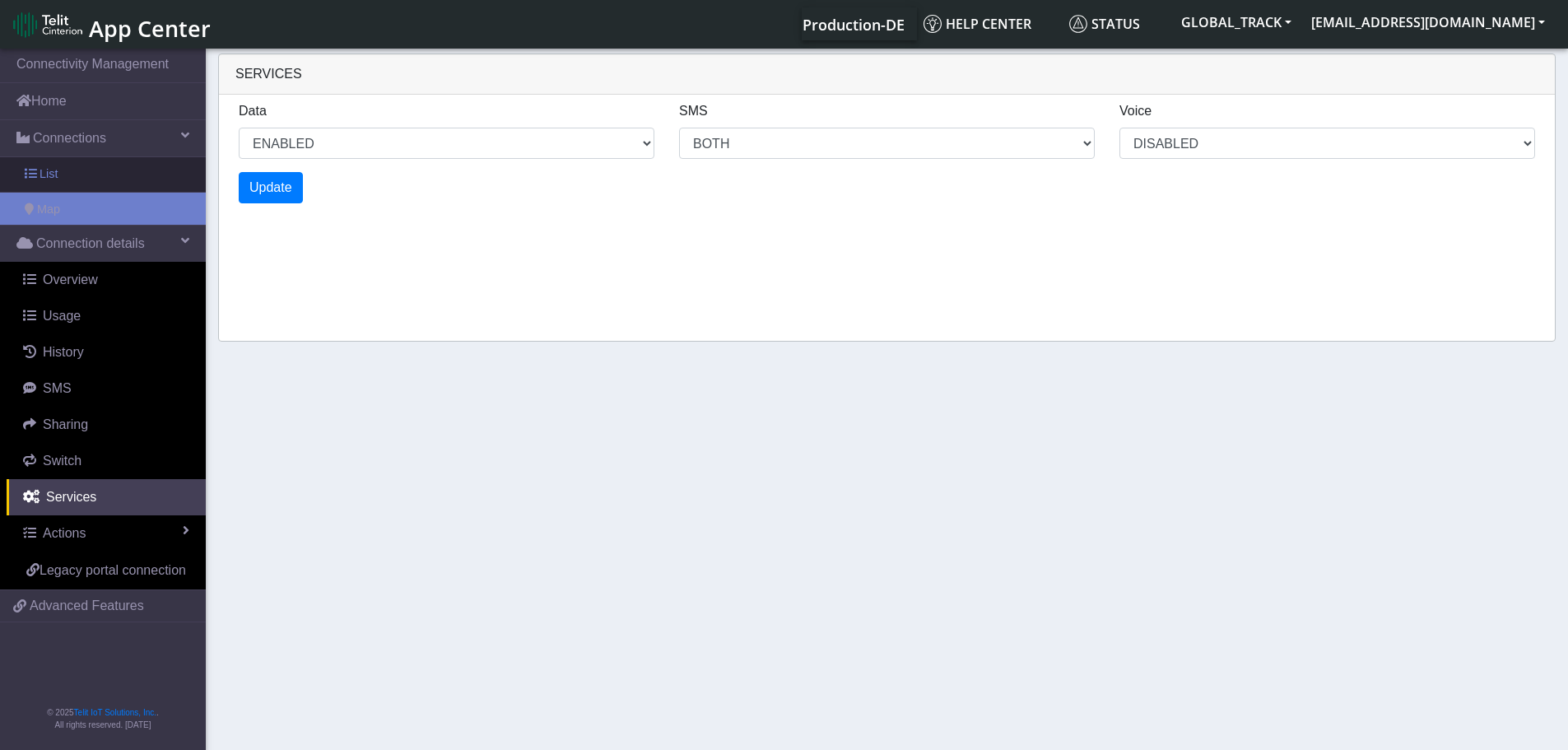
click at [75, 164] on link "List" at bounding box center [103, 175] width 206 height 35
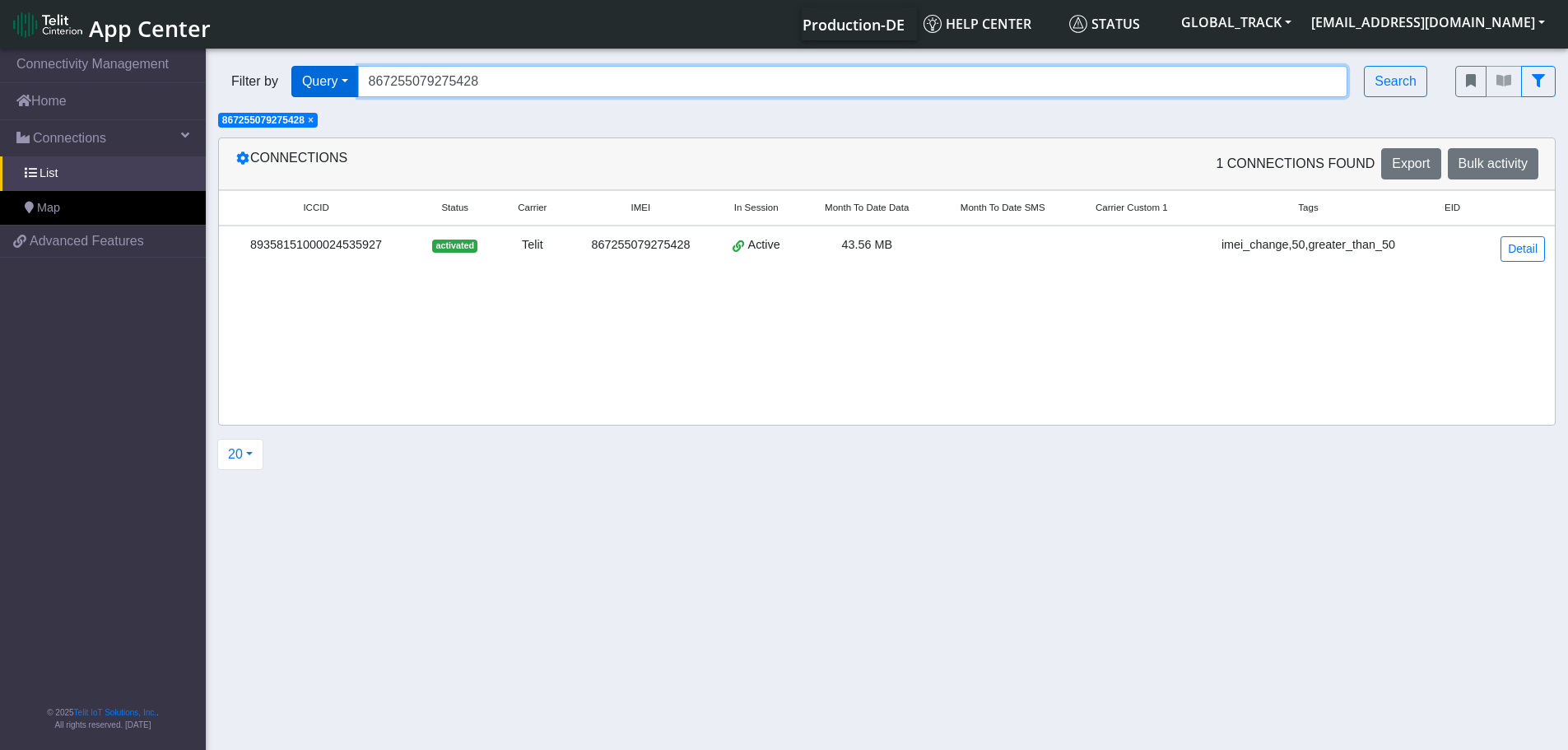
drag, startPoint x: 250, startPoint y: 85, endPoint x: 327, endPoint y: 83, distance: 77.0
click at [244, 85] on div "Filter by Query Query In Session Not connected Tags Country Operator 8672550792…" at bounding box center [824, 81] width 1212 height 31
paste input "3977"
type input "867255079273977"
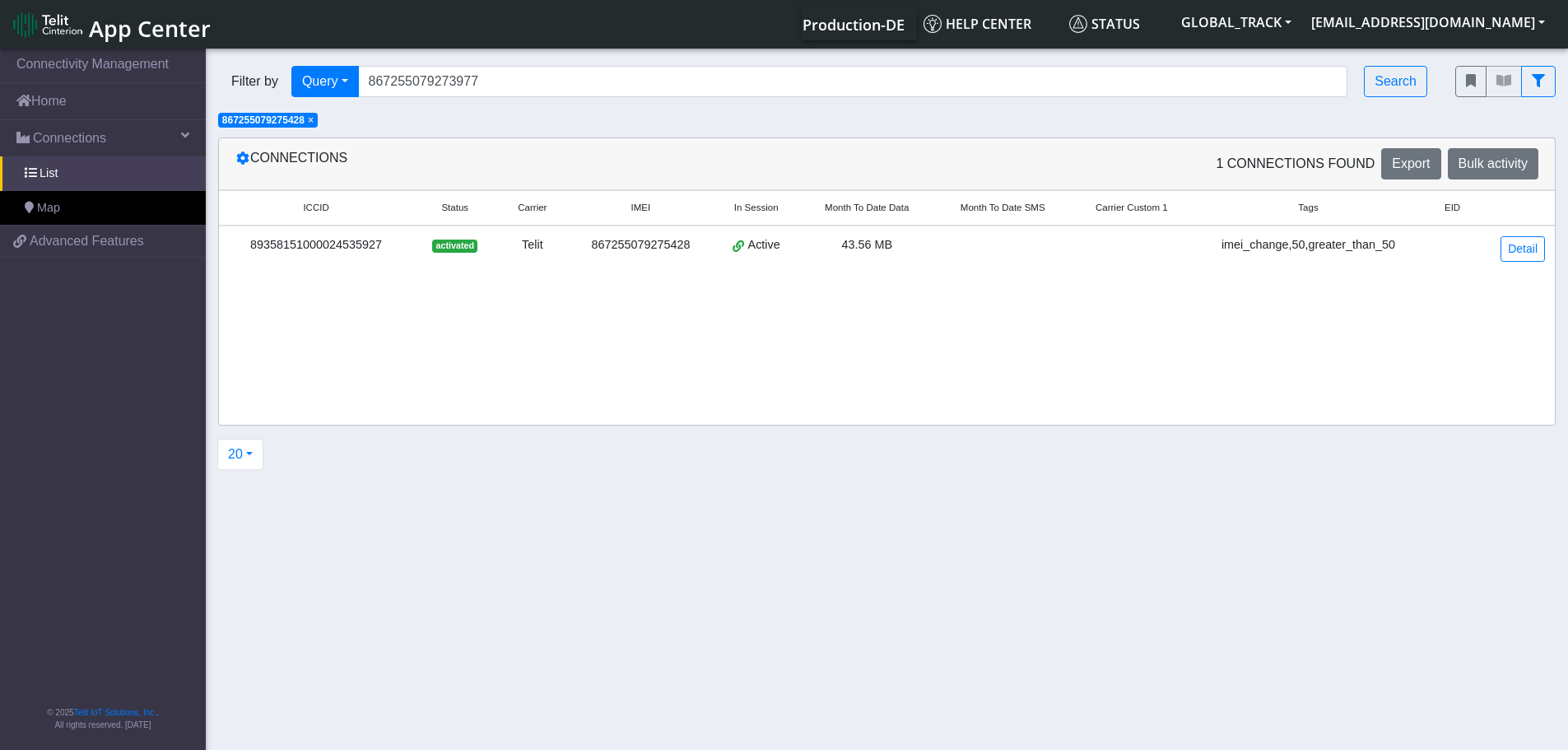
click at [313, 123] on span "×" at bounding box center [311, 120] width 6 height 12
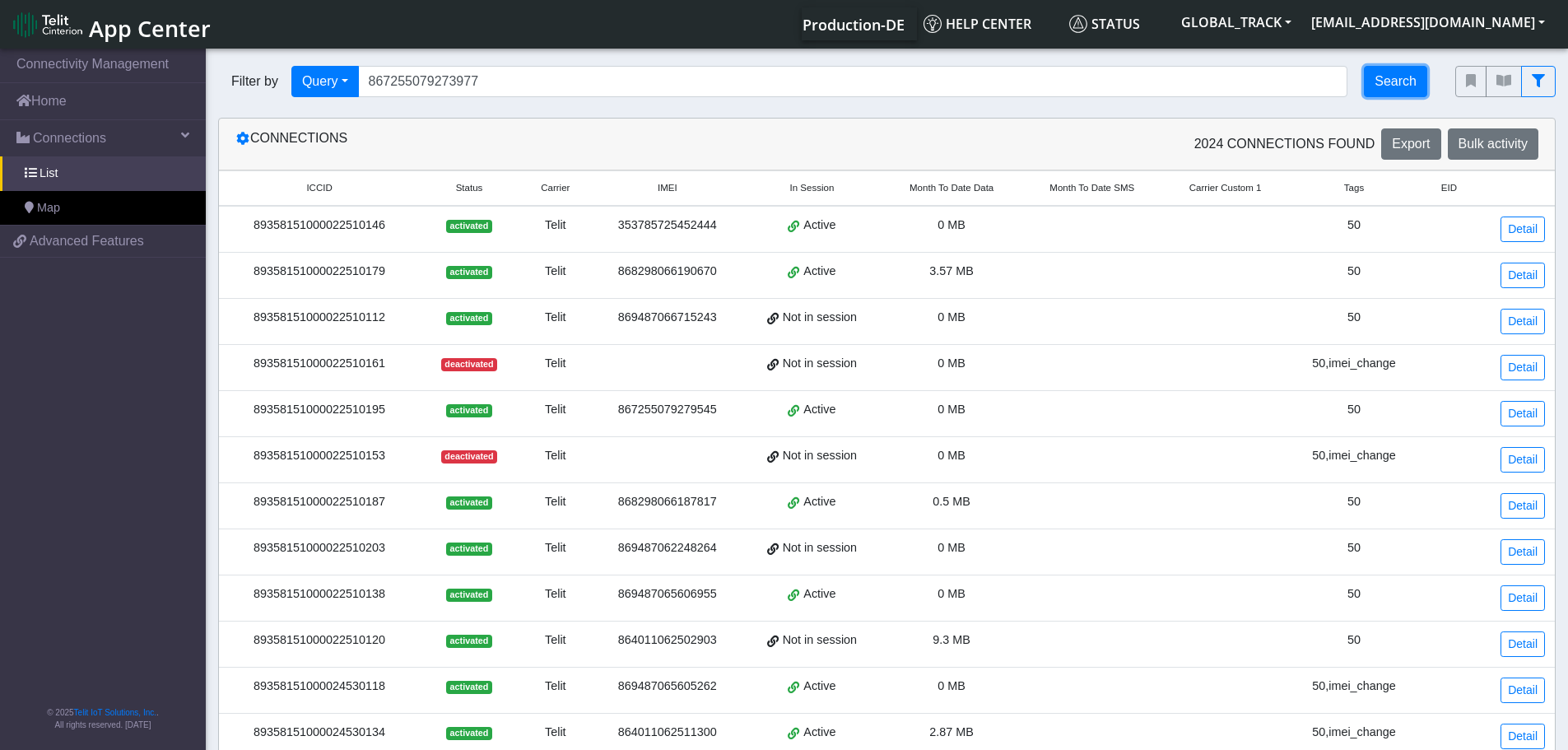
click at [1374, 73] on button "Search" at bounding box center [1395, 81] width 63 height 31
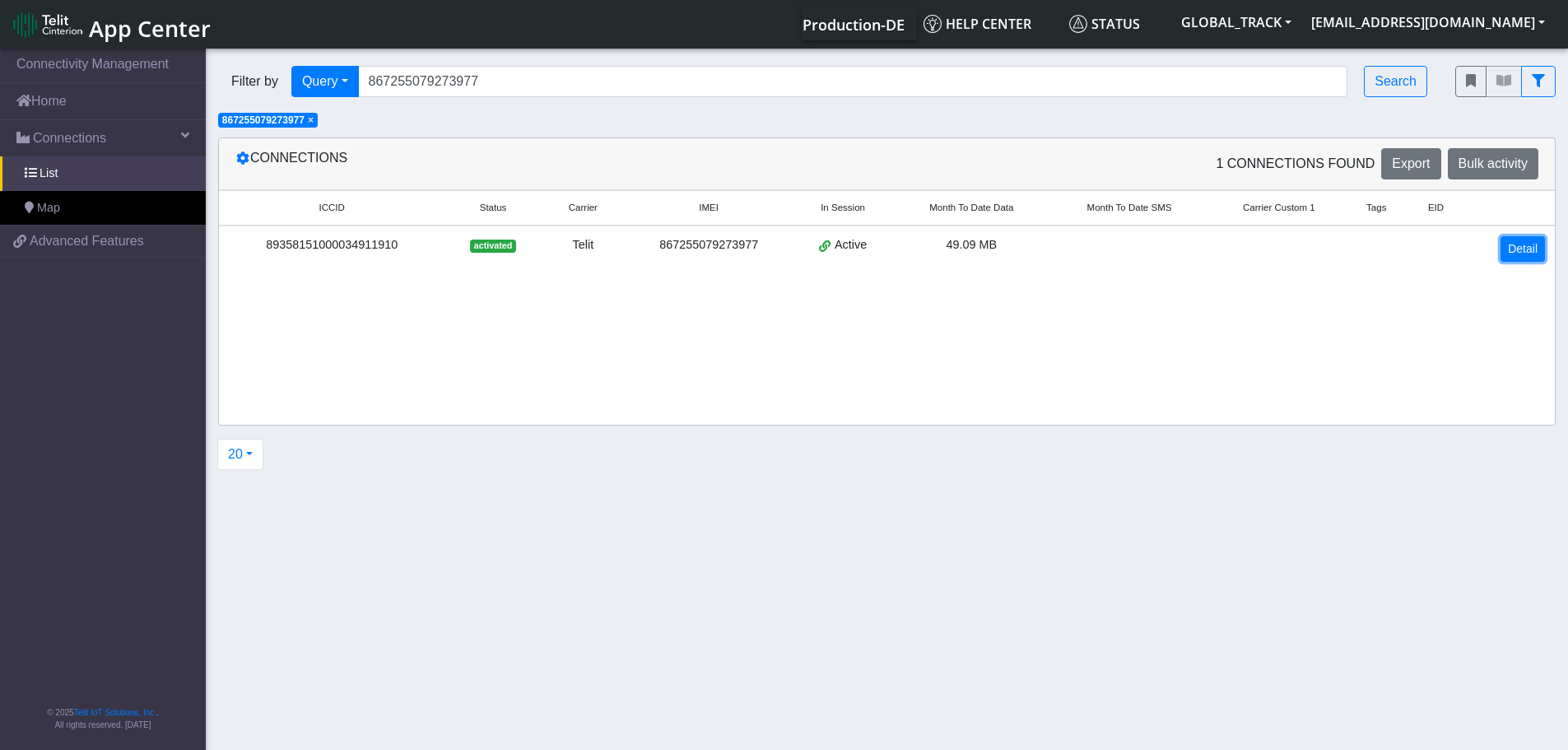
drag, startPoint x: 1511, startPoint y: 245, endPoint x: 1531, endPoint y: 245, distance: 20.0
click at [1512, 245] on link "Detail" at bounding box center [1522, 249] width 44 height 26
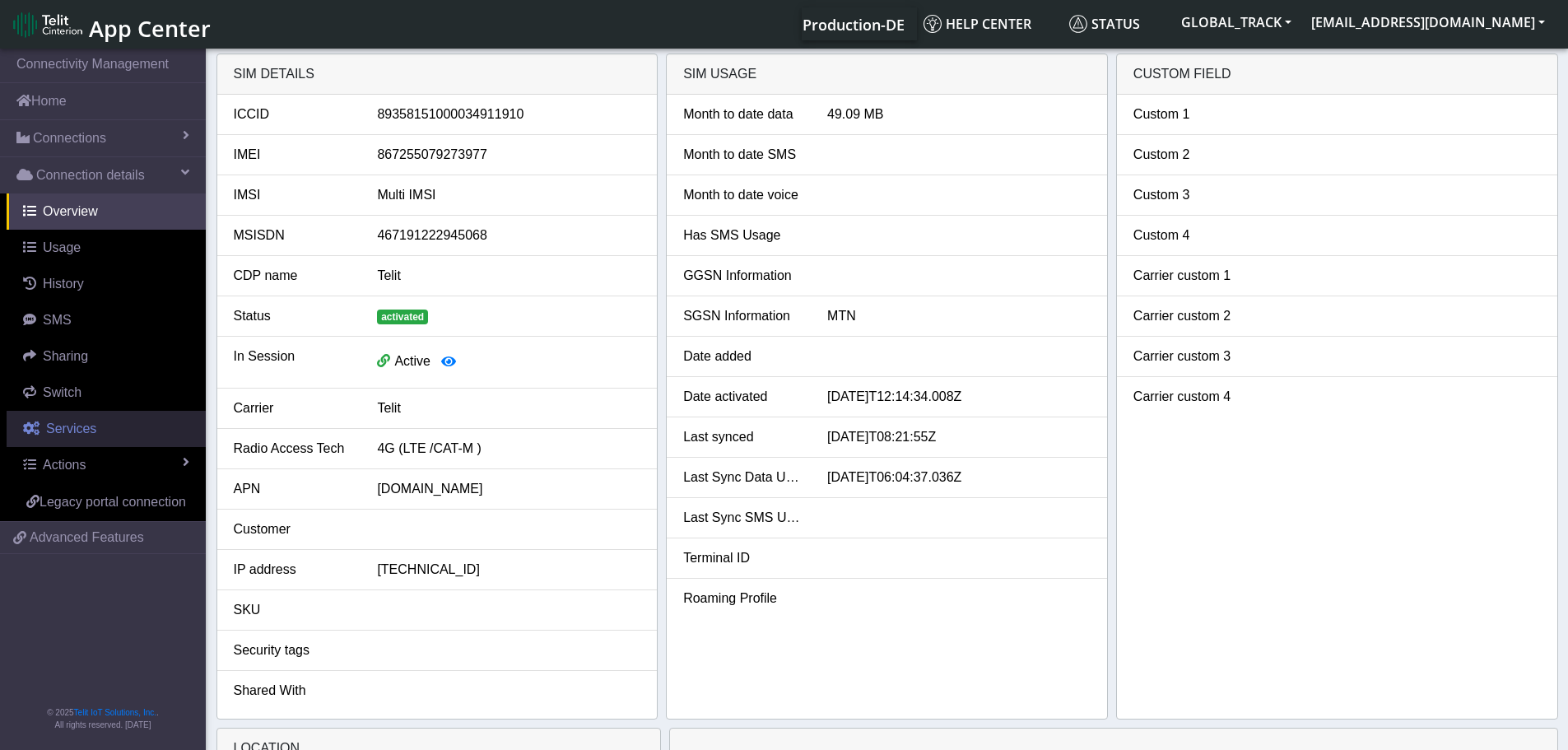
click at [112, 434] on link "Services" at bounding box center [106, 428] width 199 height 37
select select "2: 6"
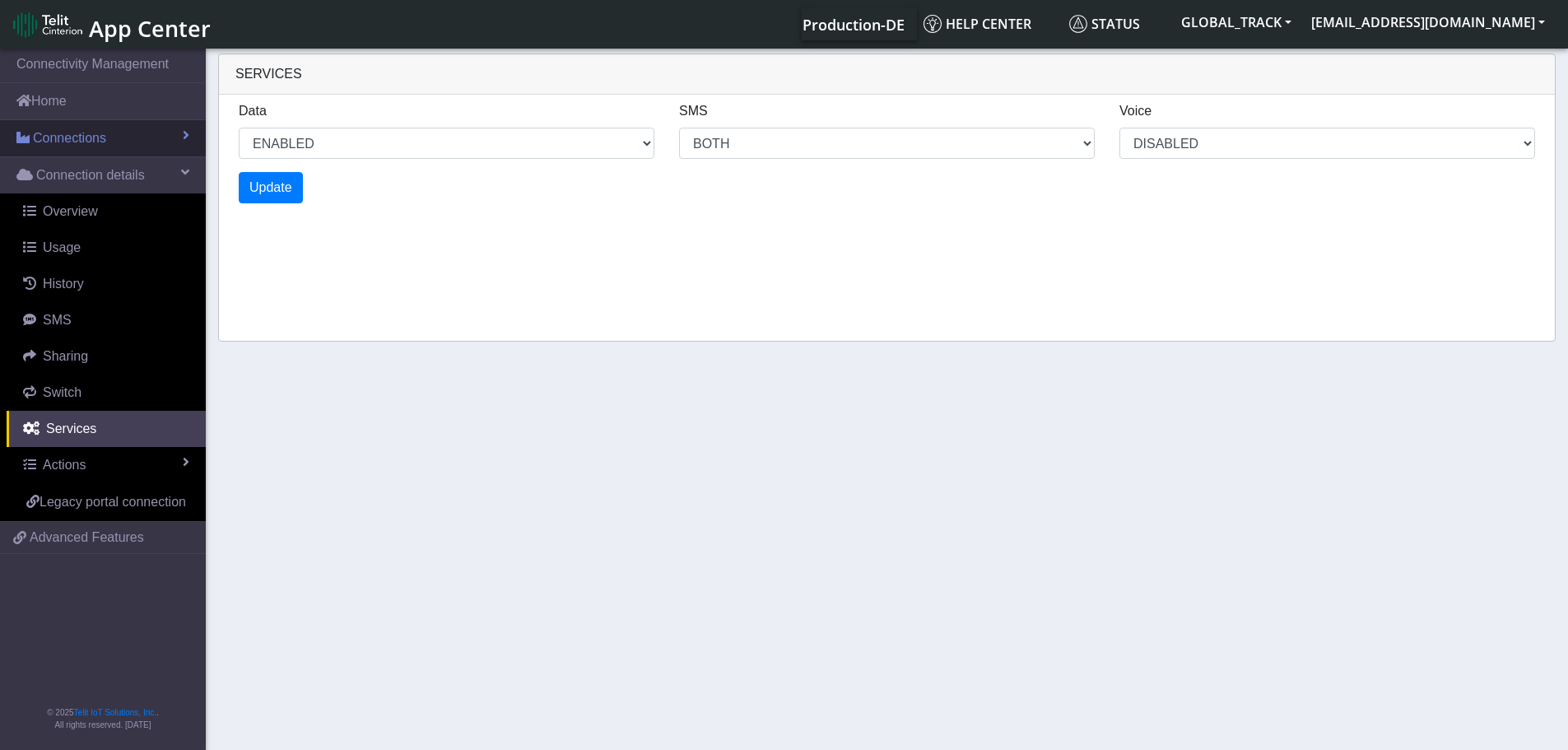
click at [87, 140] on span "Connections" at bounding box center [70, 138] width 73 height 20
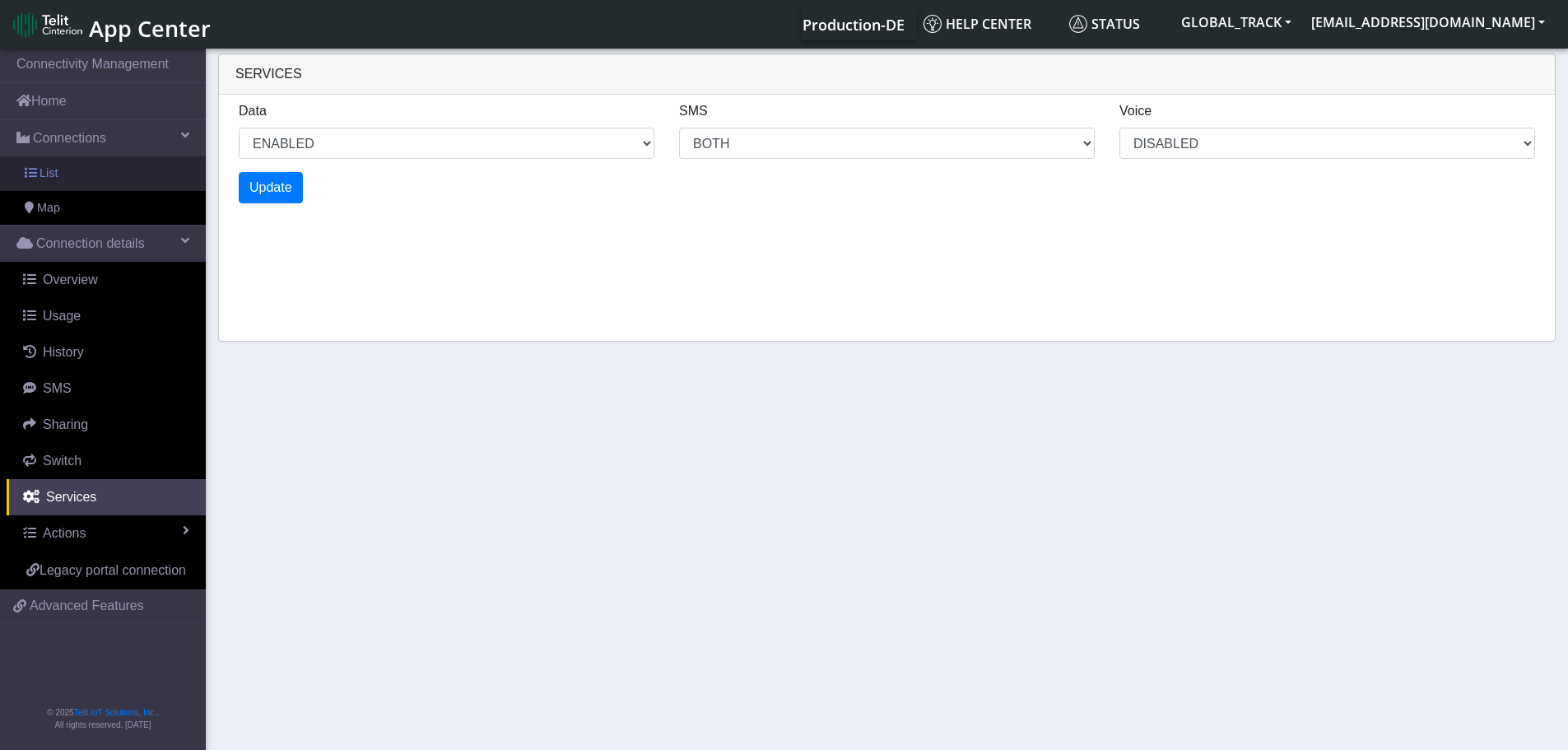
click at [94, 180] on link "List" at bounding box center [103, 174] width 206 height 35
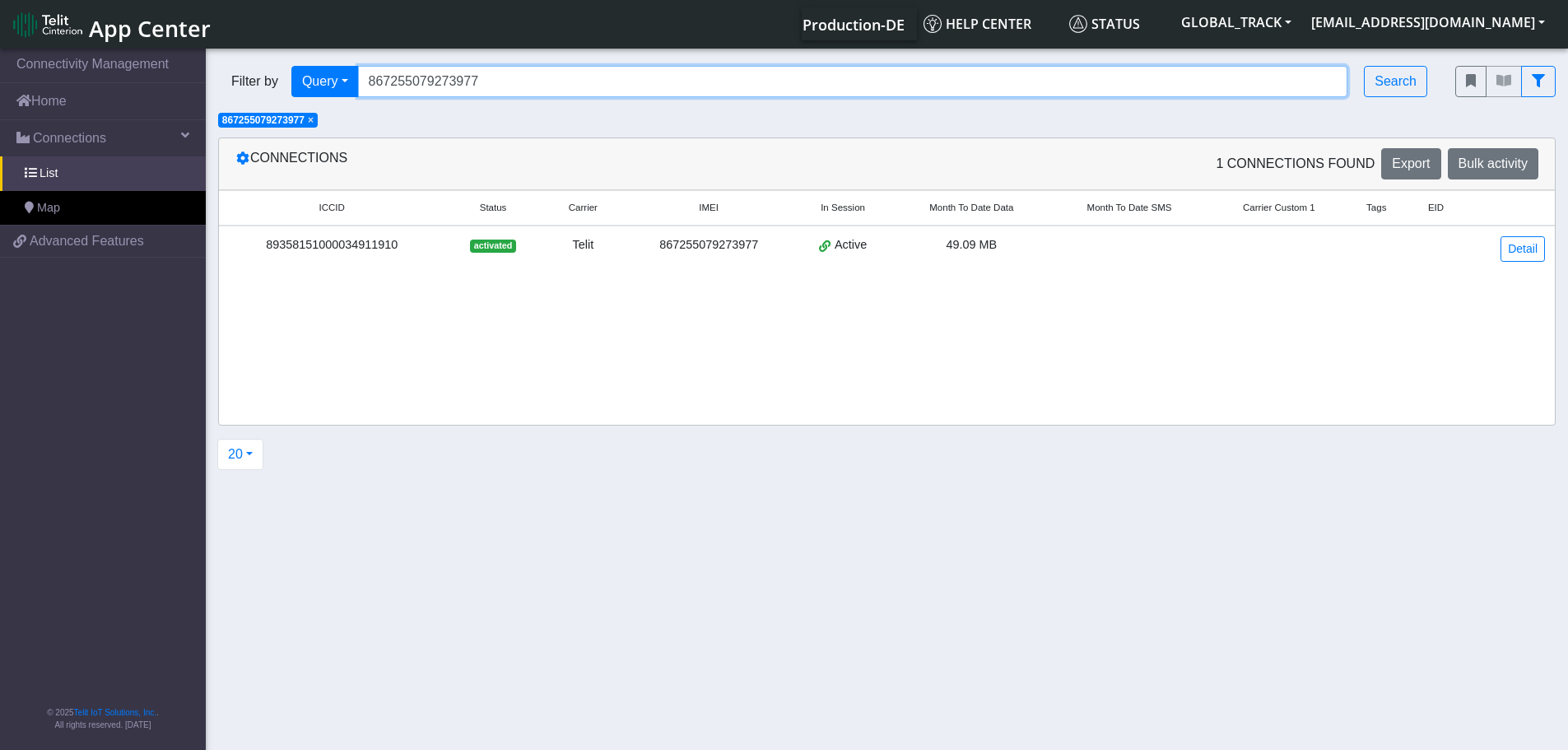
drag, startPoint x: 495, startPoint y: 90, endPoint x: 295, endPoint y: 114, distance: 201.4
click at [292, 107] on div "Filter by Query Query In Session Not connected Tags Country Operator 8672550792…" at bounding box center [824, 82] width 1237 height 56
paste input "65940"
type input "867255079265940"
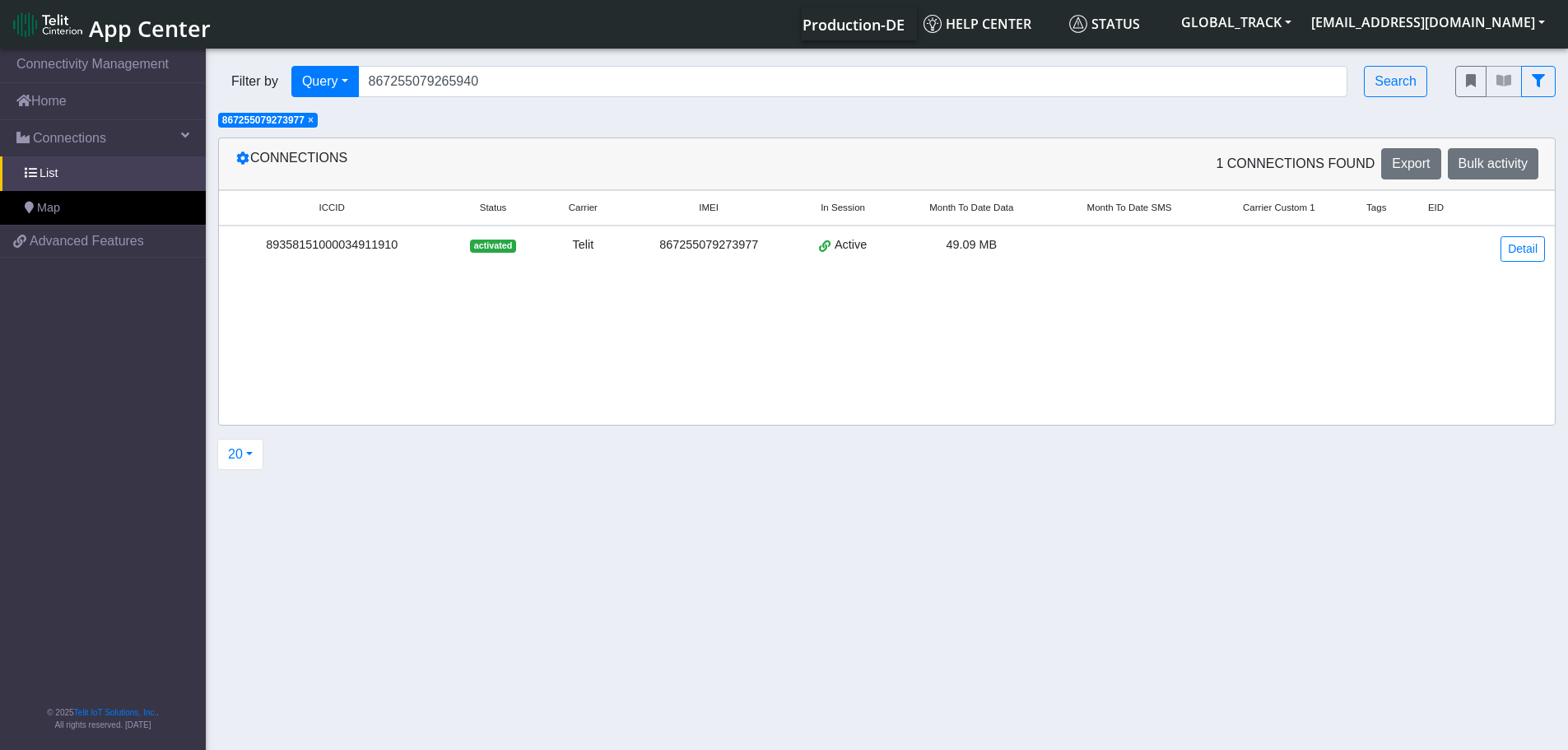
click at [310, 121] on span "×" at bounding box center [311, 120] width 6 height 12
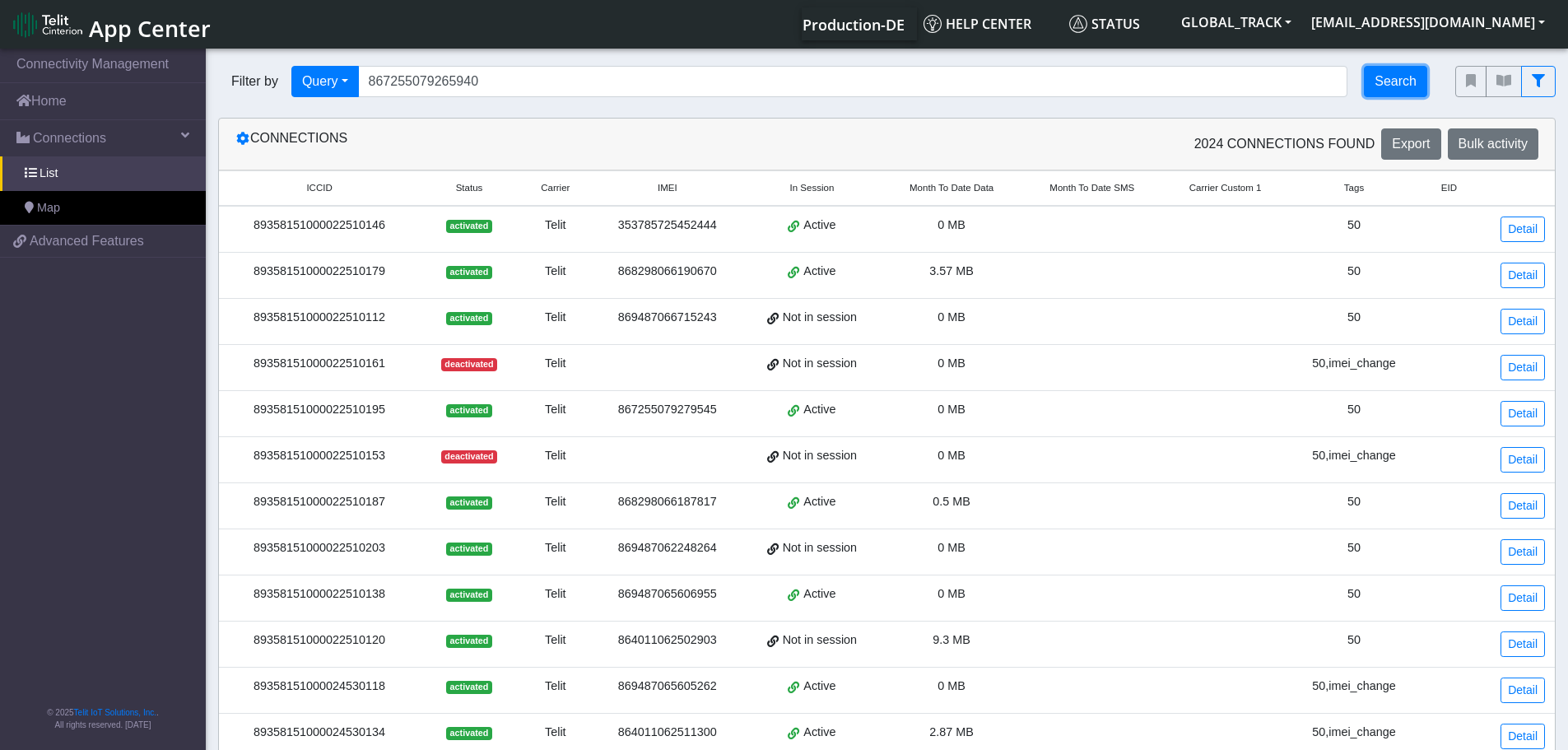
click at [1401, 77] on button "Search" at bounding box center [1395, 81] width 63 height 31
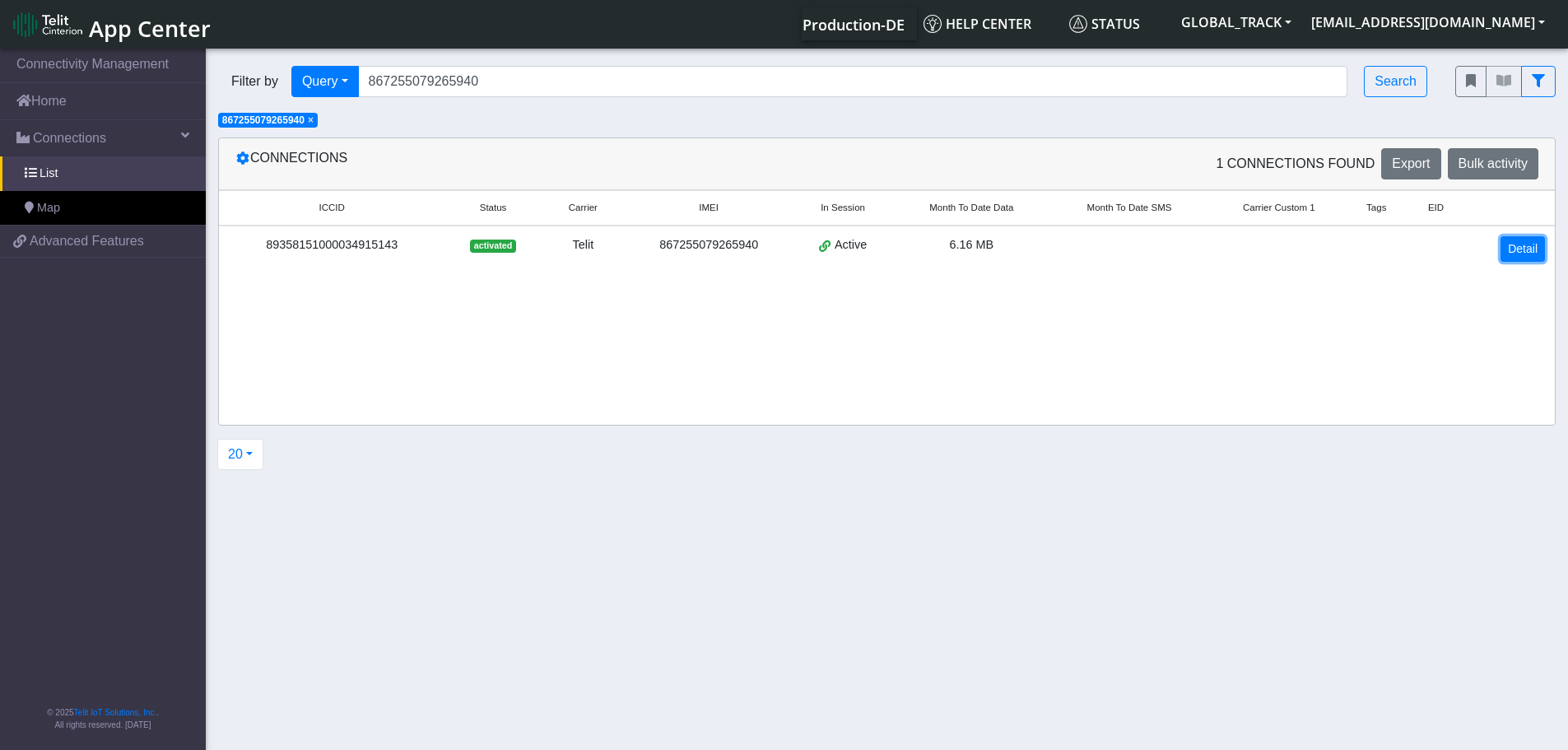
click at [1517, 247] on link "Detail" at bounding box center [1522, 249] width 44 height 26
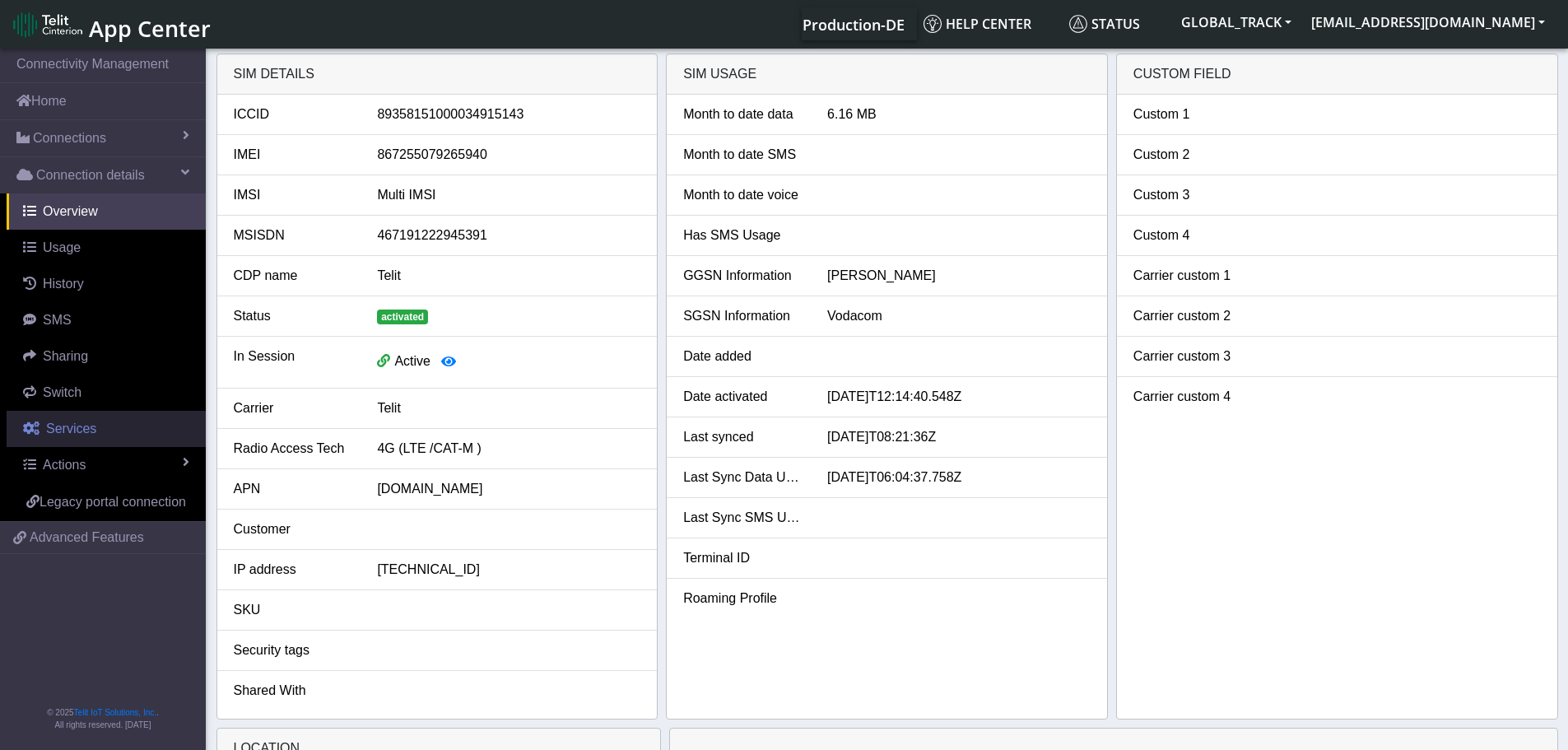
click at [104, 423] on link "Services" at bounding box center [106, 428] width 199 height 37
select select "2: 6"
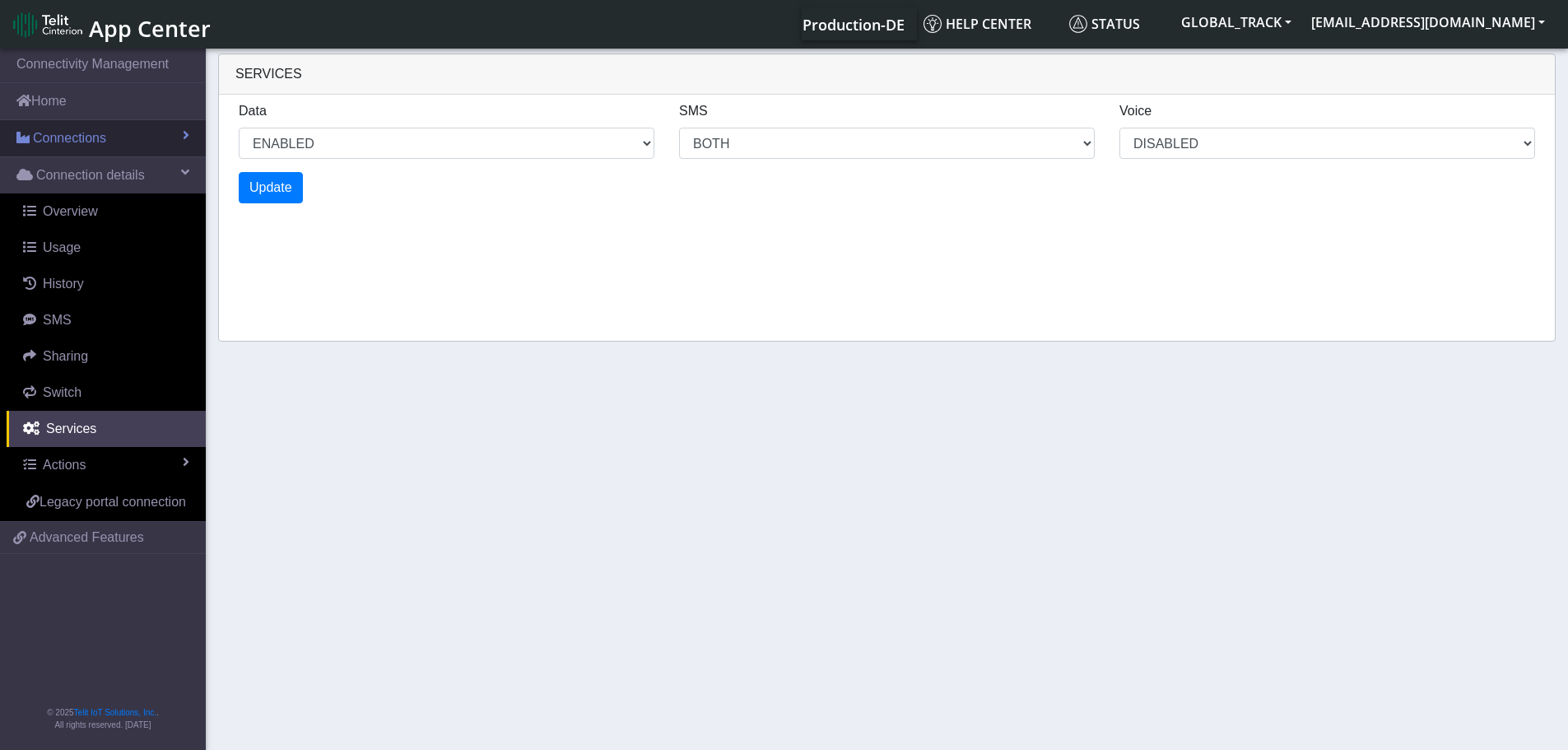
click at [91, 134] on span "Connections" at bounding box center [70, 138] width 73 height 20
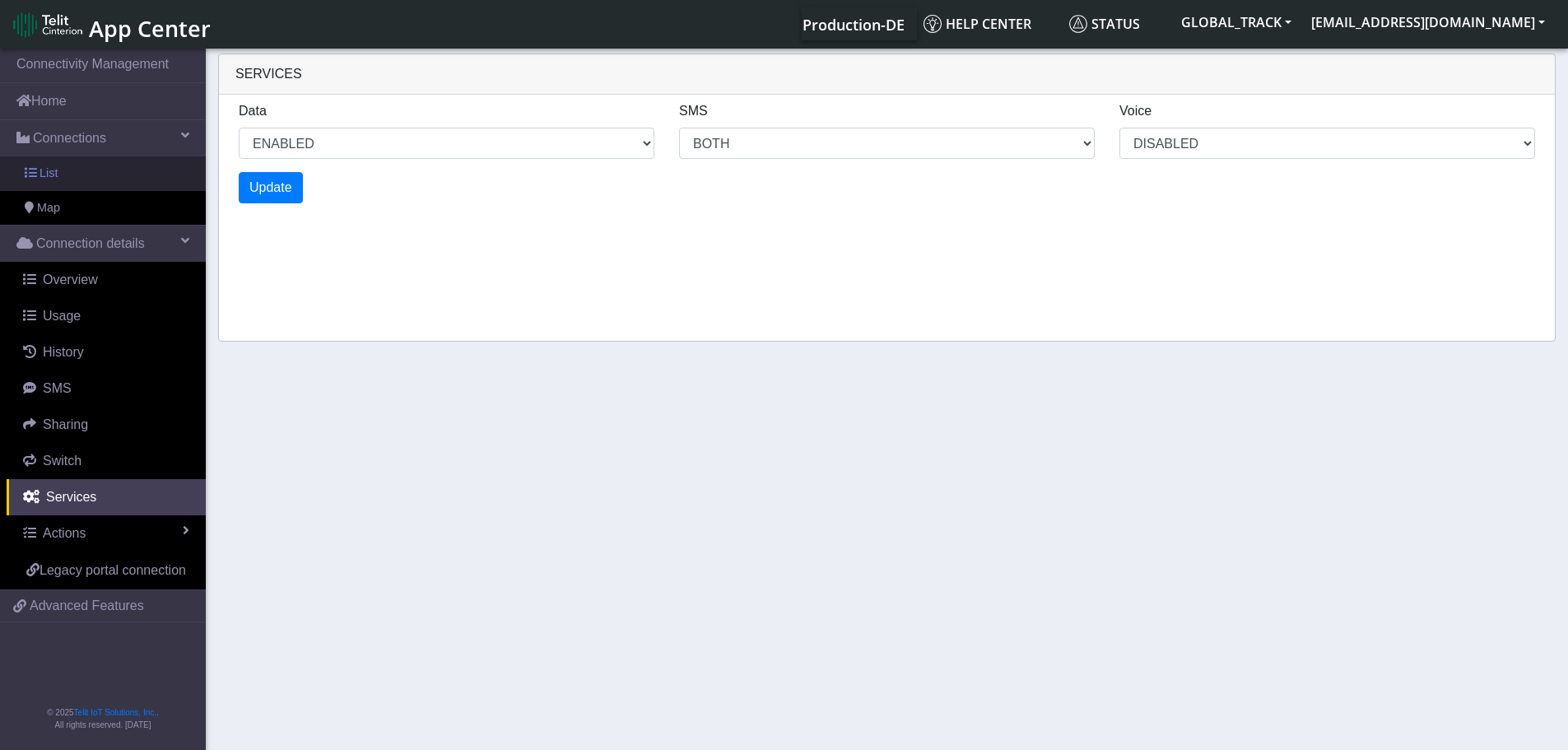
click at [77, 172] on link "List" at bounding box center [103, 174] width 206 height 35
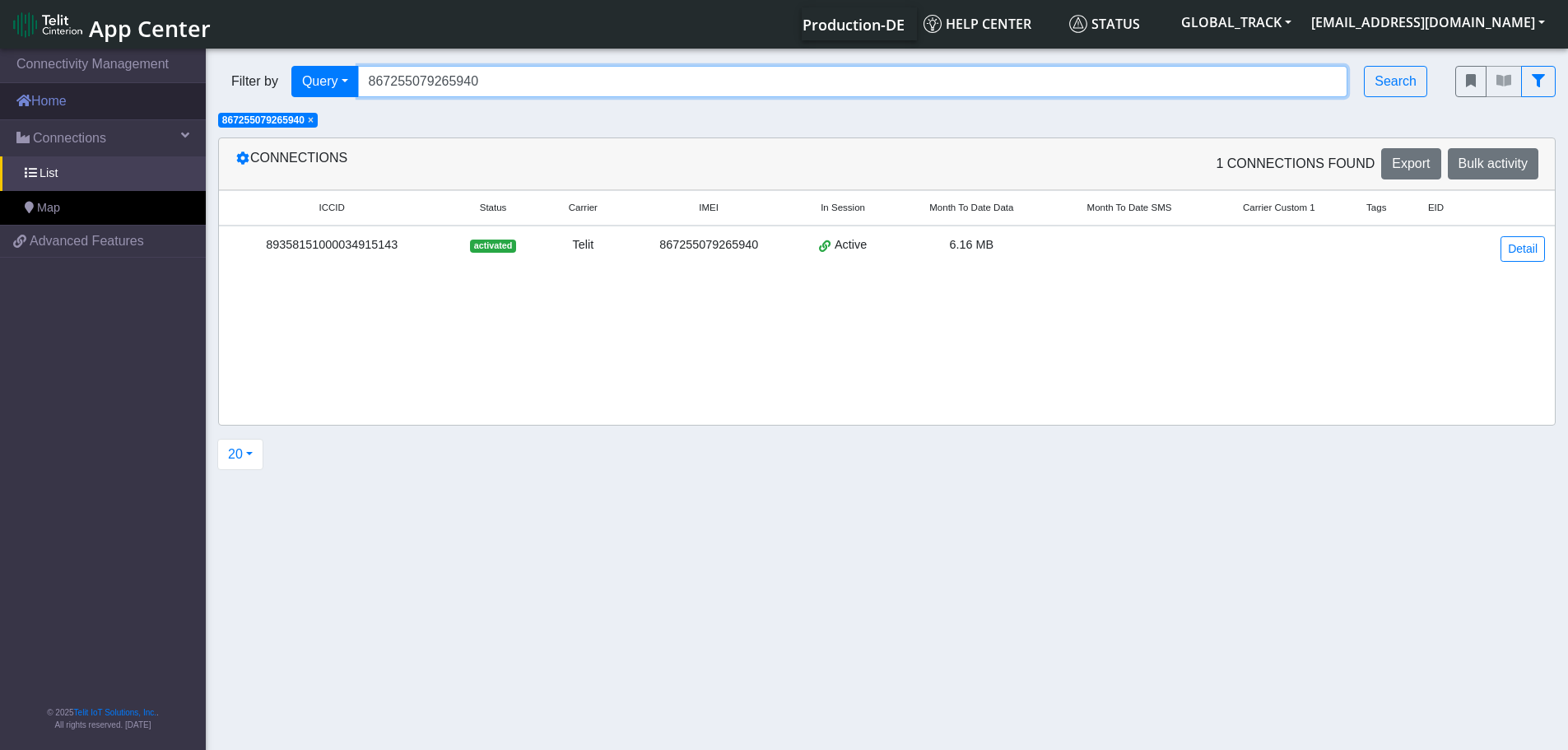
drag, startPoint x: 493, startPoint y: 78, endPoint x: 114, endPoint y: 98, distance: 379.5
click at [114, 98] on section "Connectivity Management Home Connections List Map f9a30661b274d9386ab0a16b18ba4…" at bounding box center [784, 400] width 1568 height 710
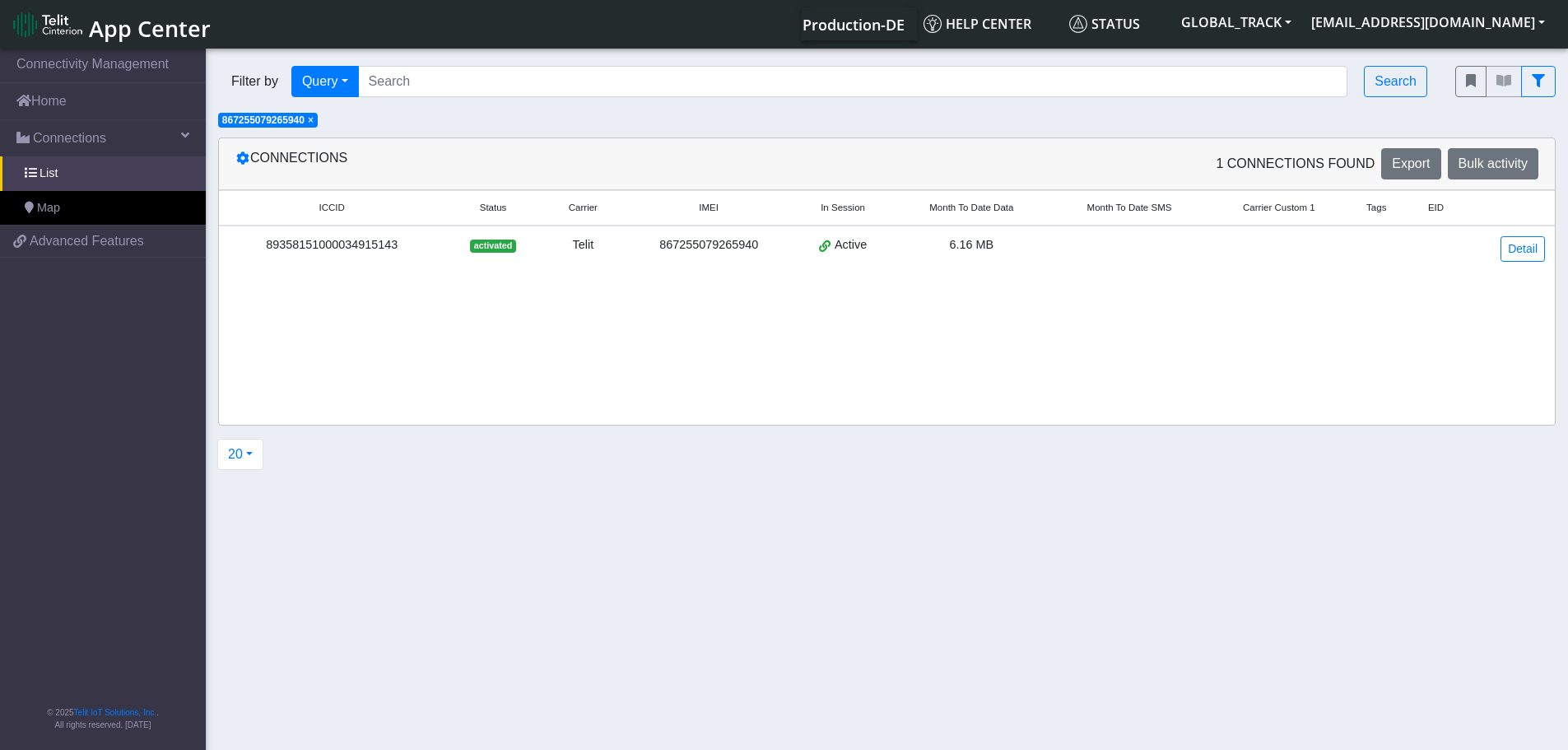
click at [313, 117] on span "×" at bounding box center [311, 120] width 6 height 12
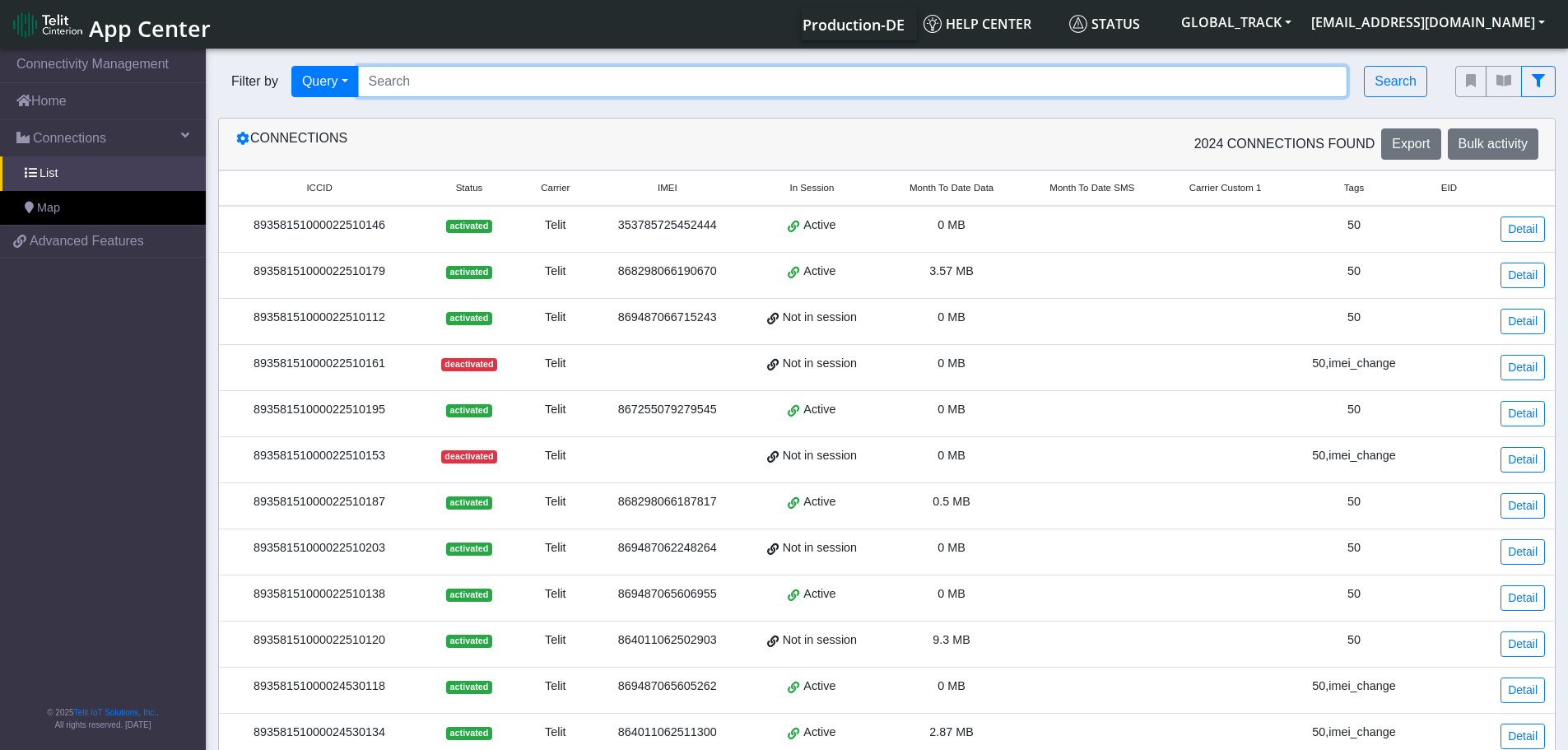
drag, startPoint x: 860, startPoint y: 68, endPoint x: 827, endPoint y: 77, distance: 34.2
click at [860, 68] on input "Search..." at bounding box center [853, 81] width 990 height 31
click at [827, 77] on input "Search..." at bounding box center [853, 81] width 990 height 31
paste input "867255079279024"
type input "867255079279024"
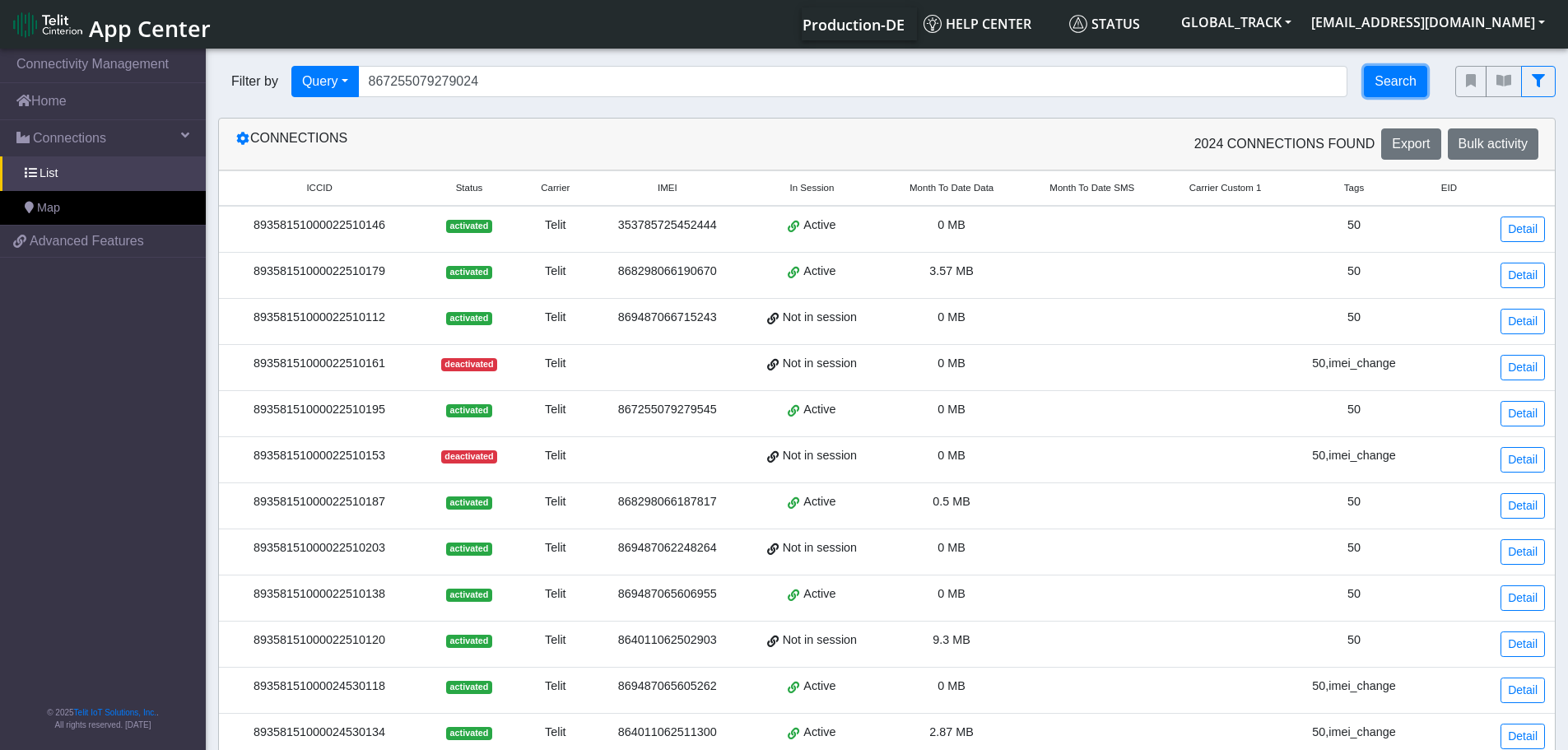
click at [1395, 86] on button "Search" at bounding box center [1395, 81] width 63 height 31
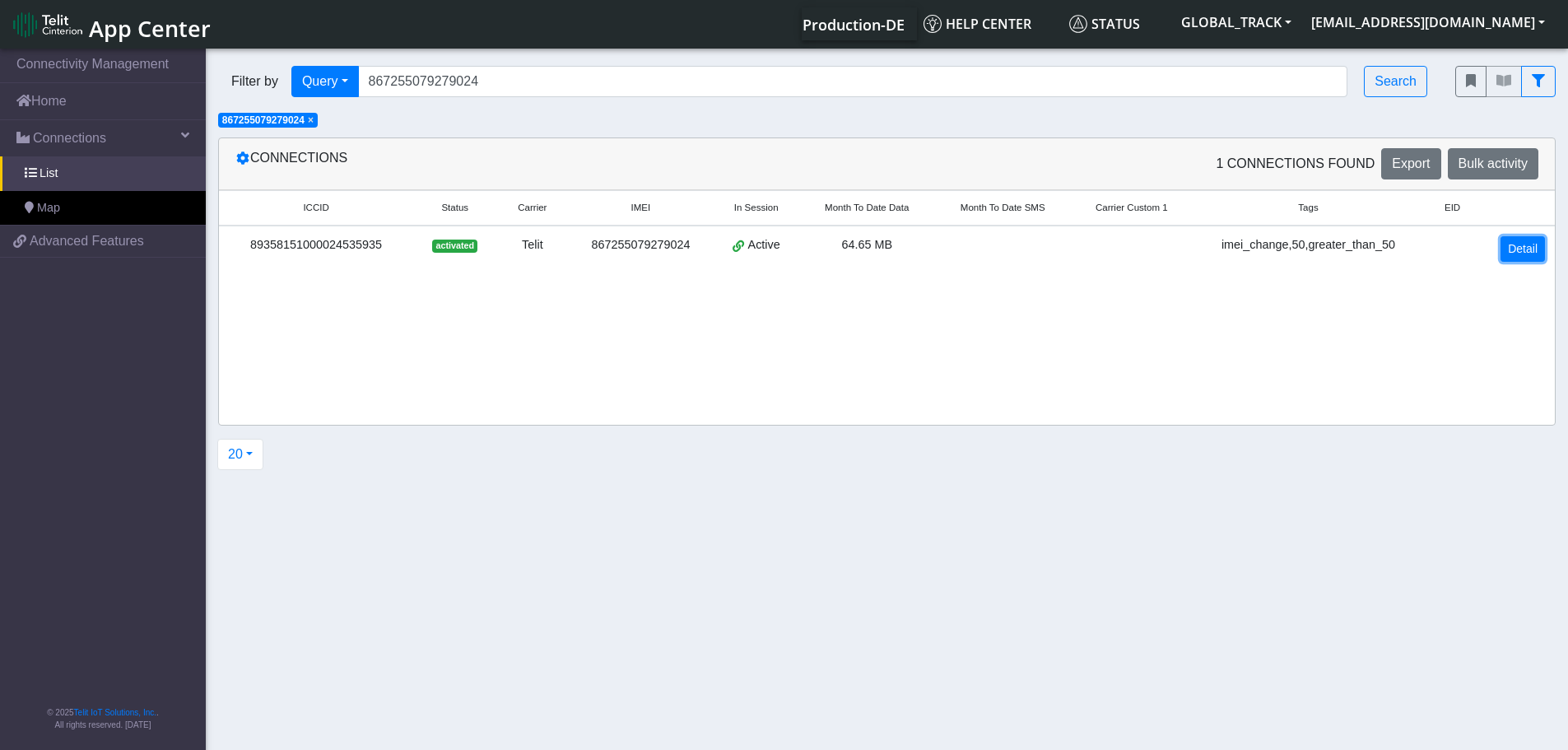
click at [1521, 250] on link "Detail" at bounding box center [1522, 249] width 44 height 26
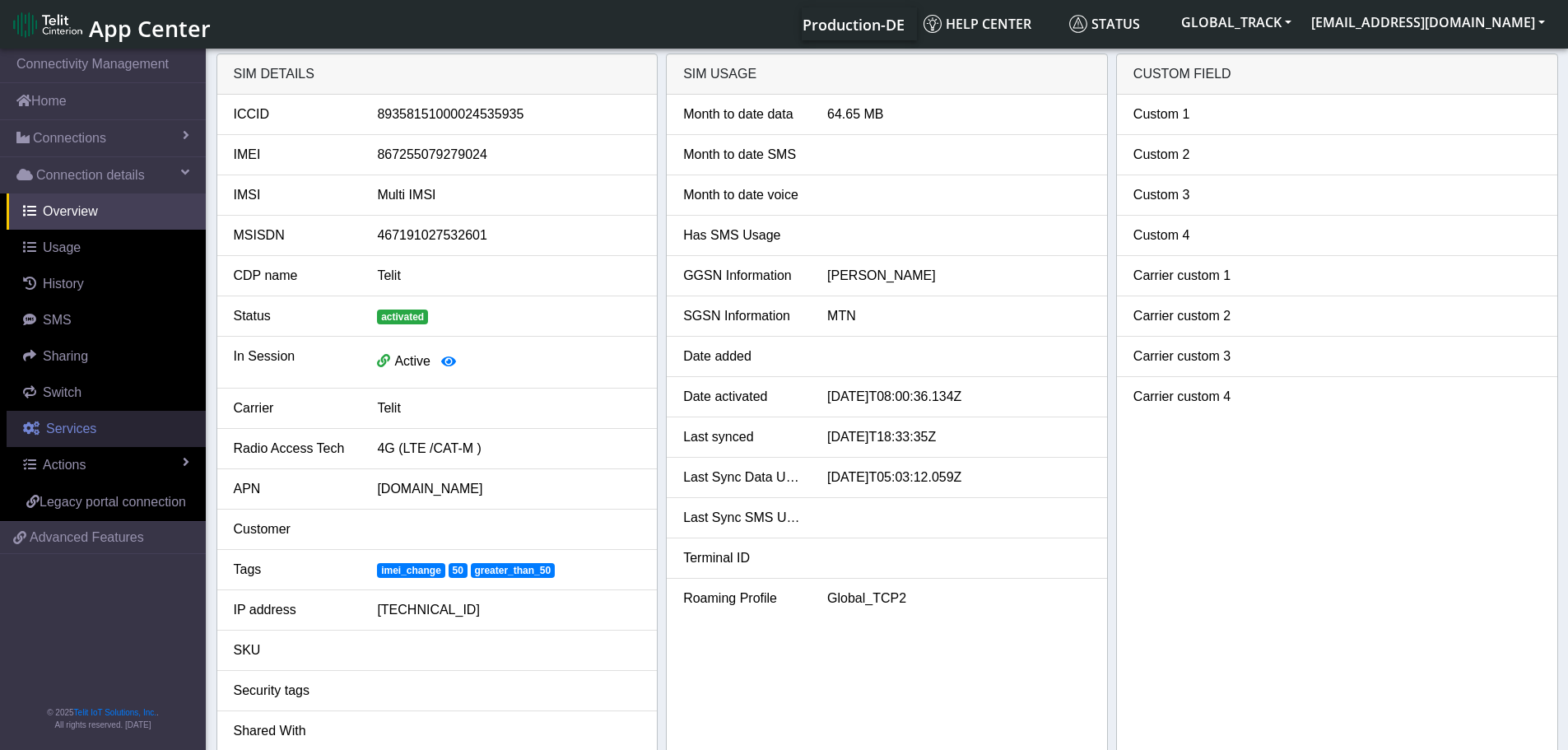
click at [94, 422] on link "Services" at bounding box center [106, 428] width 199 height 37
select select "1: 1"
select select "2: 6"
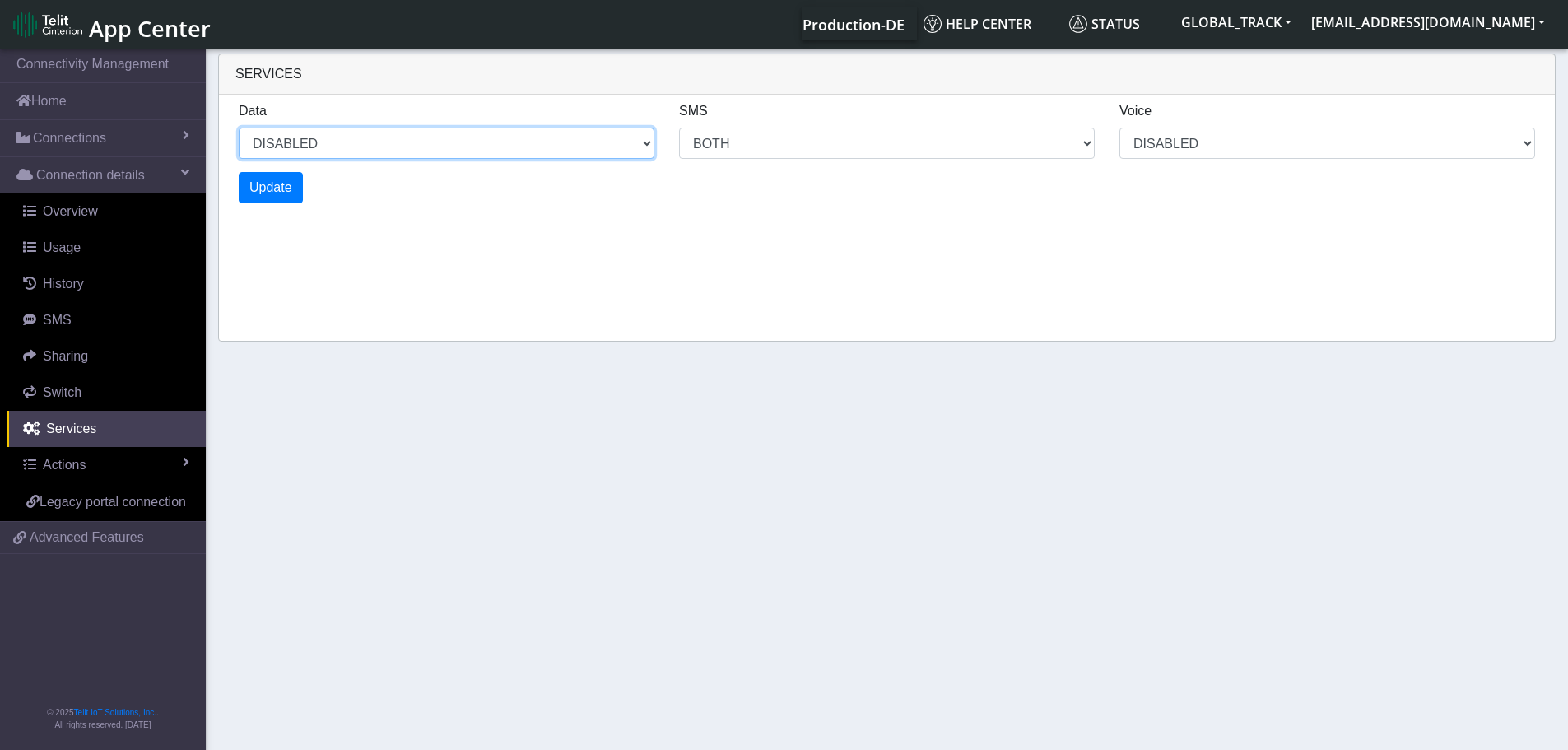
click at [306, 147] on select "ENABLED DISABLED" at bounding box center [446, 143] width 415 height 31
click at [238, 128] on select "ENABLED DISABLED" at bounding box center [446, 143] width 415 height 31
select select "2: 0"
select select "6: 6"
select select "1: 0"
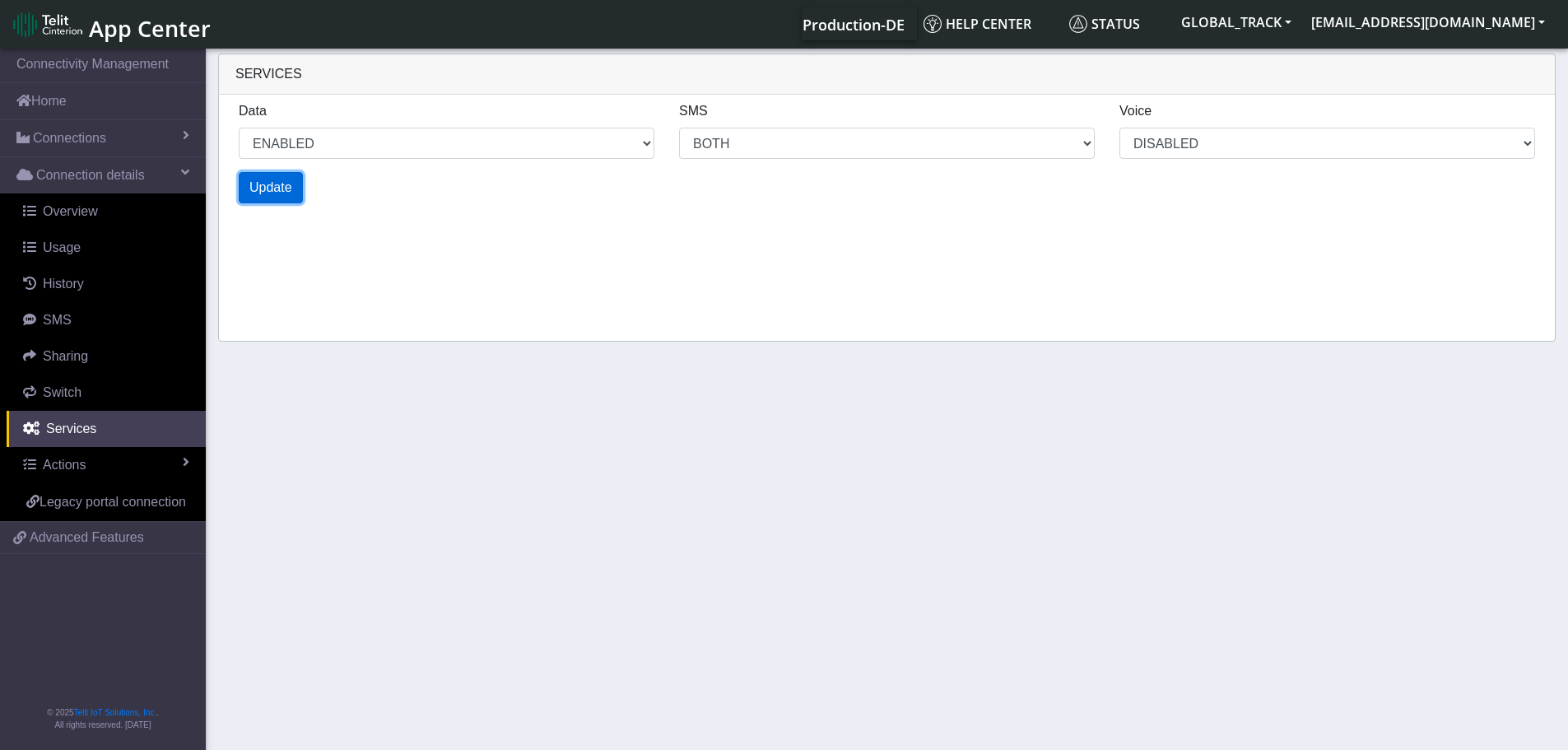
click at [298, 190] on button "Update" at bounding box center [270, 187] width 64 height 31
select select "6: 0"
select select "14: 6"
select select "3: 0"
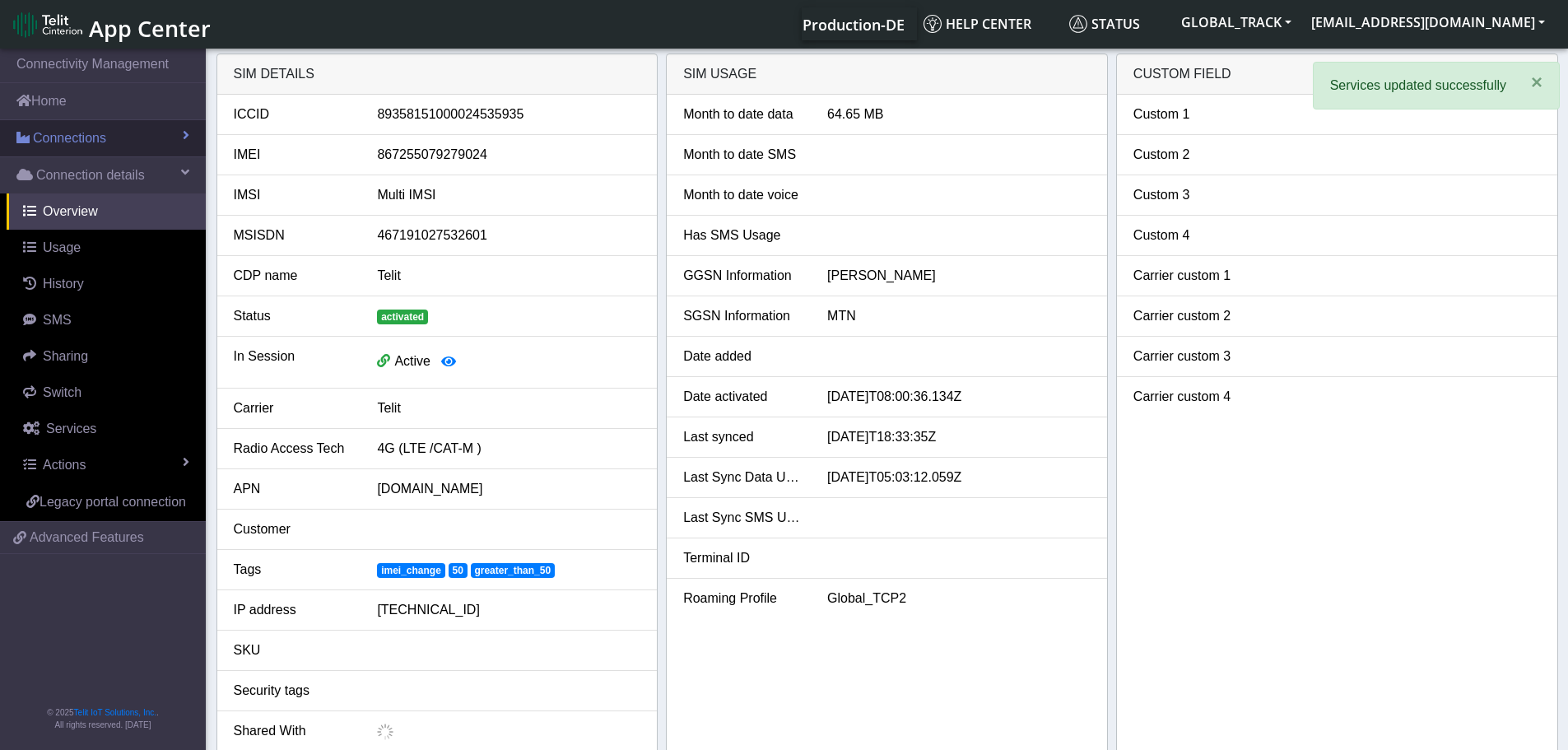
click at [136, 145] on link "Connections" at bounding box center [103, 138] width 206 height 37
